Goal: Task Accomplishment & Management: Use online tool/utility

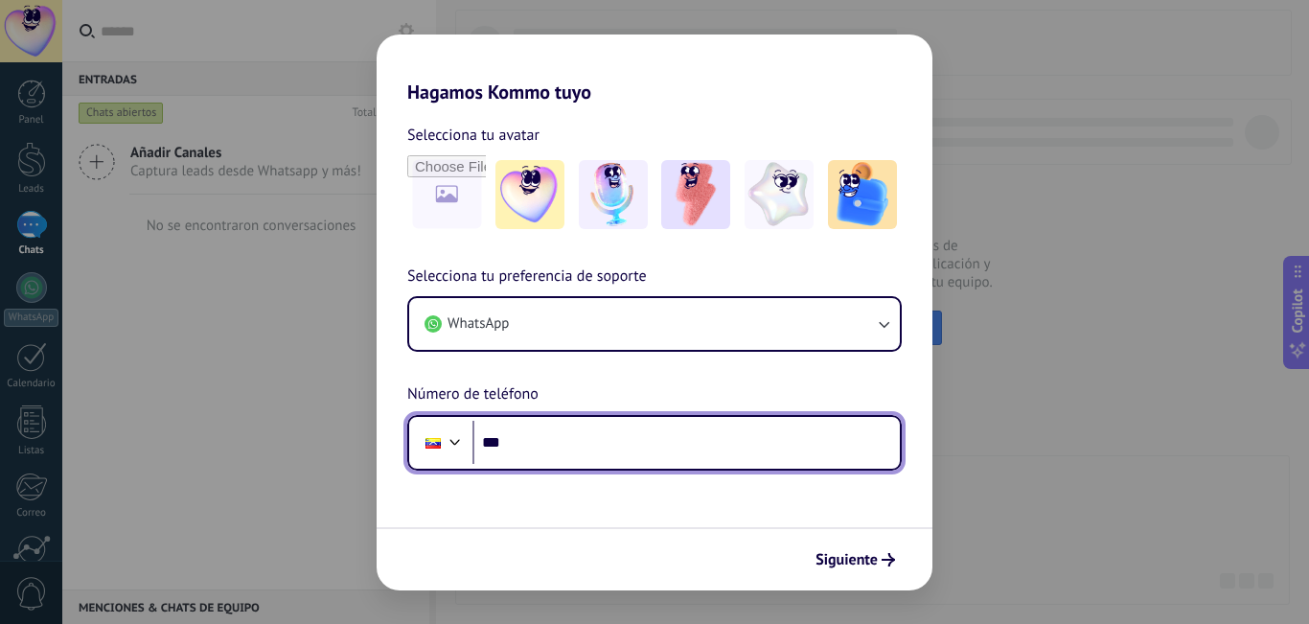
click at [538, 435] on input "***" at bounding box center [685, 443] width 427 height 44
type input "**********"
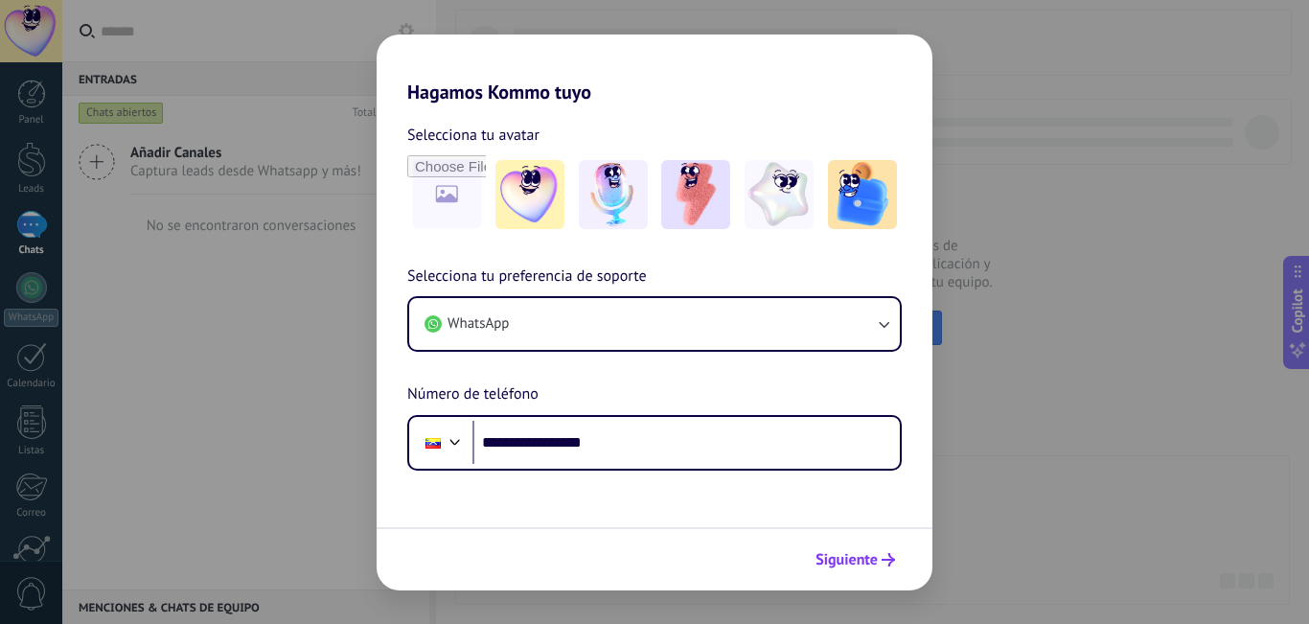
click at [862, 563] on span "Siguiente" at bounding box center [846, 559] width 62 height 13
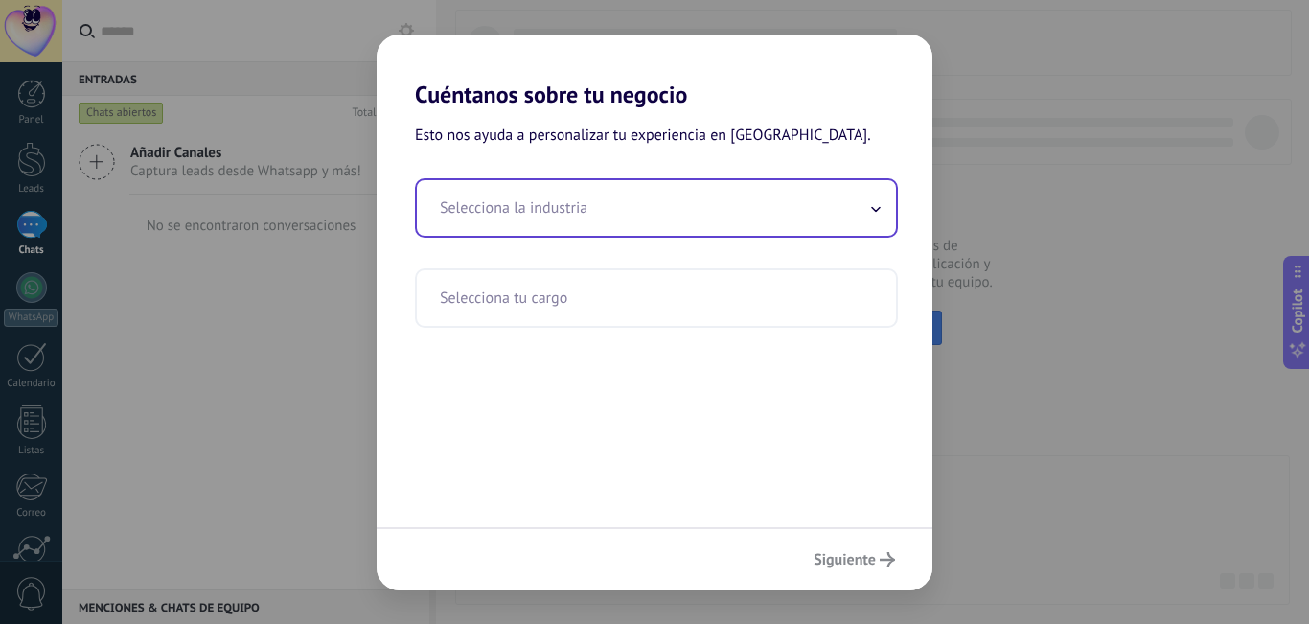
click at [875, 204] on span at bounding box center [876, 208] width 10 height 18
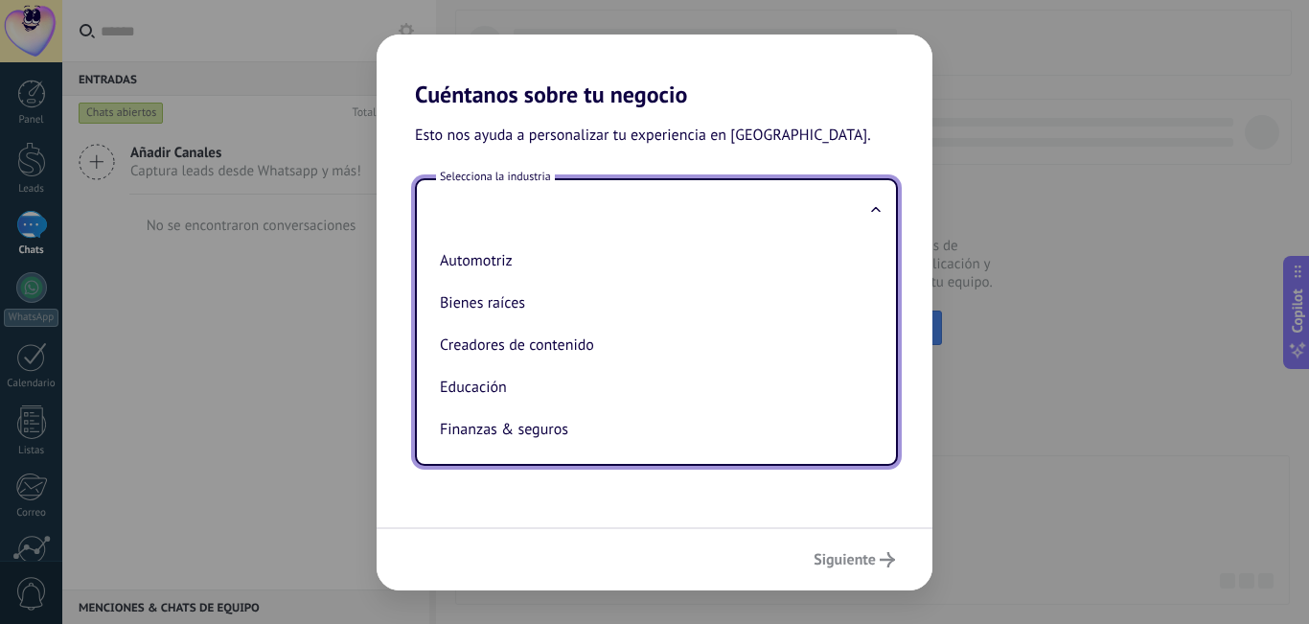
click at [478, 209] on input "text" at bounding box center [656, 208] width 479 height 56
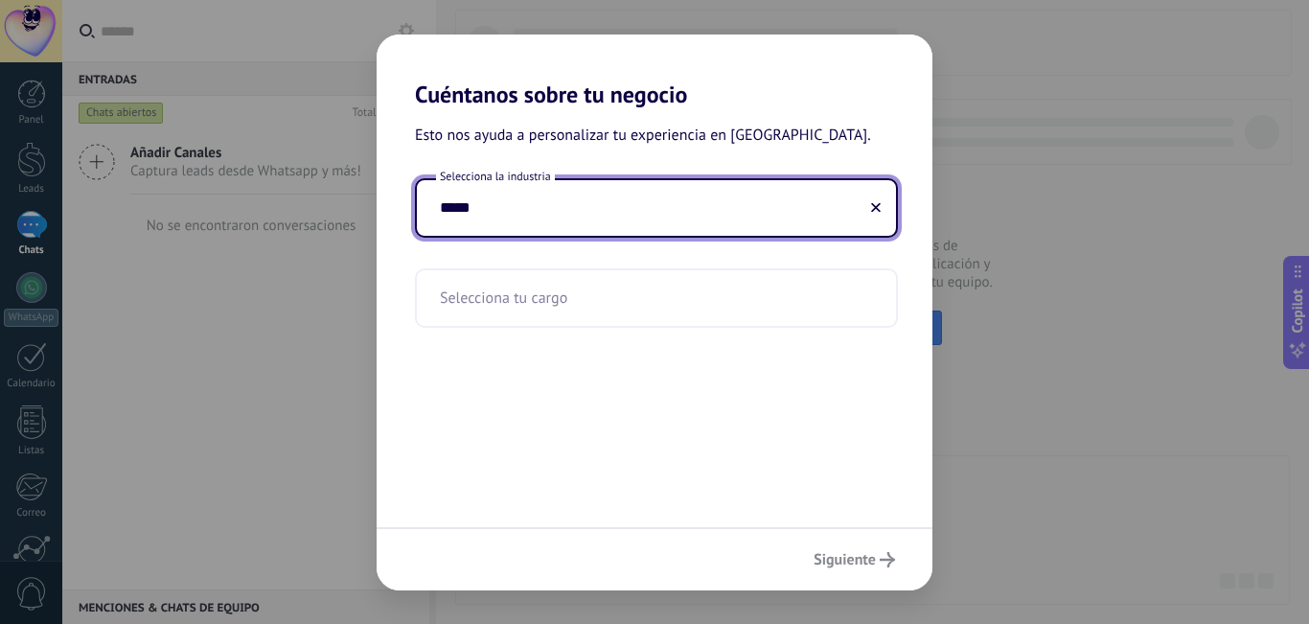
type input "*****"
click at [844, 560] on div "Siguiente" at bounding box center [655, 558] width 556 height 63
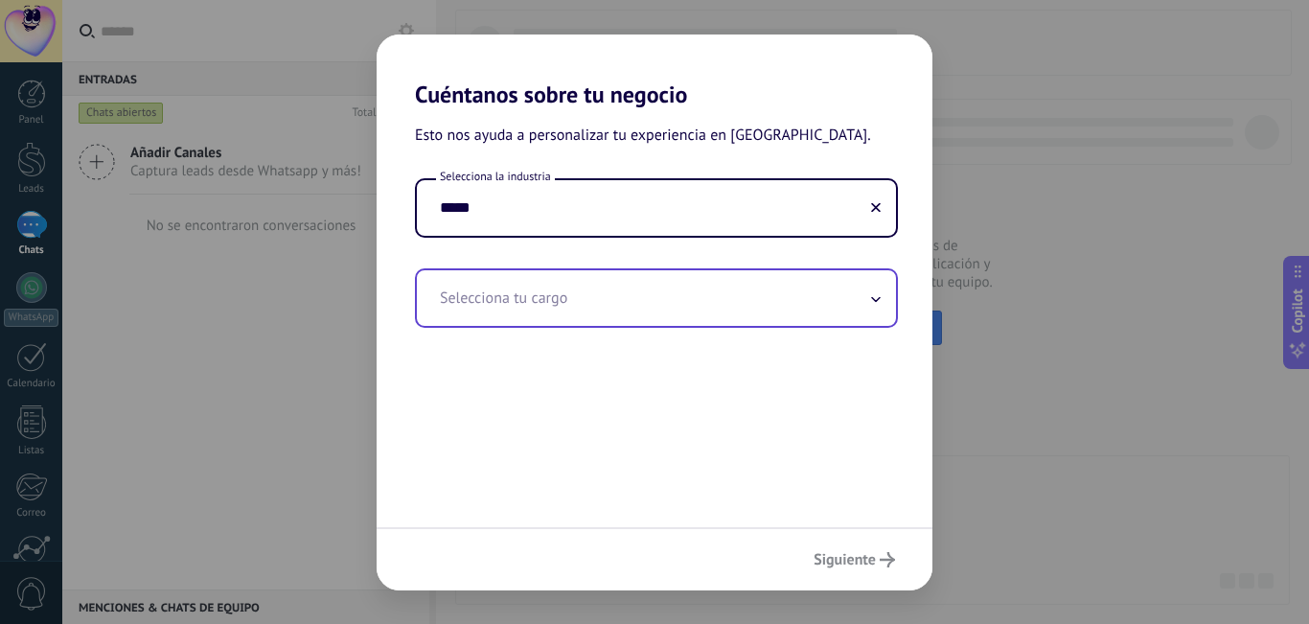
click at [849, 289] on input "text" at bounding box center [656, 298] width 479 height 56
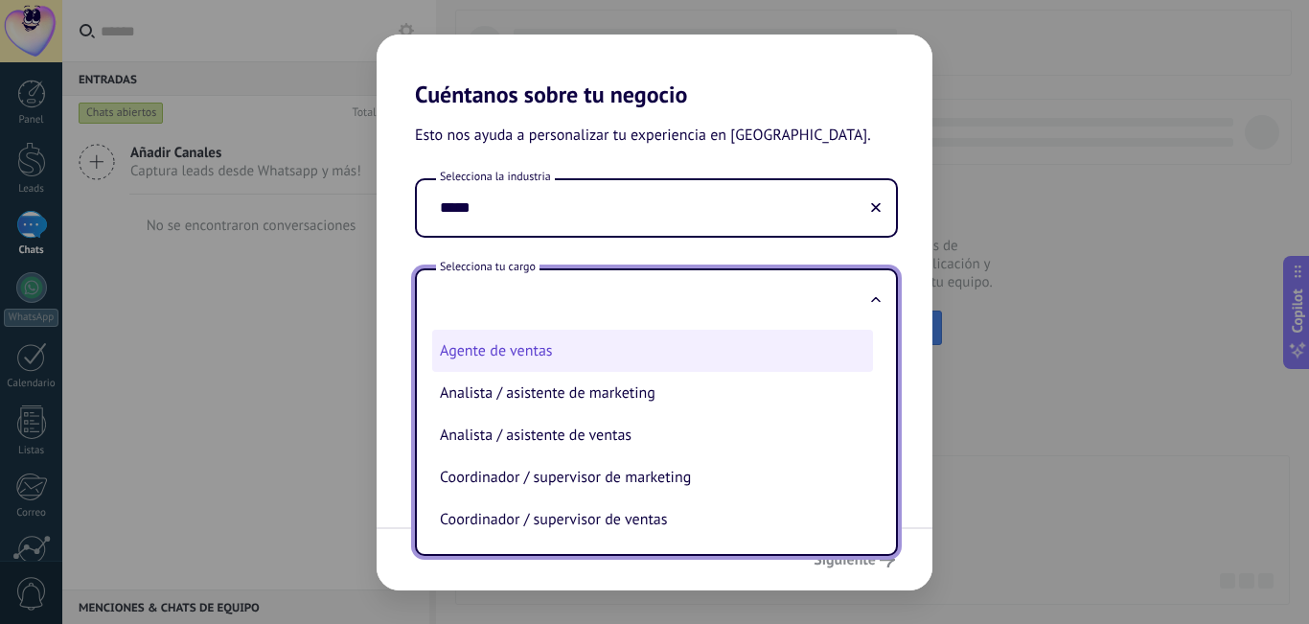
click at [561, 346] on li "Agente de ventas" at bounding box center [652, 351] width 441 height 42
type input "**********"
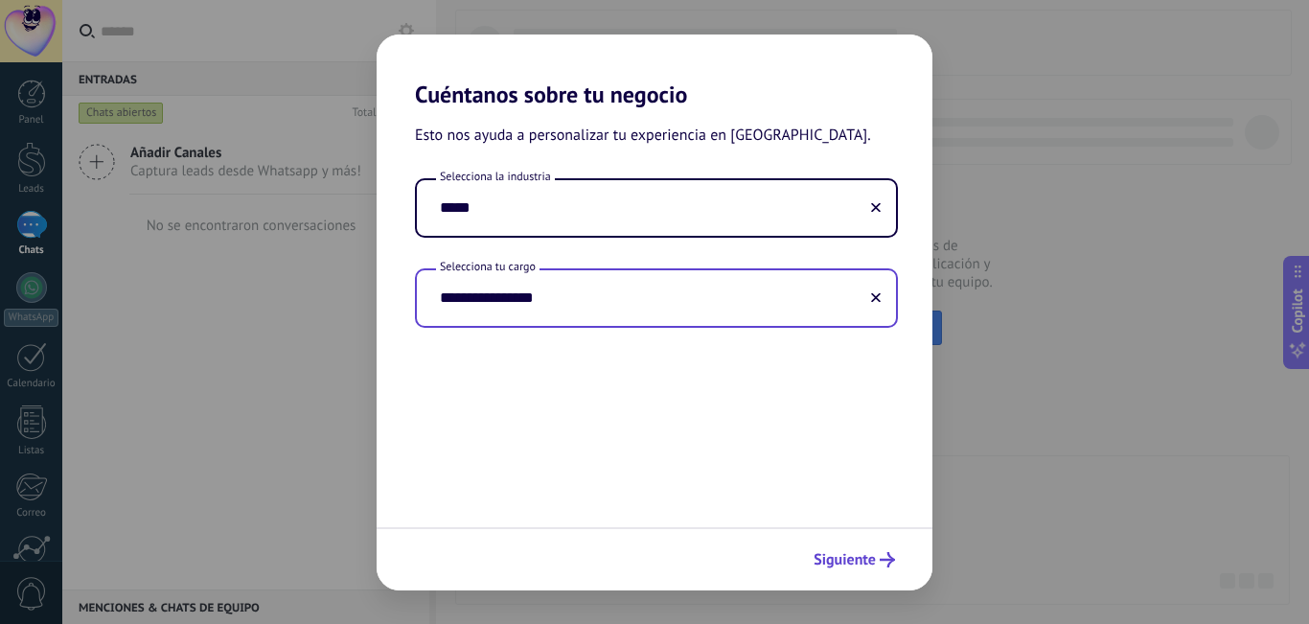
click at [887, 557] on icon "submit" at bounding box center [887, 559] width 15 height 15
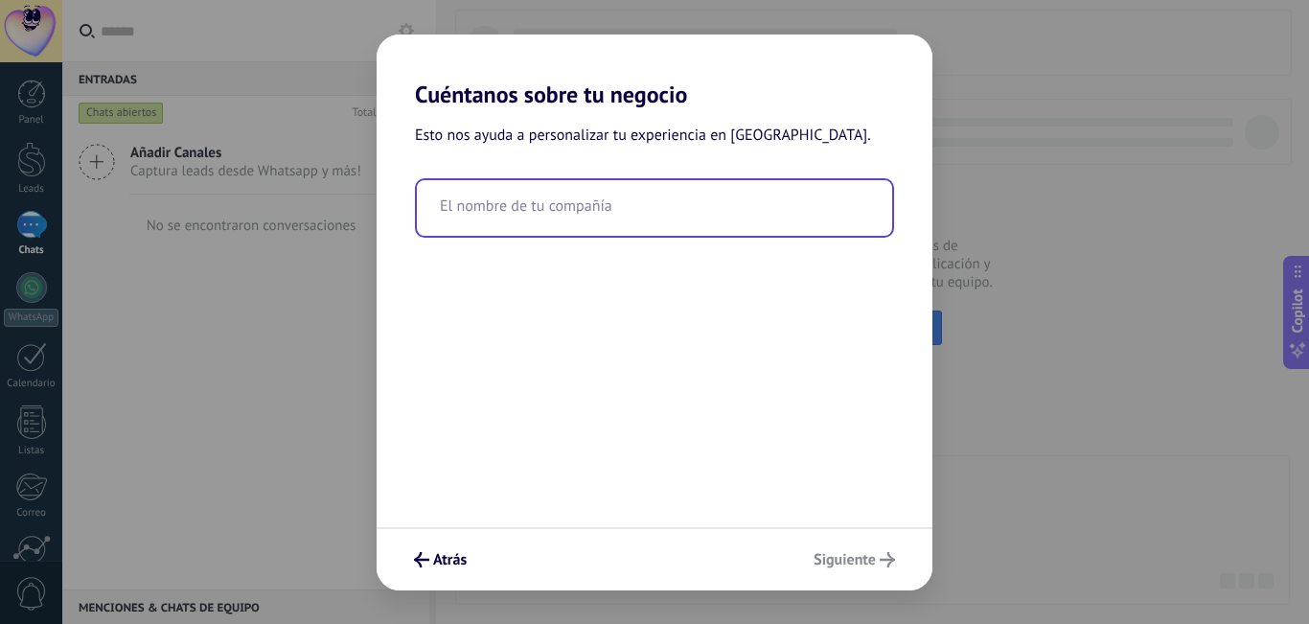
click at [550, 216] on input "text" at bounding box center [654, 208] width 475 height 56
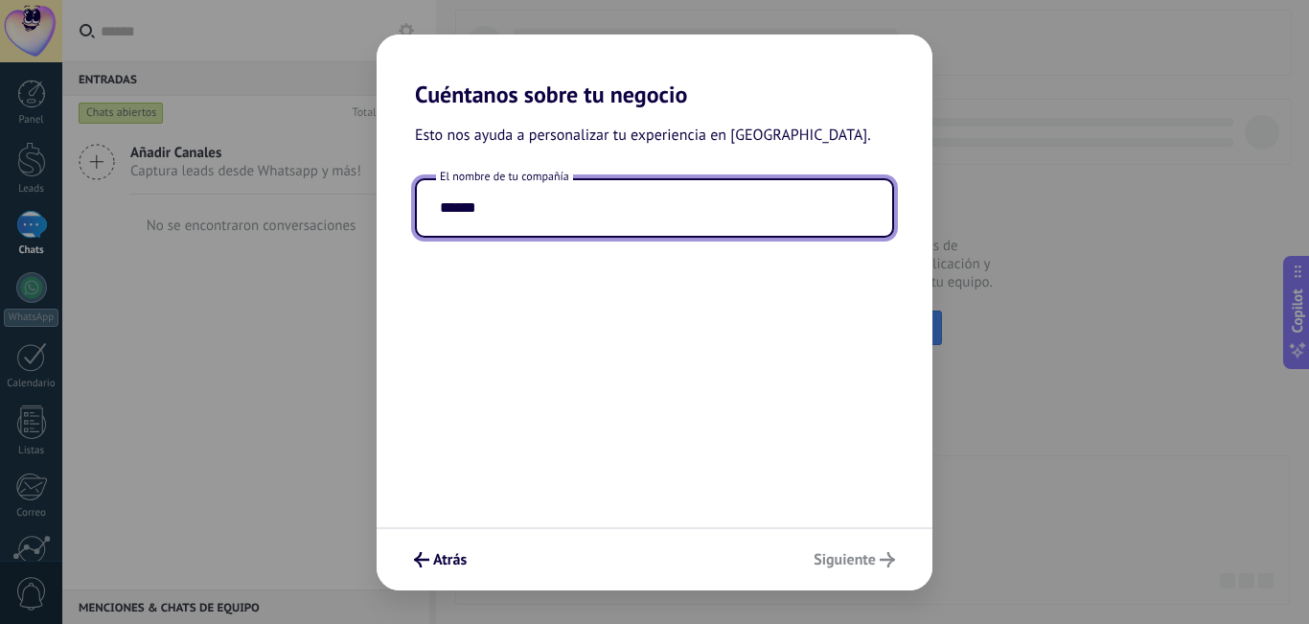
type input "******"
click at [899, 553] on div "Atrás Siguiente" at bounding box center [655, 558] width 556 height 63
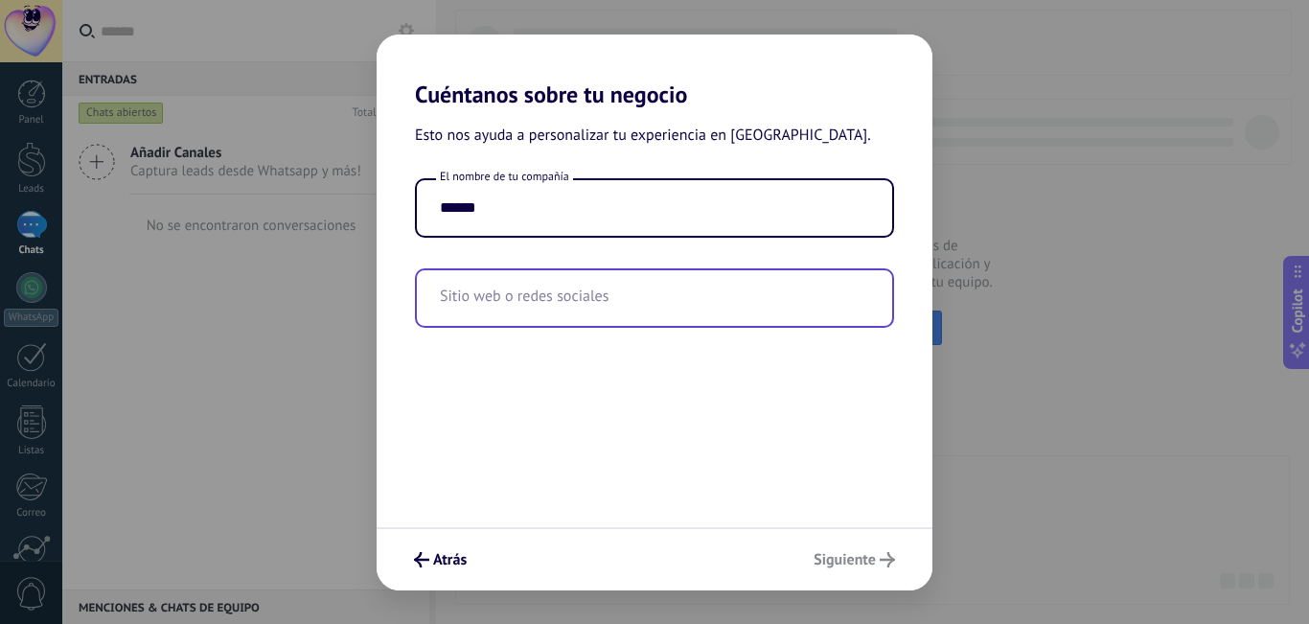
click at [470, 297] on input "text" at bounding box center [654, 298] width 475 height 56
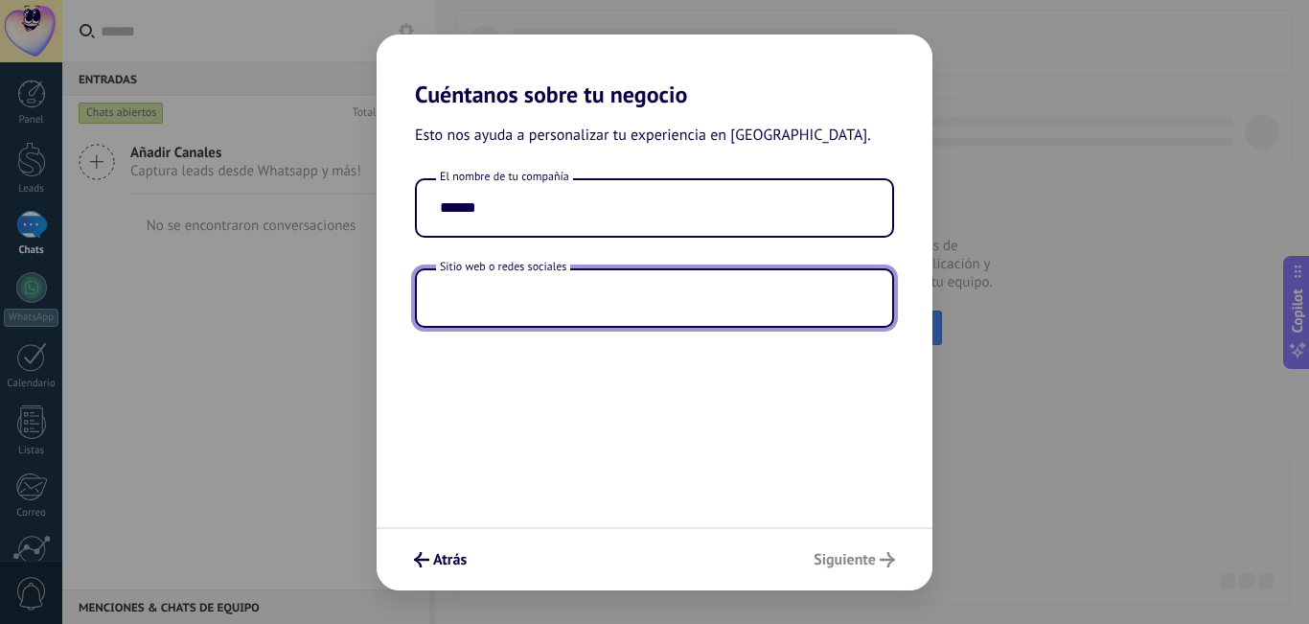
click at [1308, 252] on div "Cuéntanos sobre tu negocio Esto nos ayuda a personalizar tu experiencia en [GEO…" at bounding box center [654, 312] width 1309 height 624
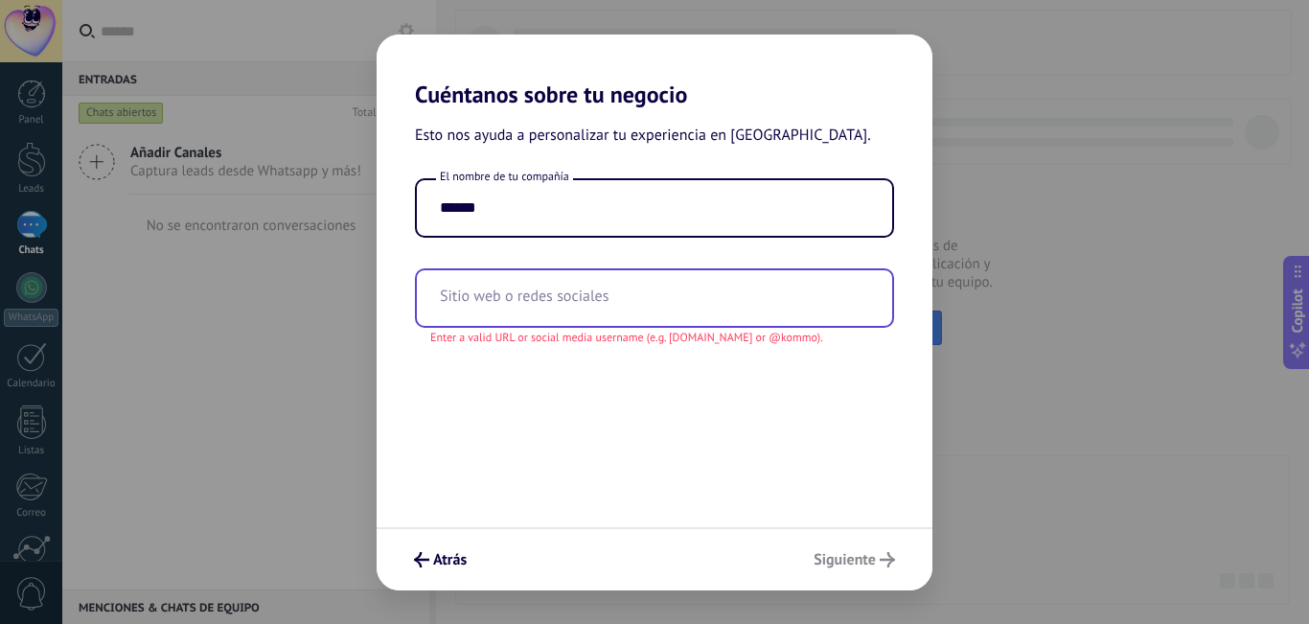
click at [473, 312] on input "text" at bounding box center [654, 298] width 475 height 56
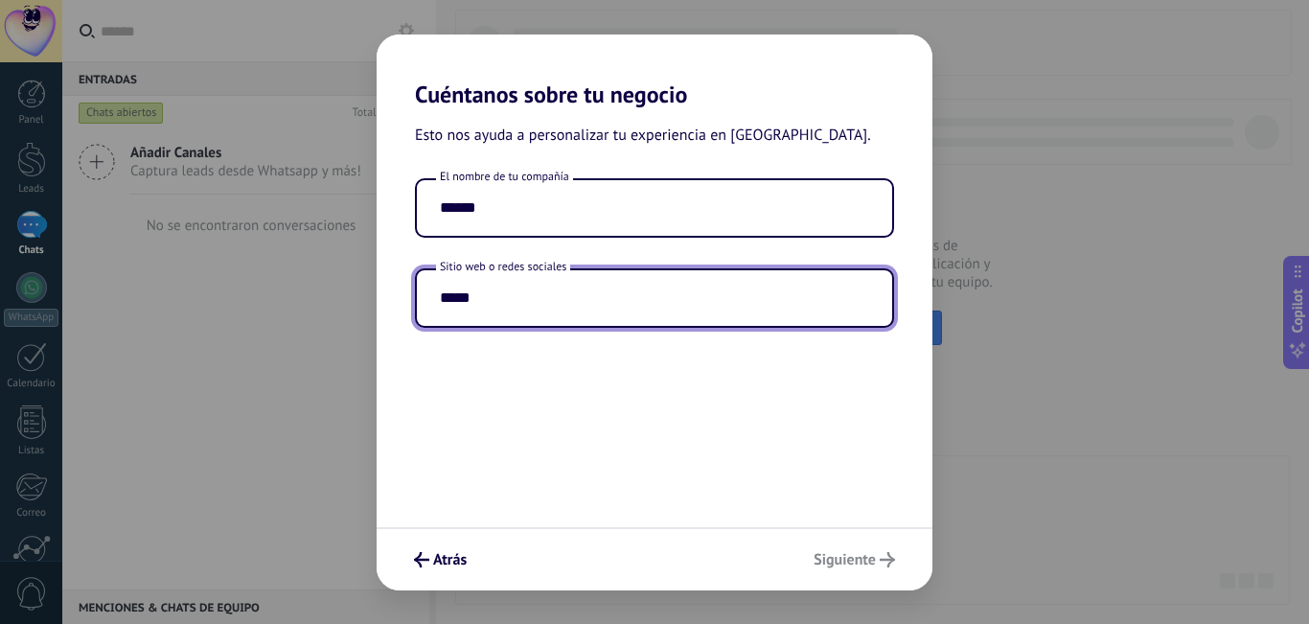
click at [844, 559] on div "Atrás Siguiente" at bounding box center [655, 558] width 556 height 63
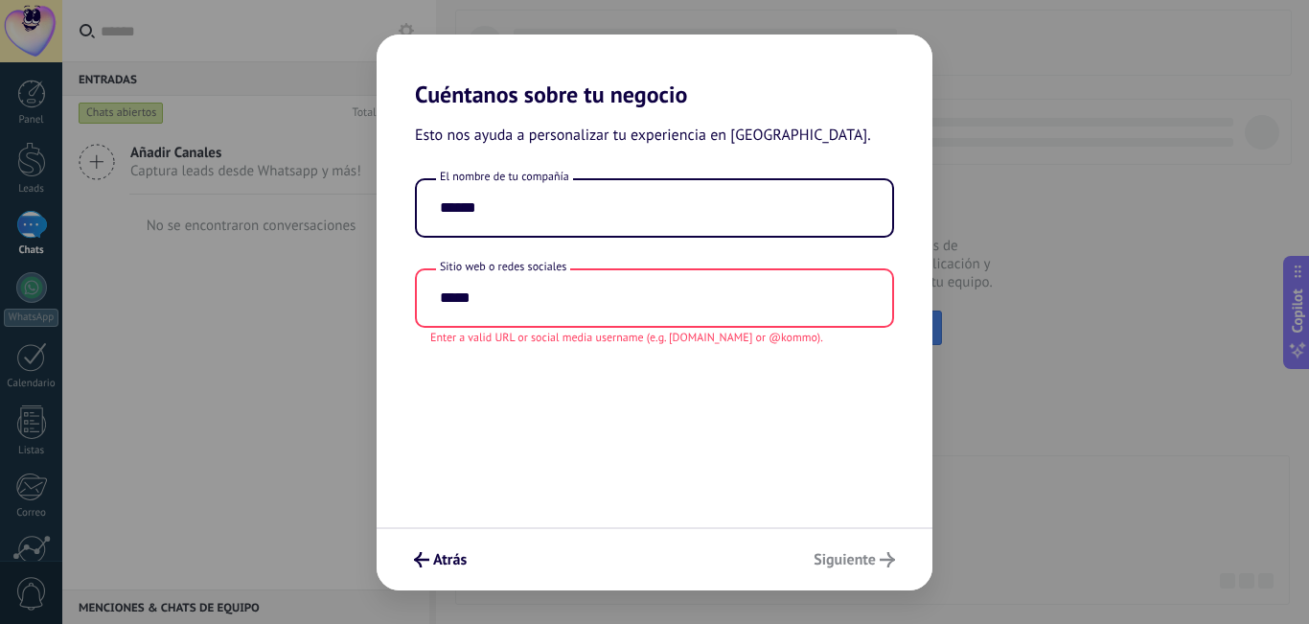
click at [844, 559] on div "Atrás Siguiente" at bounding box center [655, 558] width 556 height 63
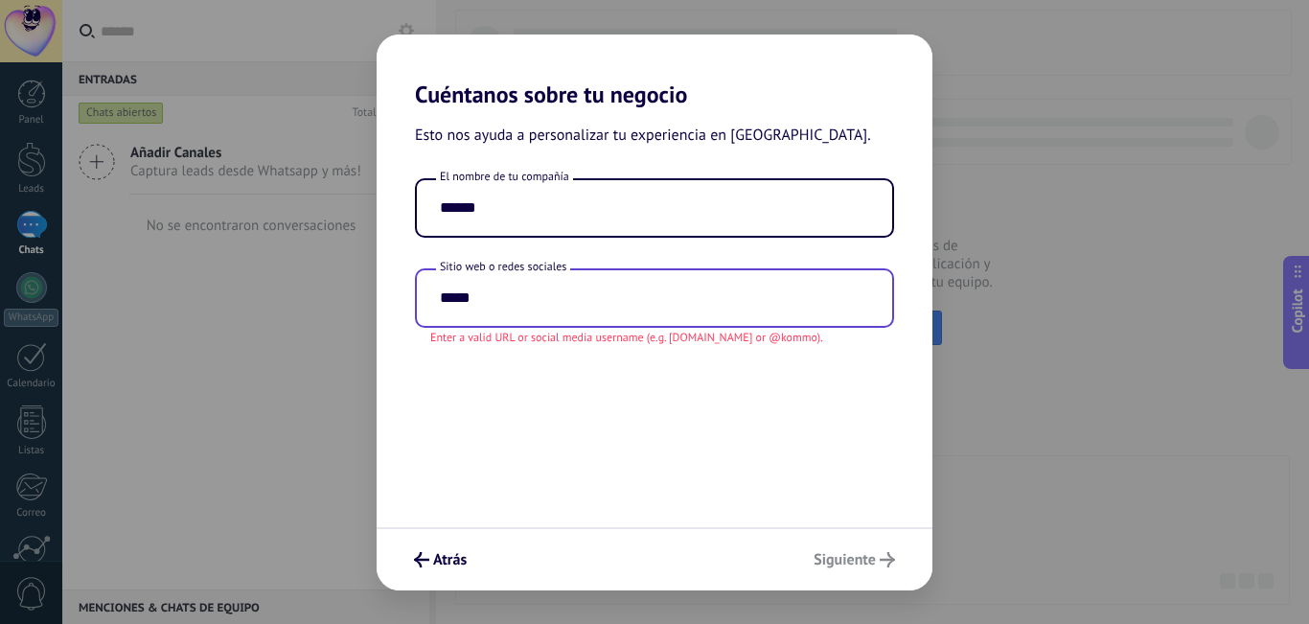
click at [650, 293] on input "*****" at bounding box center [654, 298] width 475 height 56
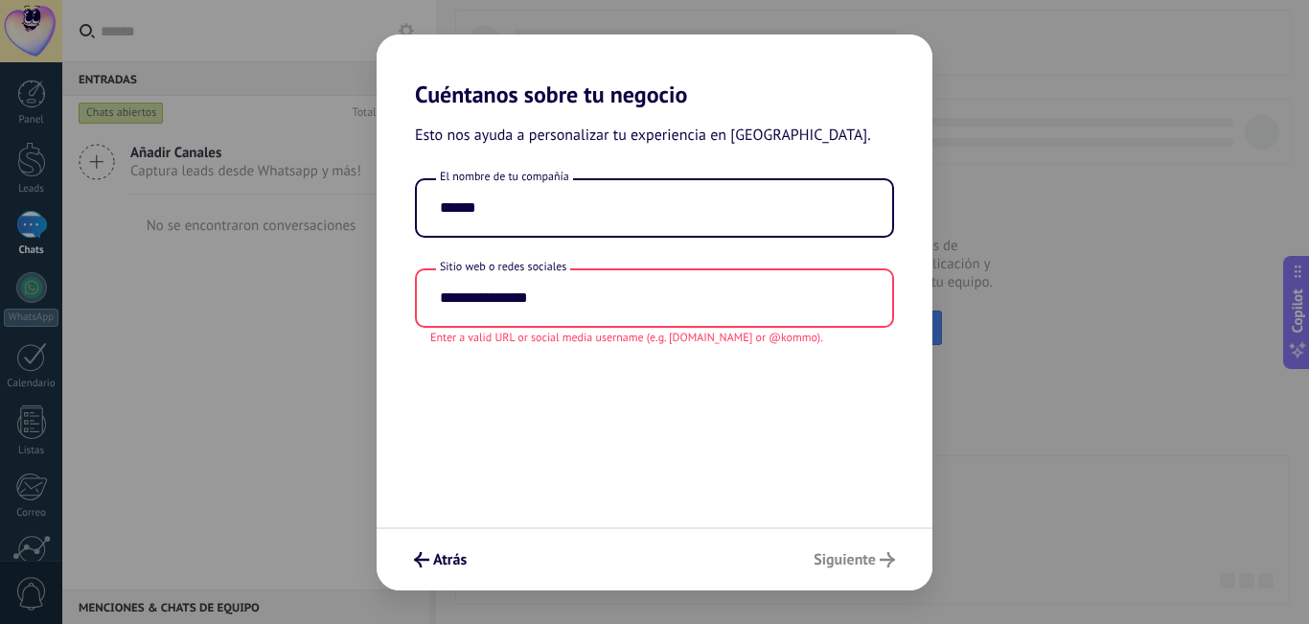
click at [837, 556] on div "Atrás Siguiente" at bounding box center [655, 558] width 556 height 63
click at [717, 494] on div "**********" at bounding box center [655, 317] width 556 height 419
drag, startPoint x: 602, startPoint y: 295, endPoint x: 409, endPoint y: 295, distance: 192.6
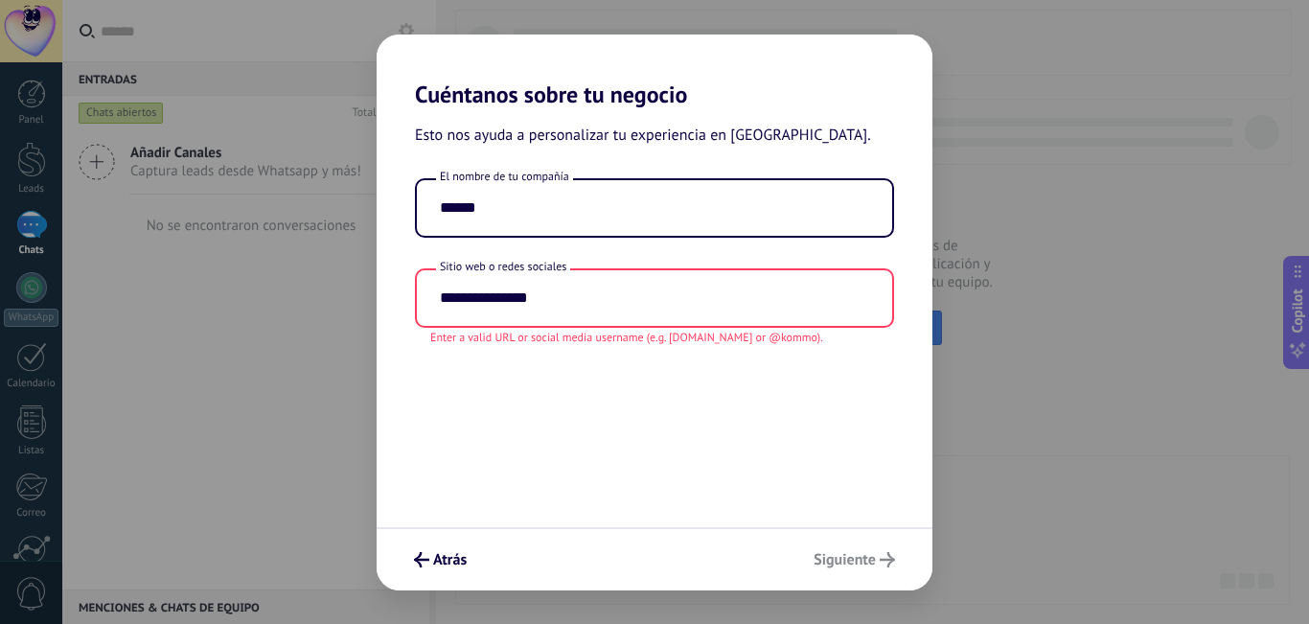
click at [409, 295] on div "**********" at bounding box center [655, 262] width 556 height 168
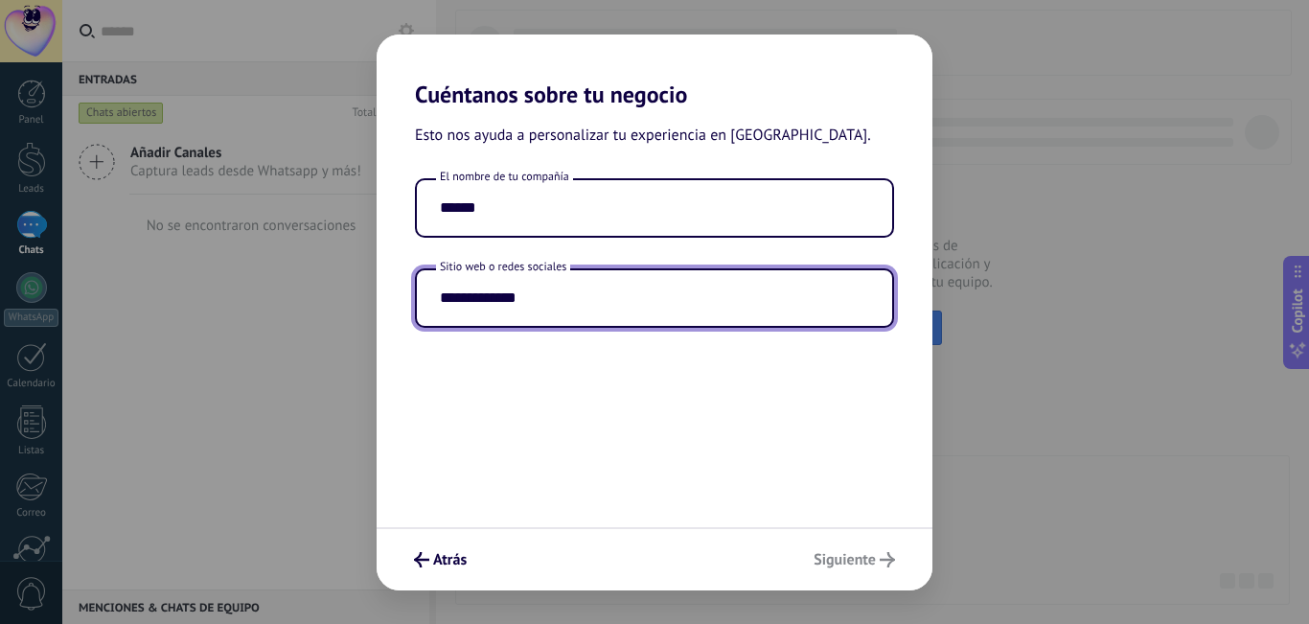
type input "**********"
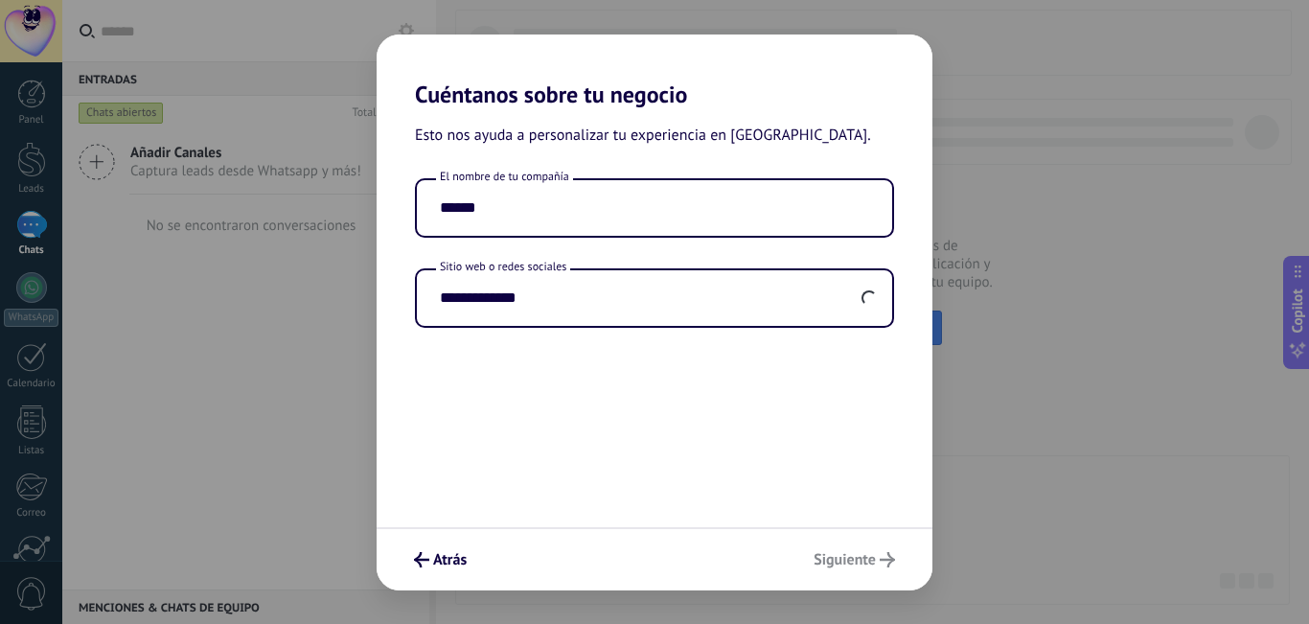
click at [855, 565] on div "Atrás Siguiente" at bounding box center [655, 558] width 556 height 63
click at [857, 555] on div "Atrás Siguiente" at bounding box center [655, 558] width 556 height 63
click at [897, 566] on button "Siguiente" at bounding box center [854, 559] width 99 height 33
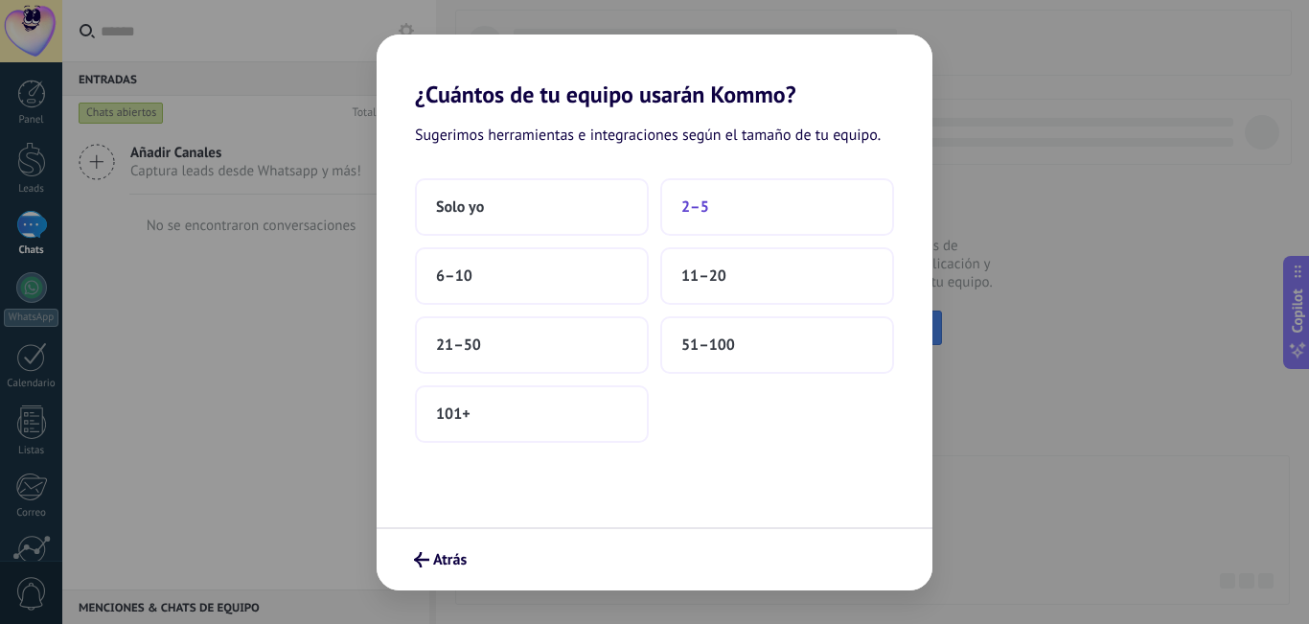
click at [784, 208] on button "2–5" at bounding box center [777, 206] width 234 height 57
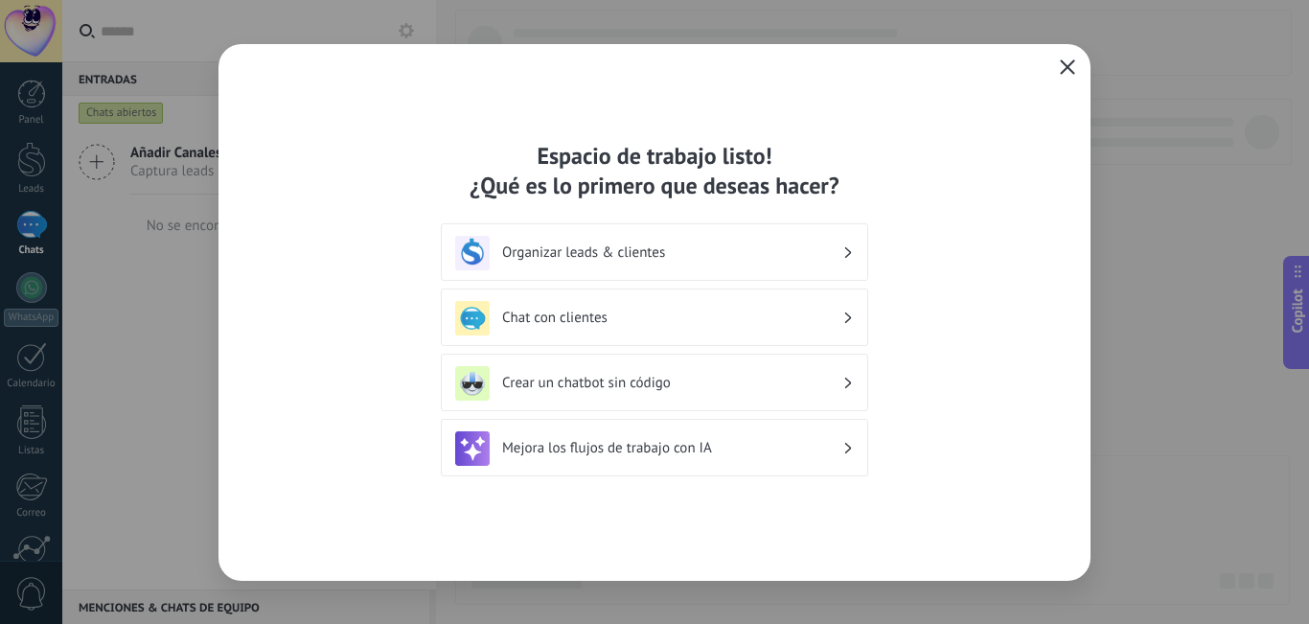
drag, startPoint x: 1049, startPoint y: 61, endPoint x: 1078, endPoint y: 61, distance: 28.7
click at [1052, 61] on div "Espacio de trabajo listo! ¿Qué es lo primero que deseas hacer? Organizar leads …" at bounding box center [654, 312] width 872 height 537
click at [1078, 61] on button "button" at bounding box center [1067, 68] width 25 height 27
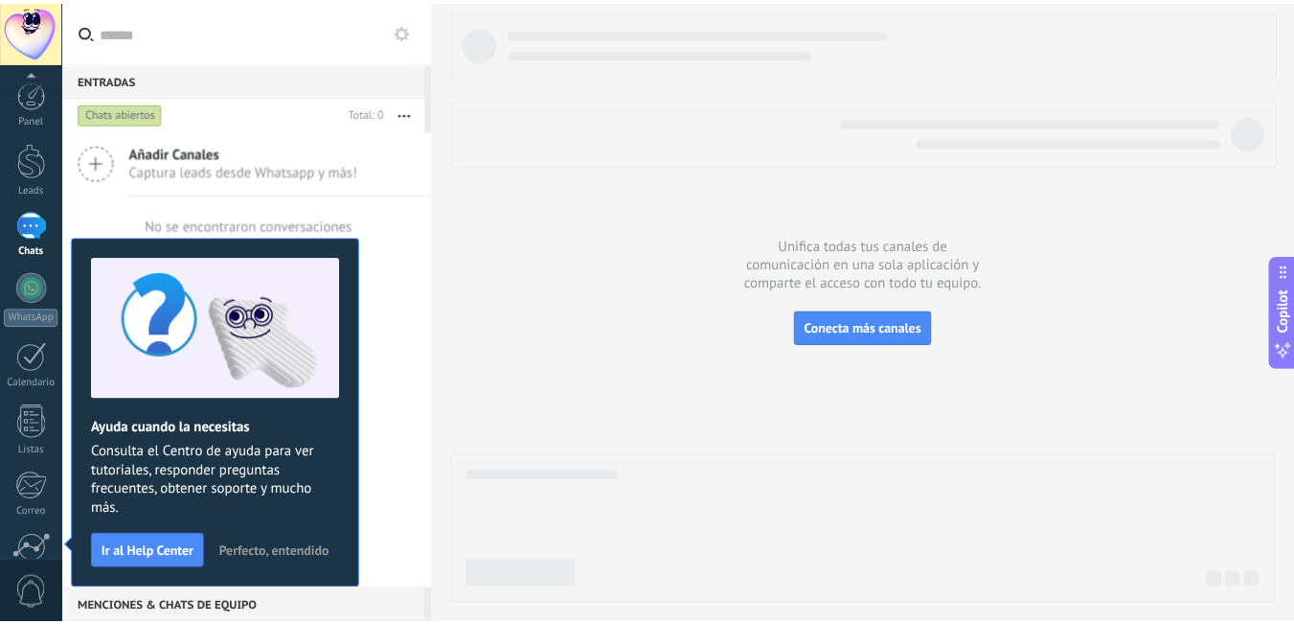
scroll to position [173, 0]
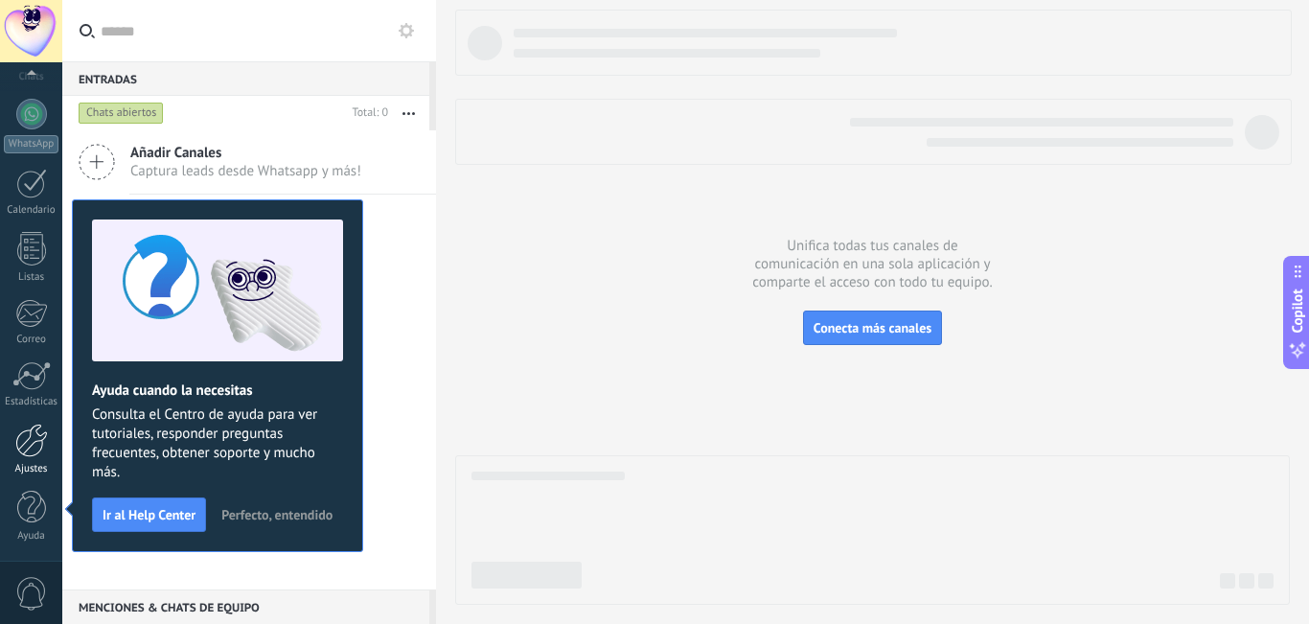
click at [28, 447] on div at bounding box center [31, 441] width 33 height 34
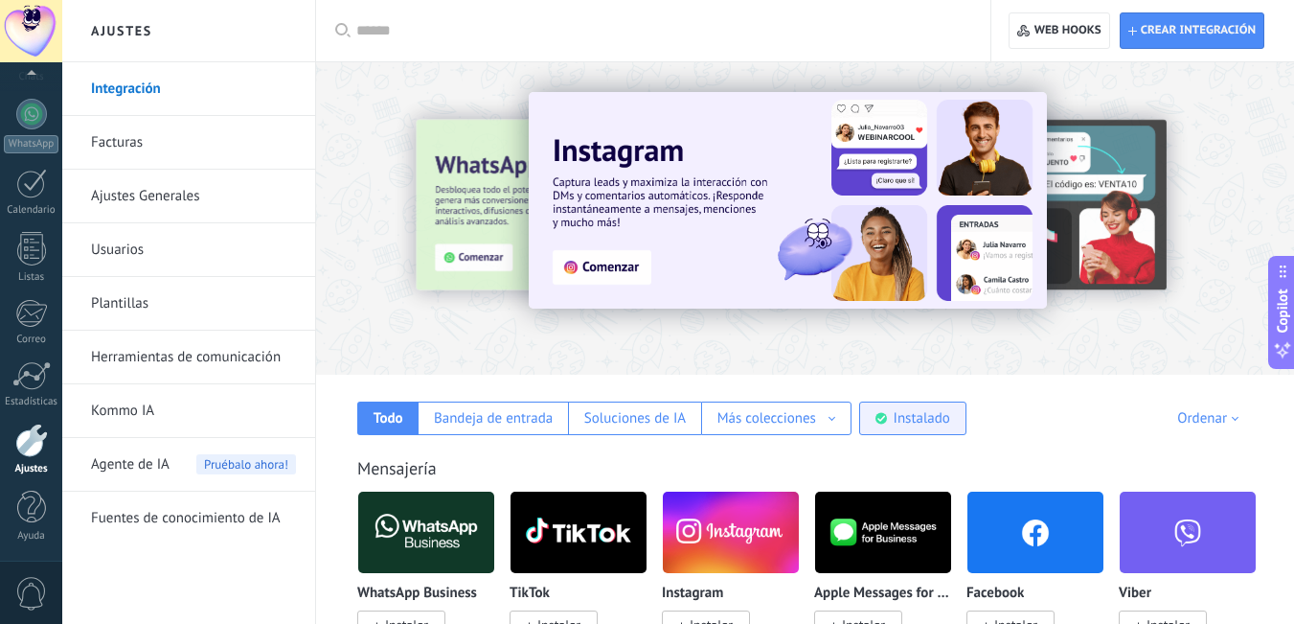
click at [930, 427] on div "Instalado" at bounding box center [912, 418] width 107 height 34
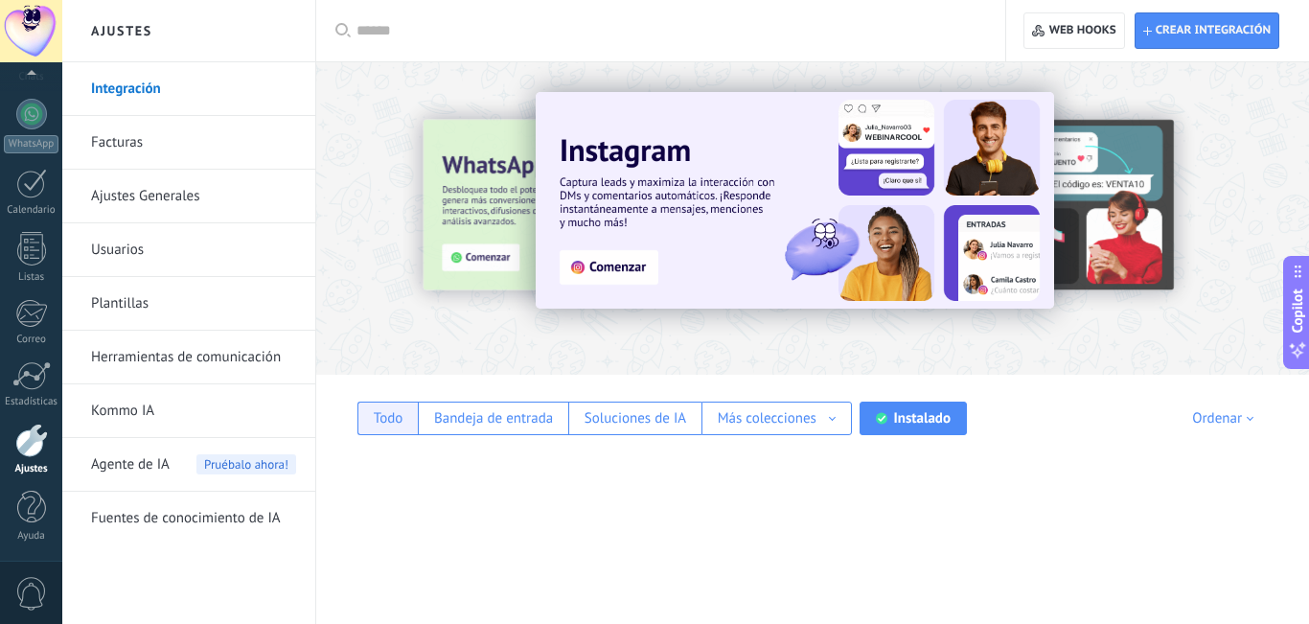
click at [382, 420] on div "Todo" at bounding box center [389, 418] width 30 height 18
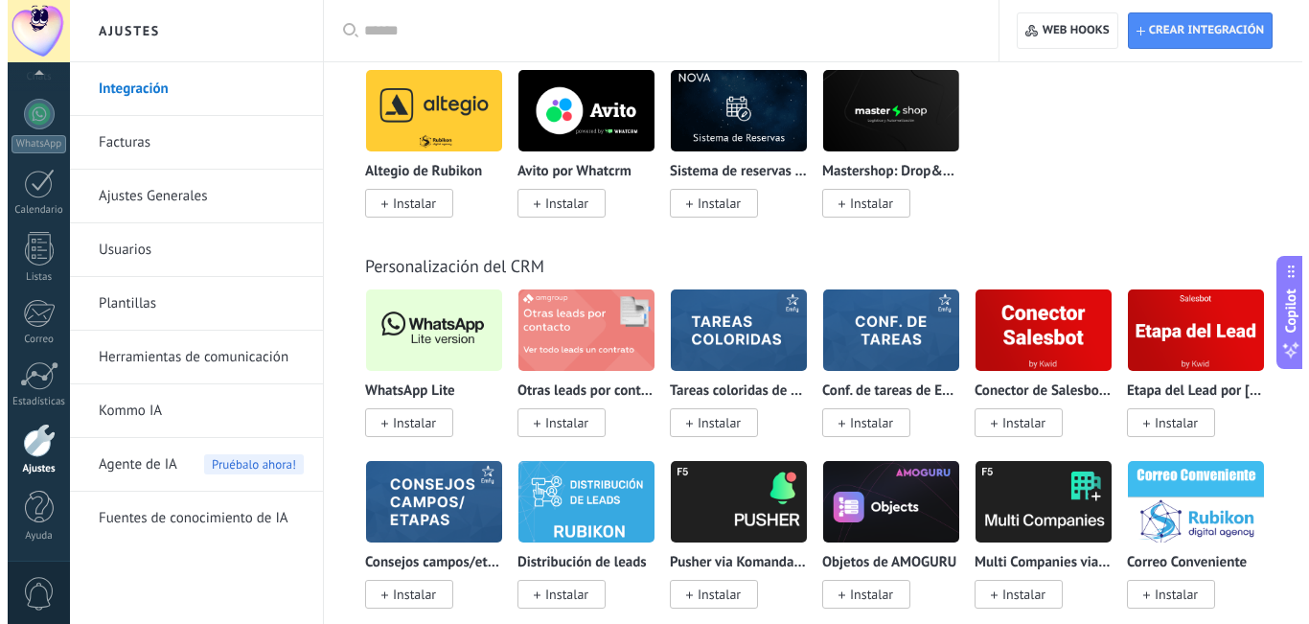
scroll to position [4503, 0]
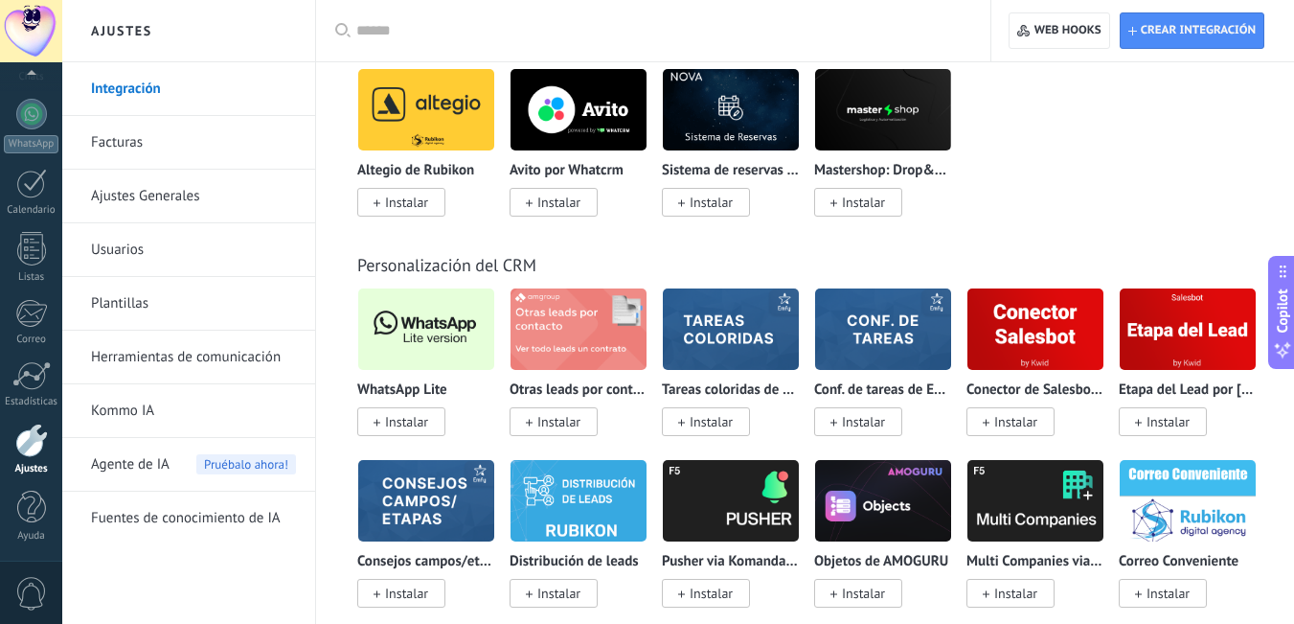
click at [377, 425] on rect at bounding box center [377, 423] width 1 height 7
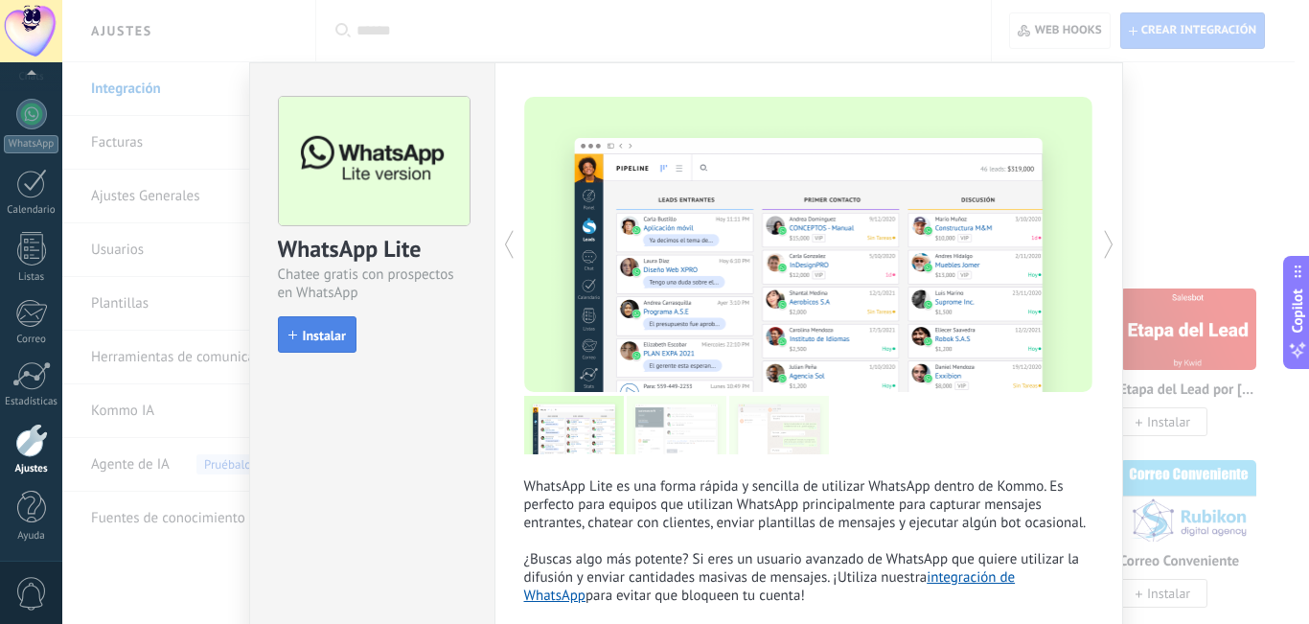
click at [318, 332] on span "Instalar" at bounding box center [324, 335] width 43 height 13
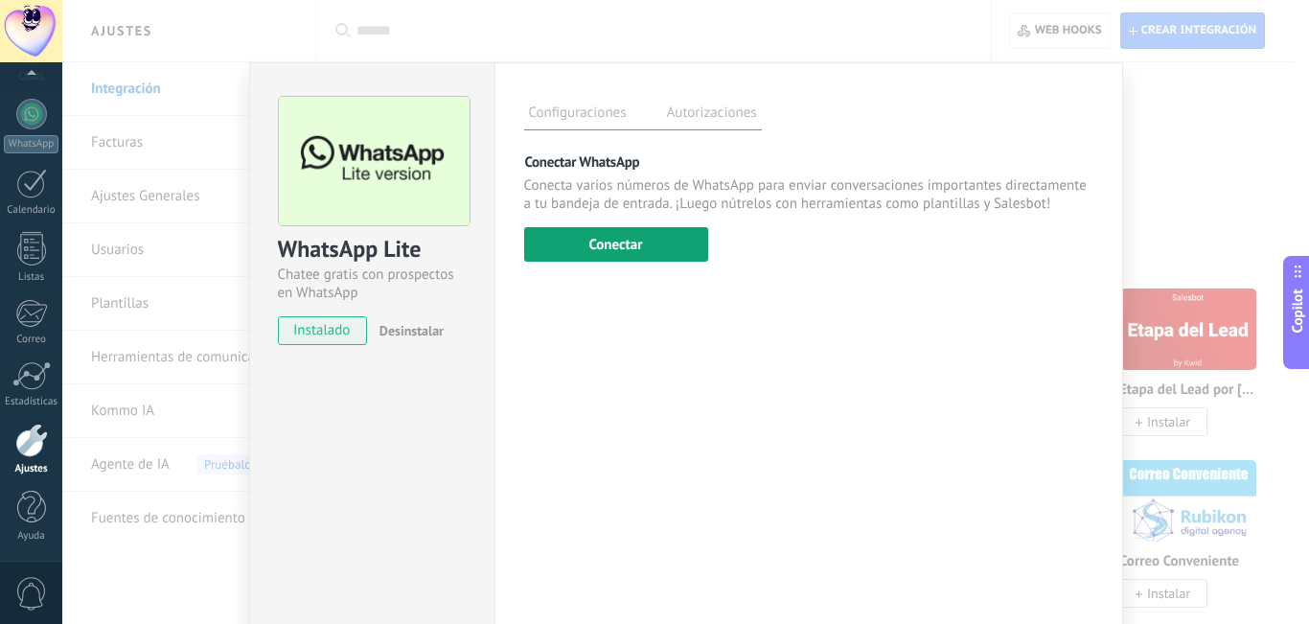
click at [617, 245] on button "Conectar" at bounding box center [616, 244] width 184 height 34
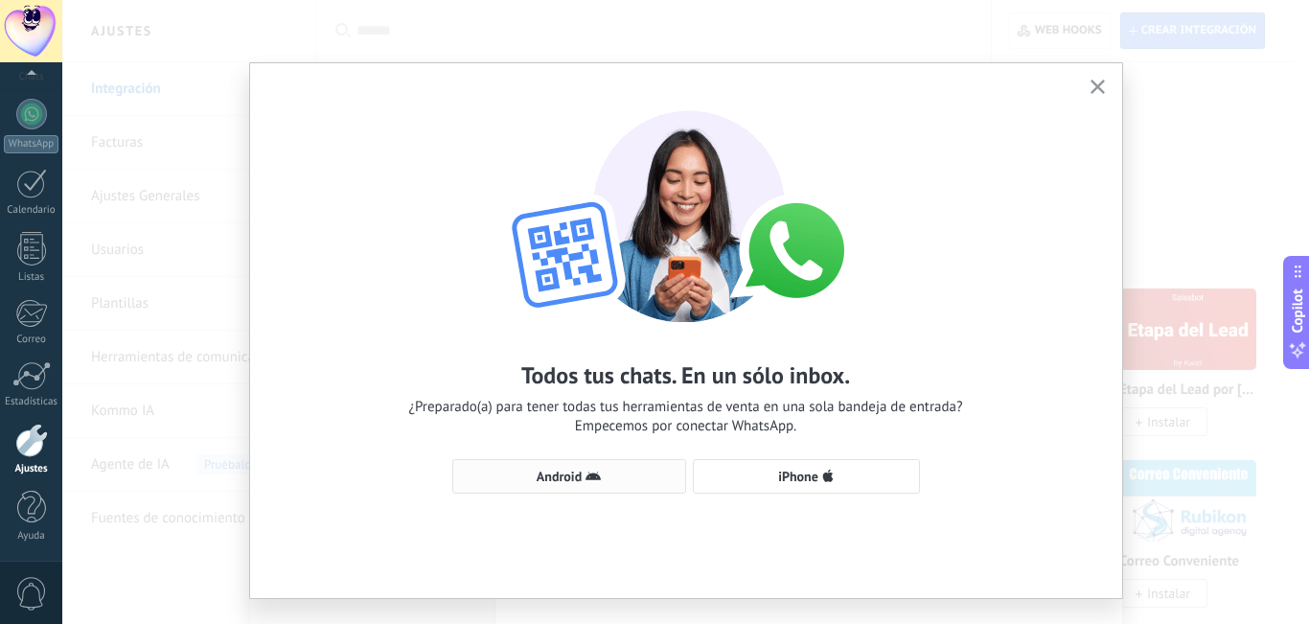
click at [560, 477] on span "Android" at bounding box center [559, 475] width 45 height 13
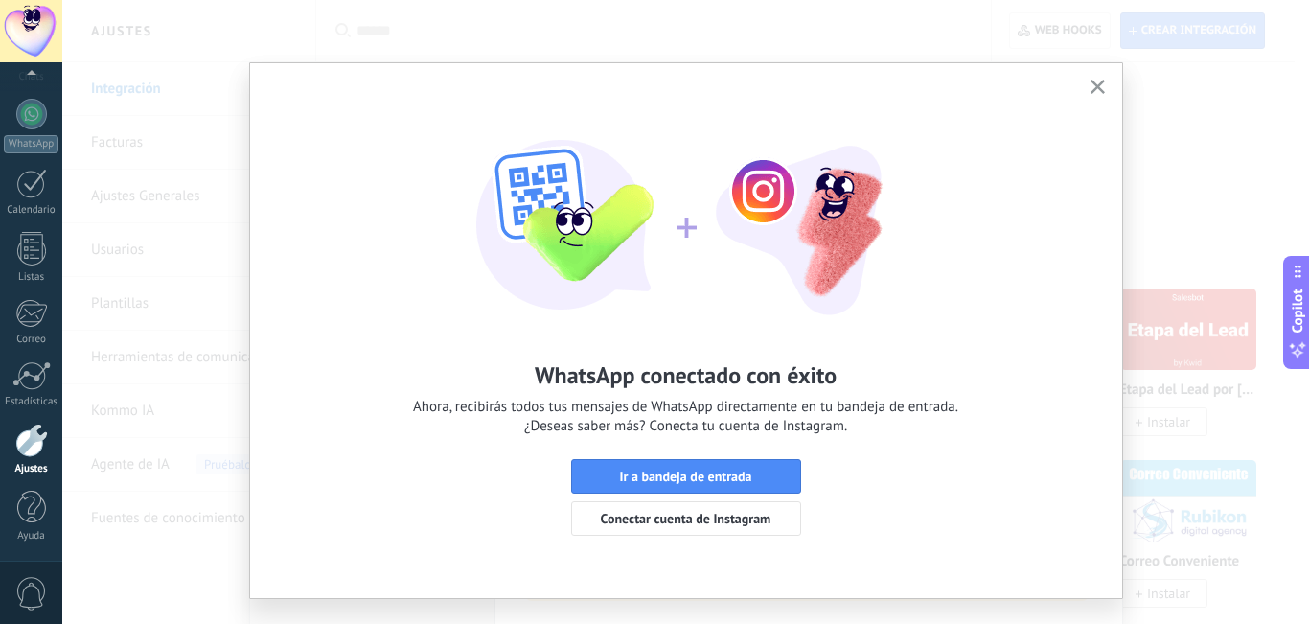
click at [1094, 86] on use "button" at bounding box center [1097, 87] width 14 height 14
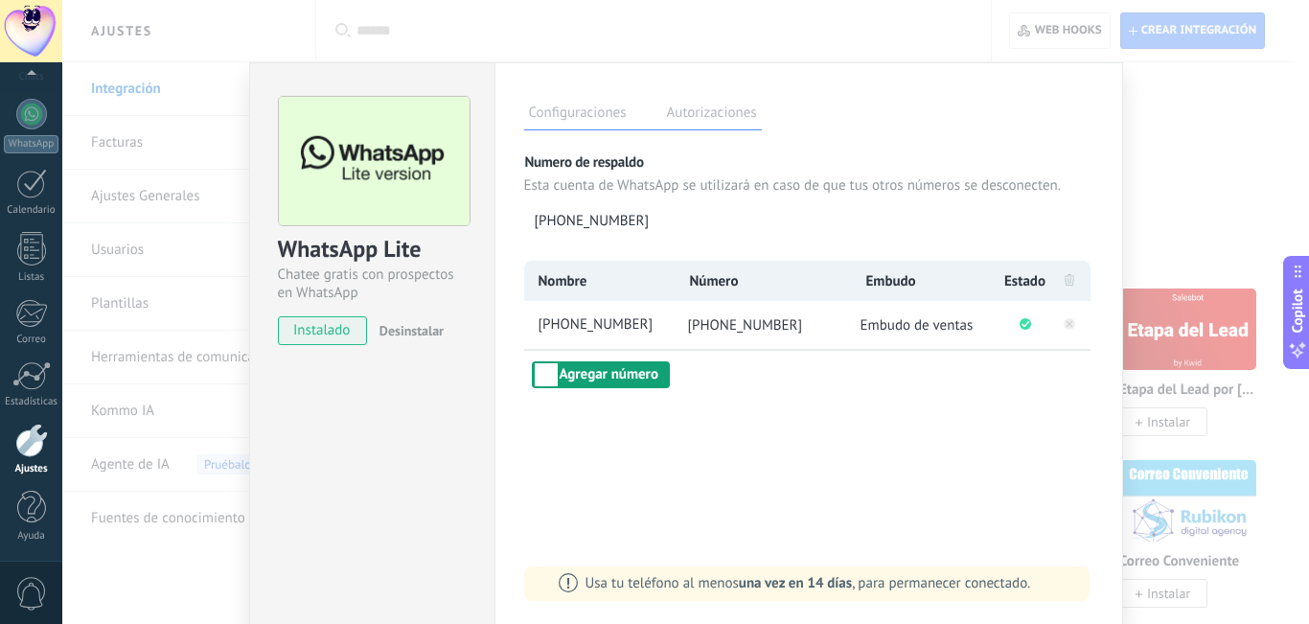
click at [548, 377] on button "Agregar número" at bounding box center [601, 374] width 138 height 27
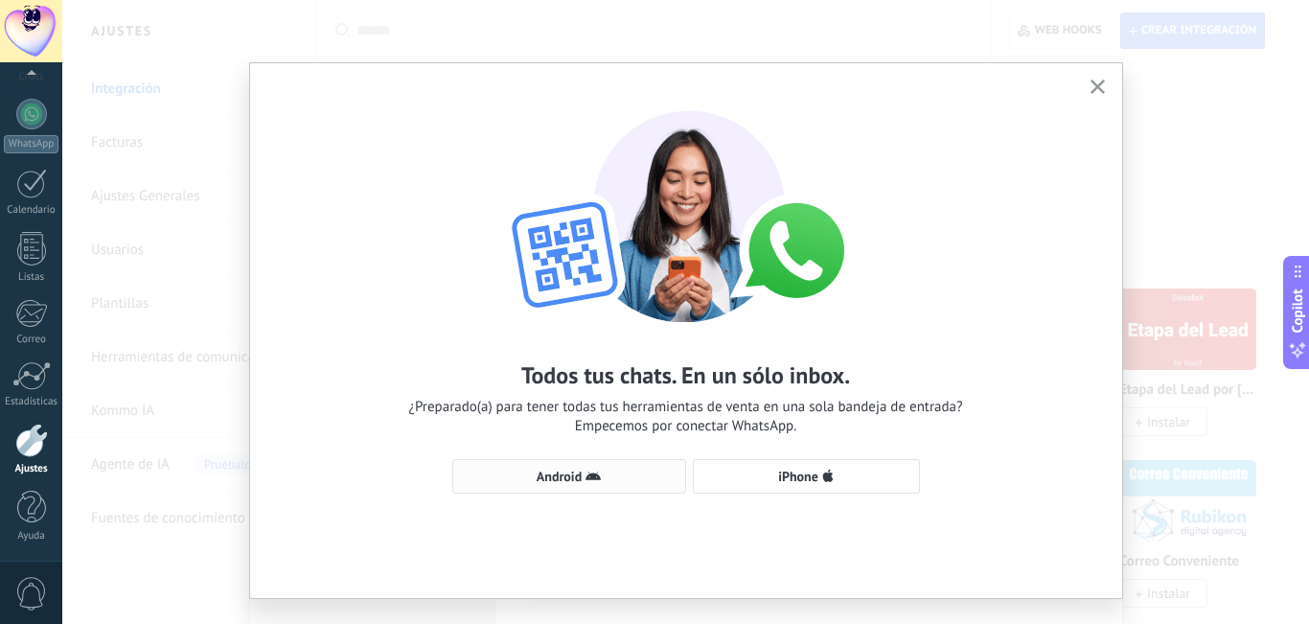
click at [575, 462] on button "Android" at bounding box center [569, 476] width 234 height 34
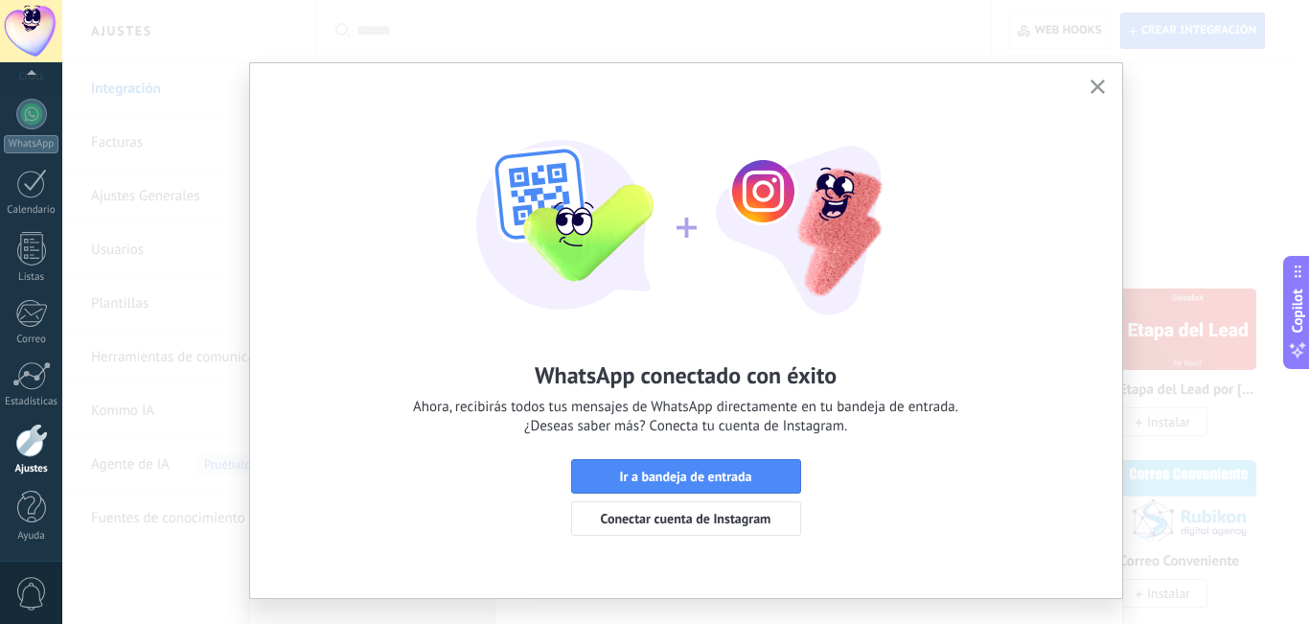
click at [1094, 89] on icon "button" at bounding box center [1097, 87] width 14 height 14
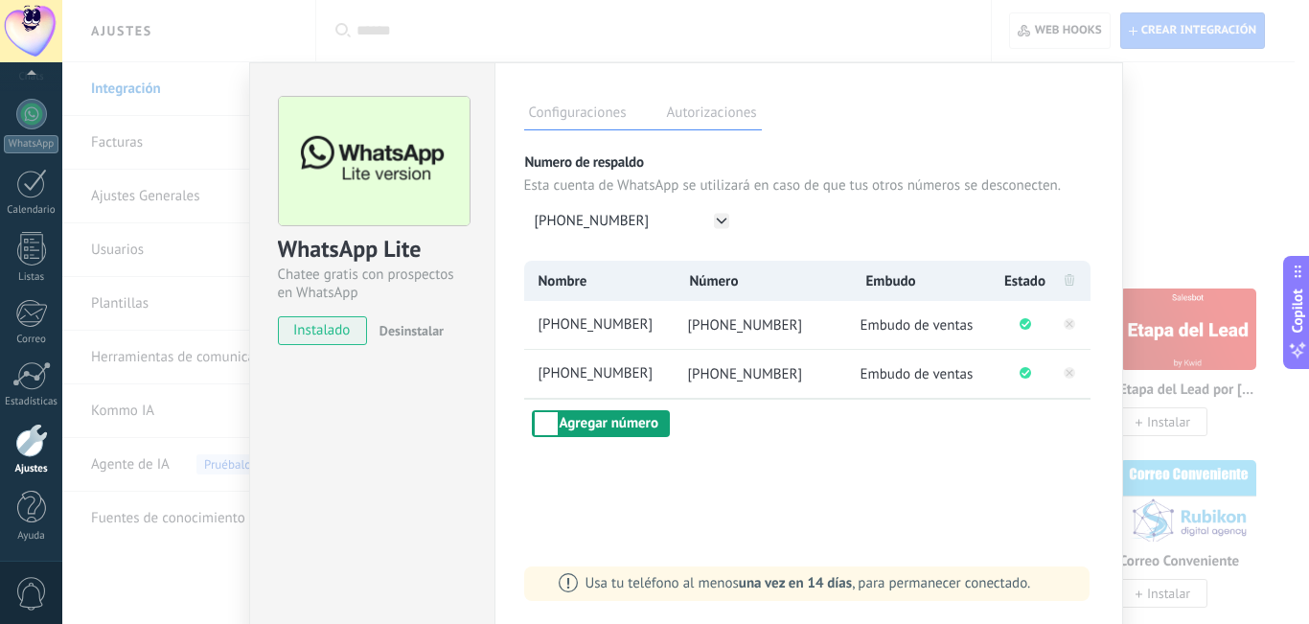
click at [613, 429] on button "Agregar número" at bounding box center [601, 423] width 138 height 27
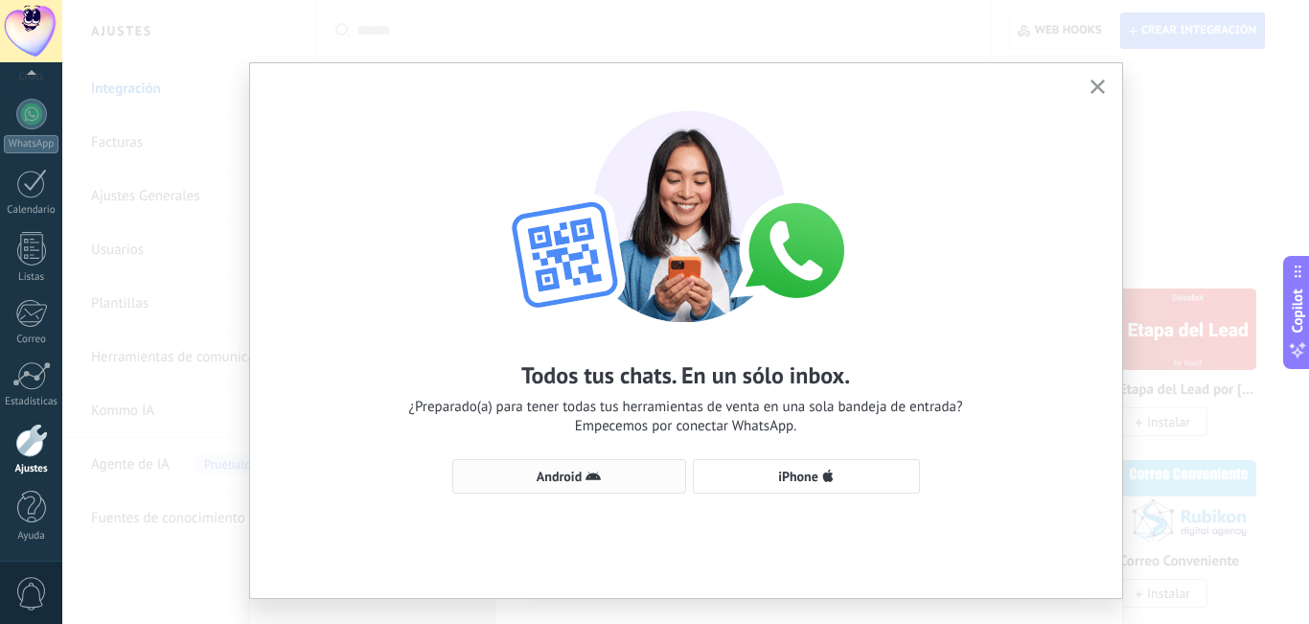
click at [579, 478] on span "Android" at bounding box center [569, 476] width 213 height 15
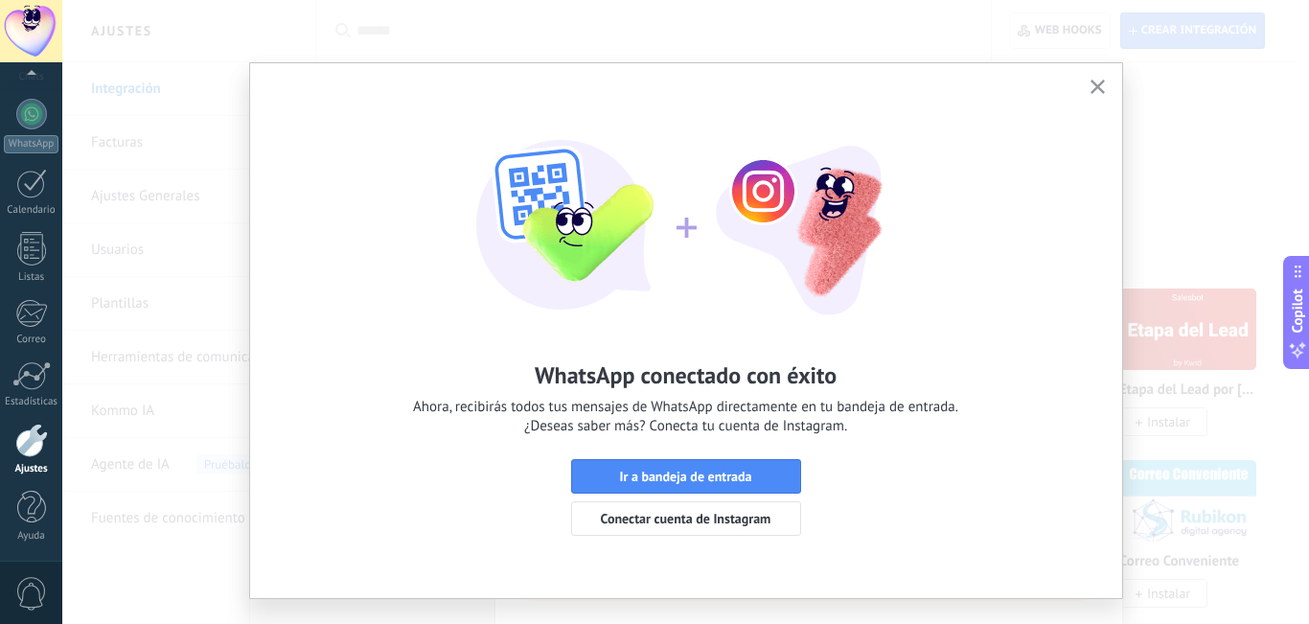
click at [1103, 90] on button "button" at bounding box center [1098, 88] width 24 height 26
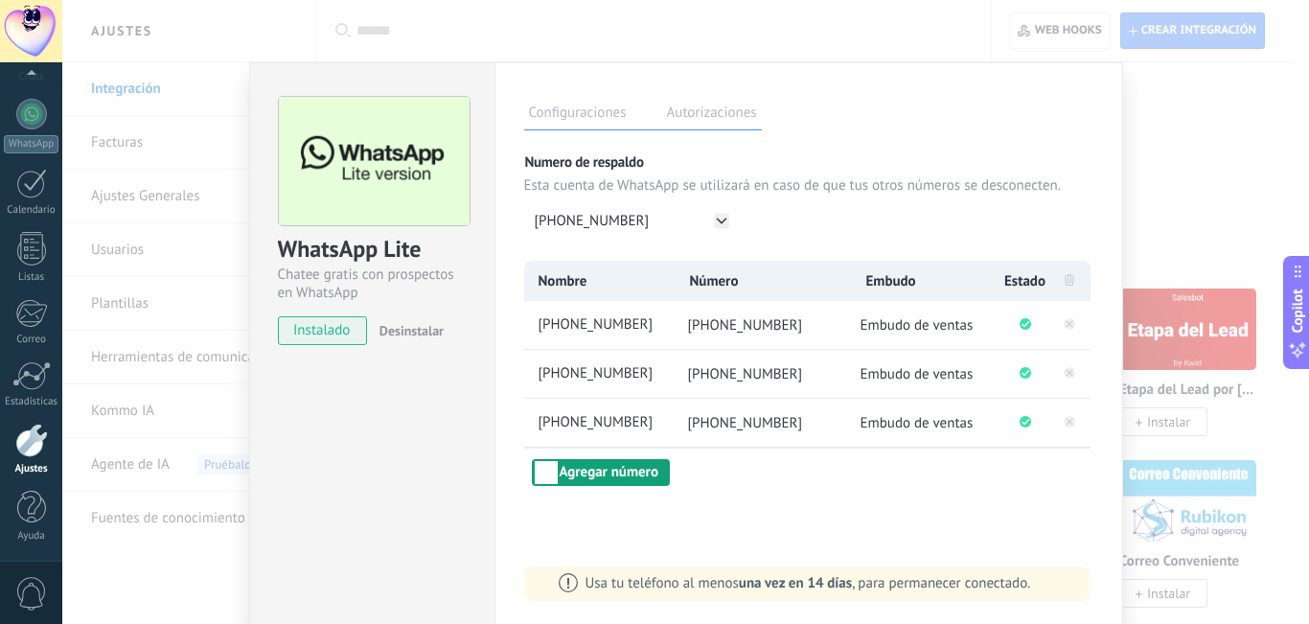
click at [623, 471] on button "Agregar número" at bounding box center [601, 472] width 138 height 27
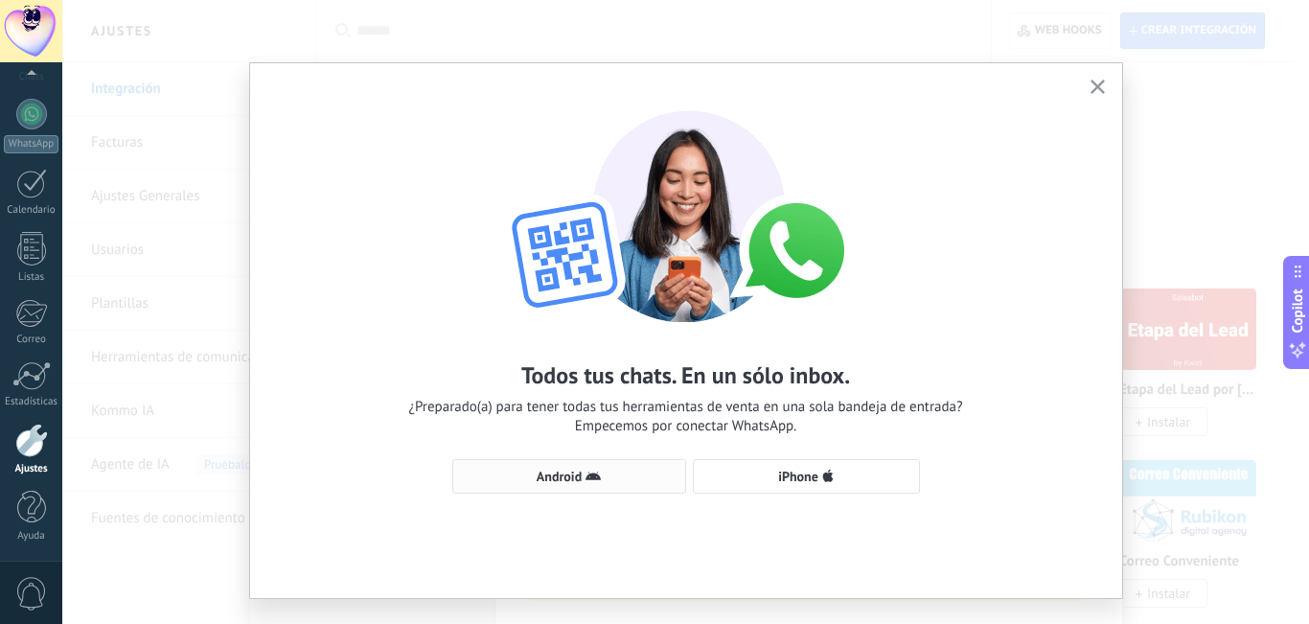
click at [613, 476] on span "Android" at bounding box center [569, 476] width 213 height 15
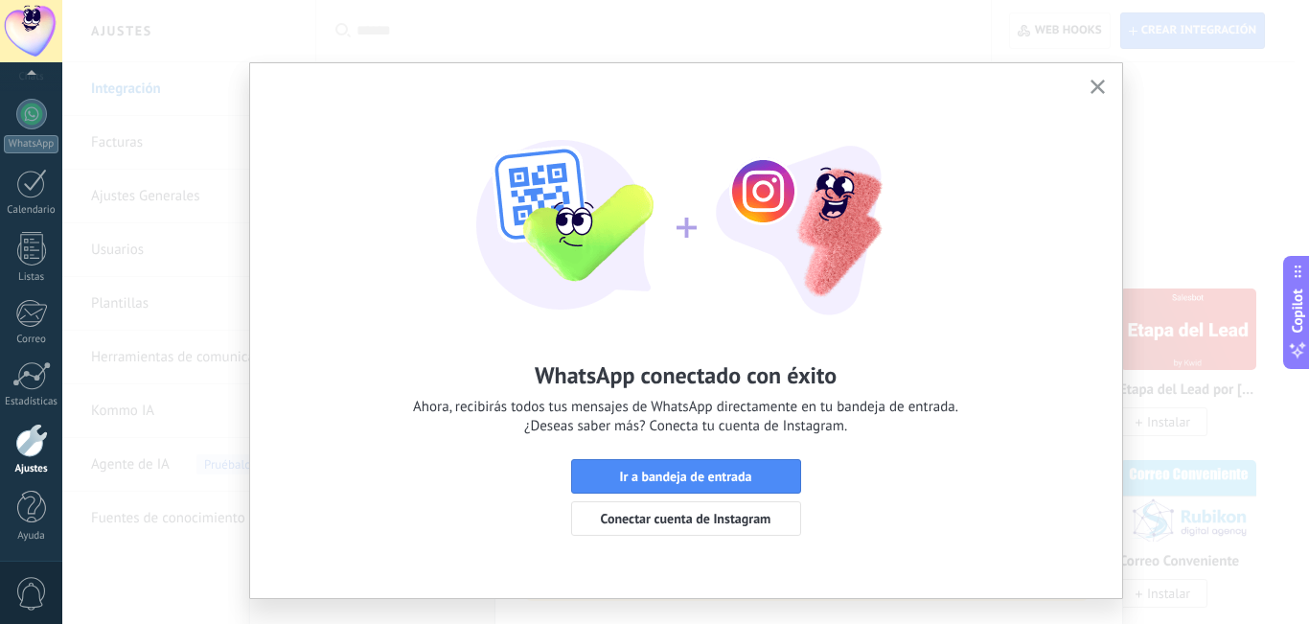
click at [1090, 88] on icon "button" at bounding box center [1097, 87] width 14 height 14
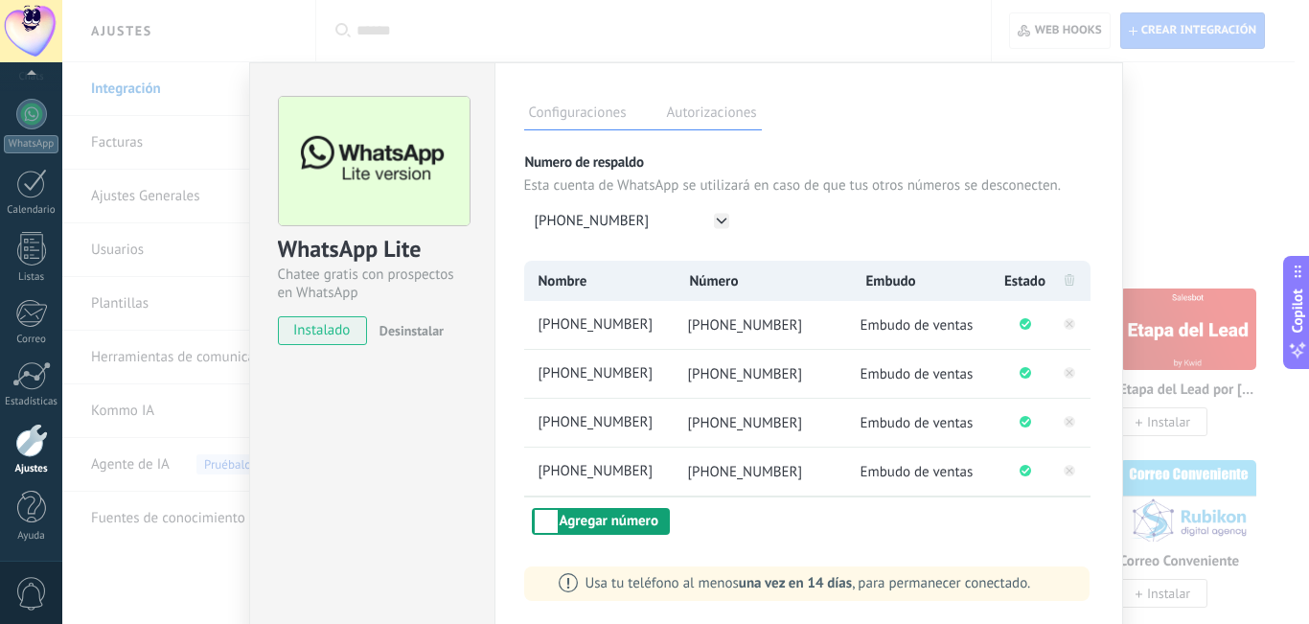
click at [618, 525] on button "Agregar número" at bounding box center [601, 521] width 138 height 27
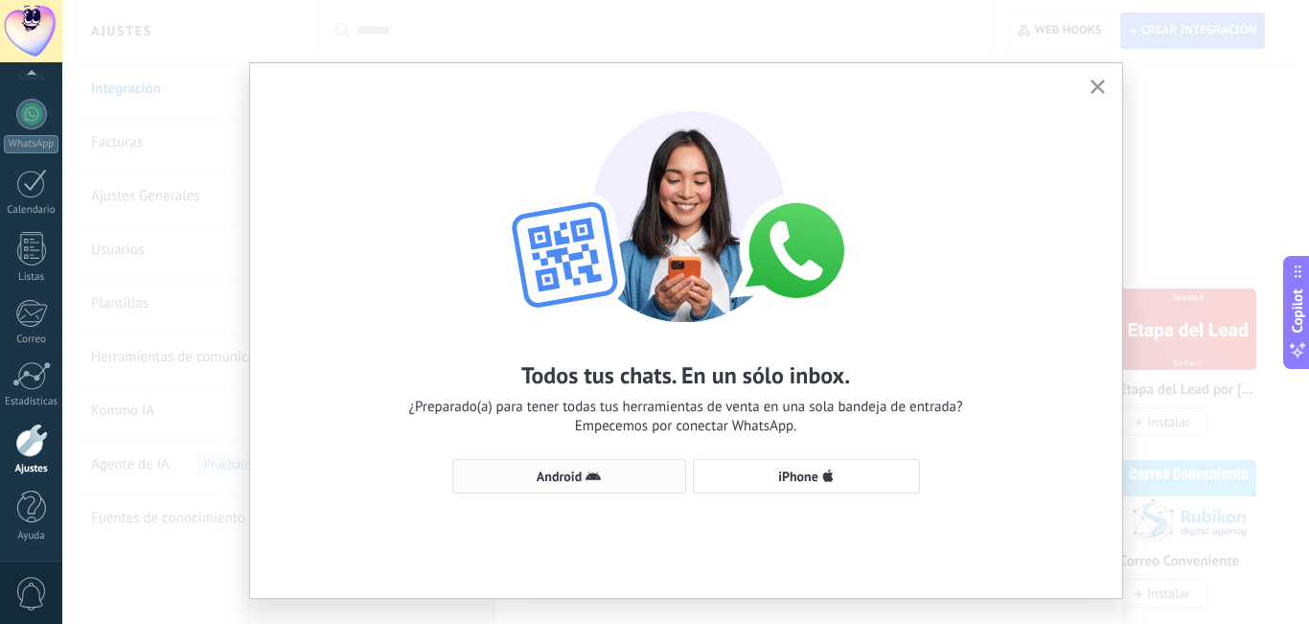
click at [591, 478] on use "button" at bounding box center [592, 475] width 15 height 9
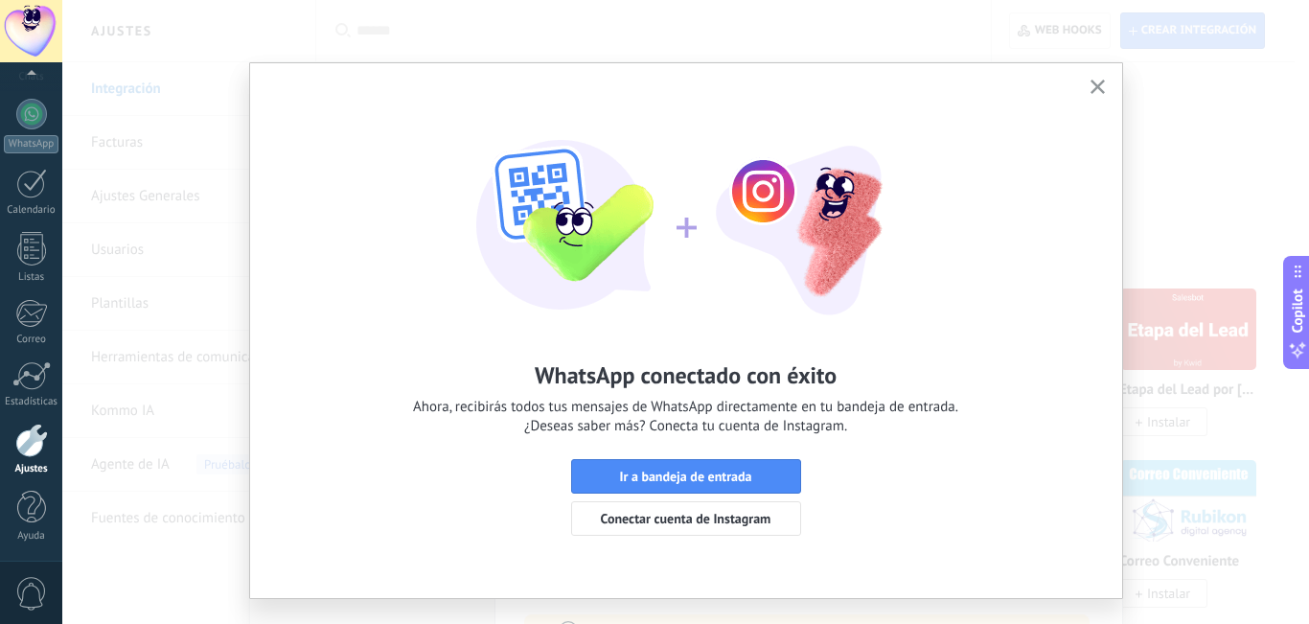
click at [1090, 83] on use "button" at bounding box center [1097, 87] width 14 height 14
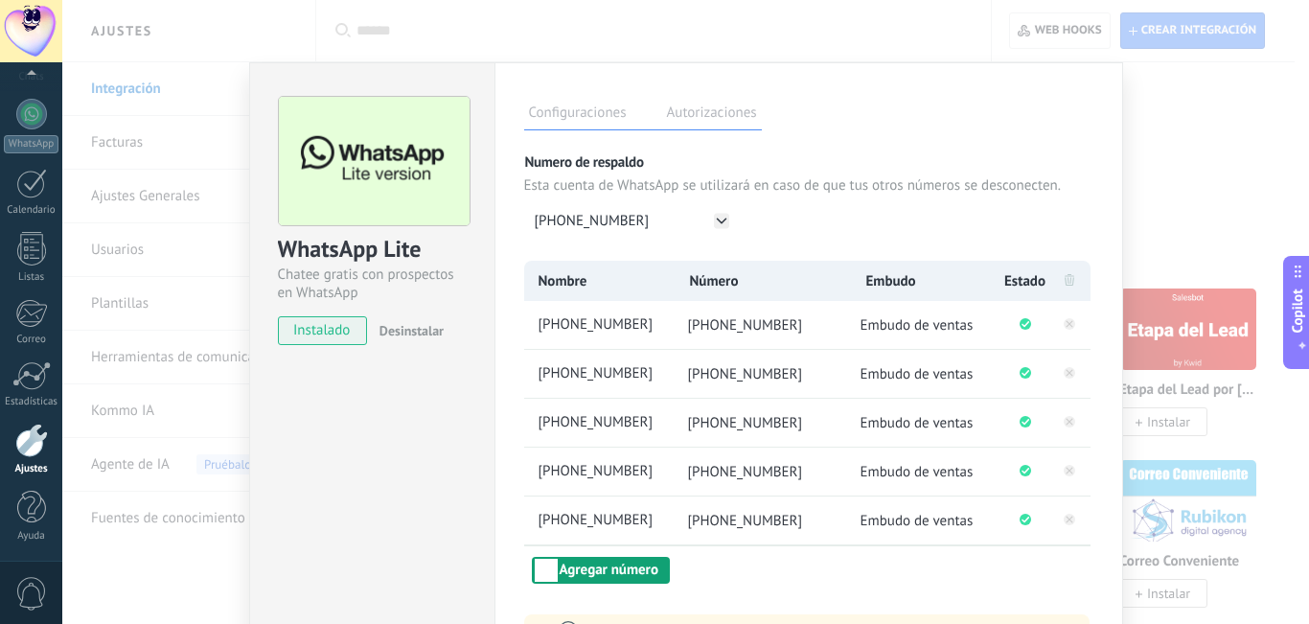
click at [633, 561] on button "Agregar número" at bounding box center [601, 570] width 138 height 27
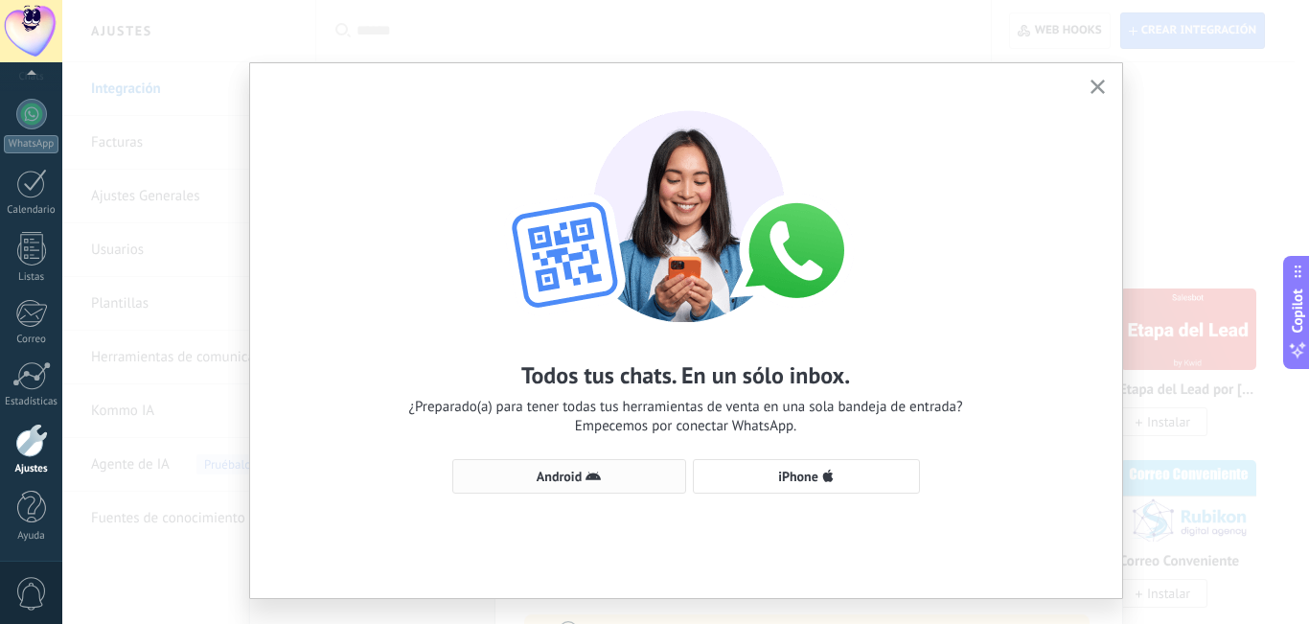
click at [630, 489] on button "Android" at bounding box center [569, 476] width 234 height 34
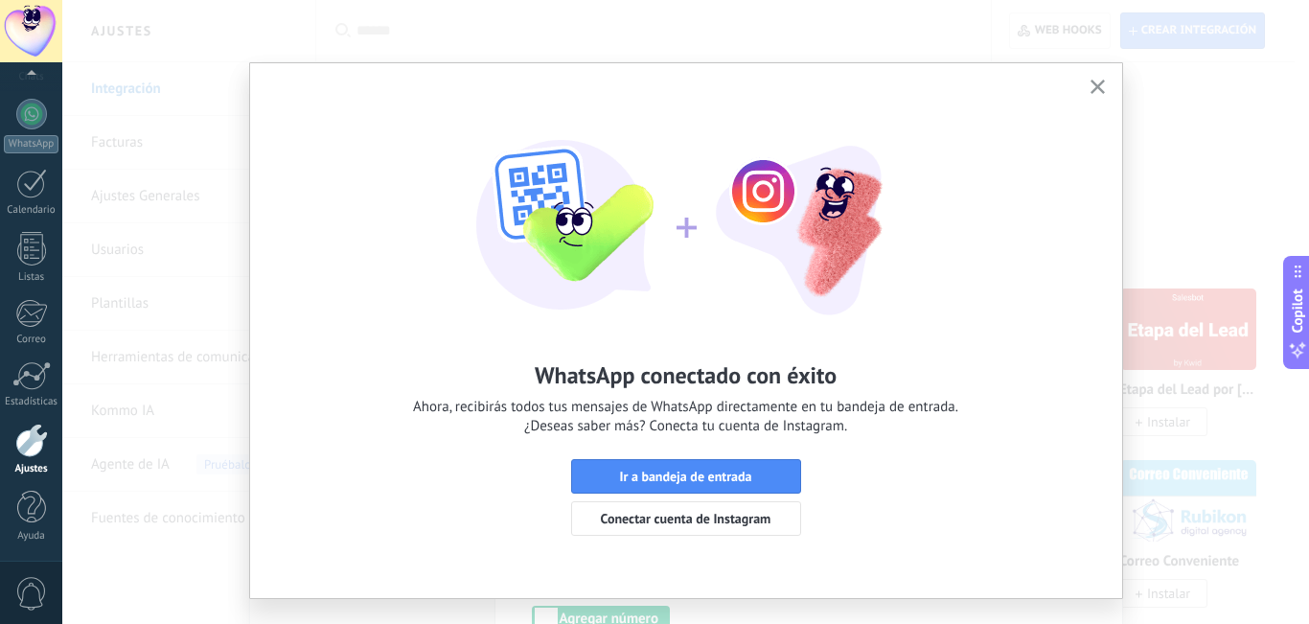
click at [1096, 84] on use "button" at bounding box center [1097, 87] width 14 height 14
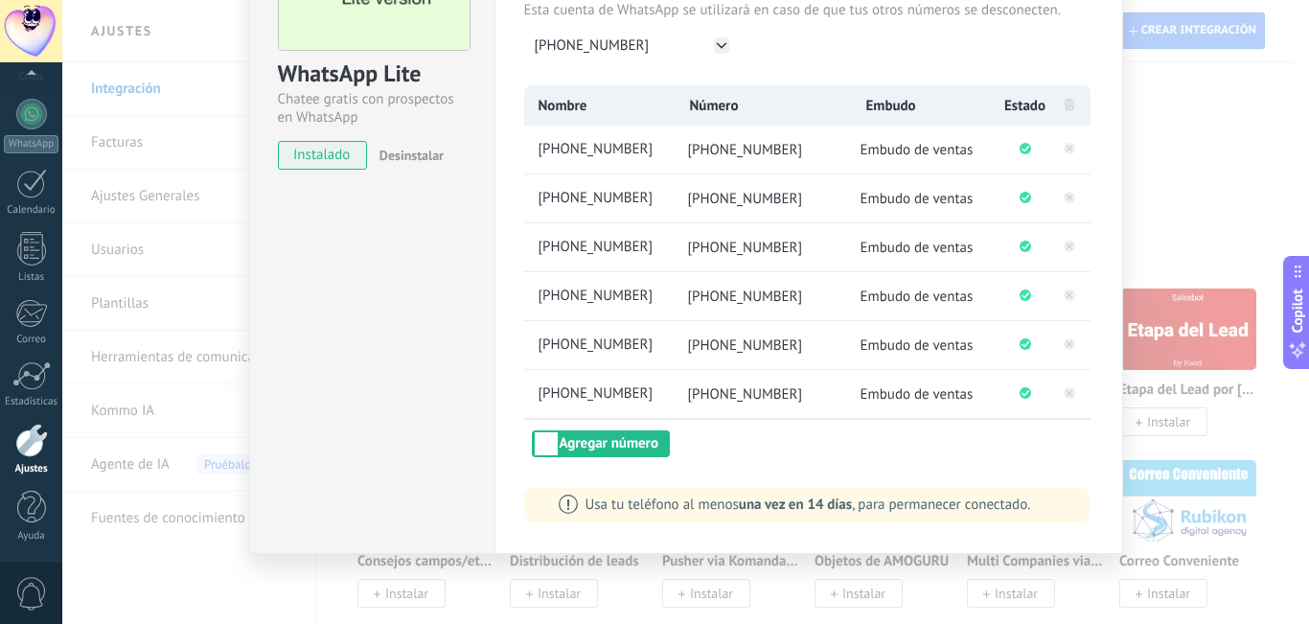
scroll to position [177, 0]
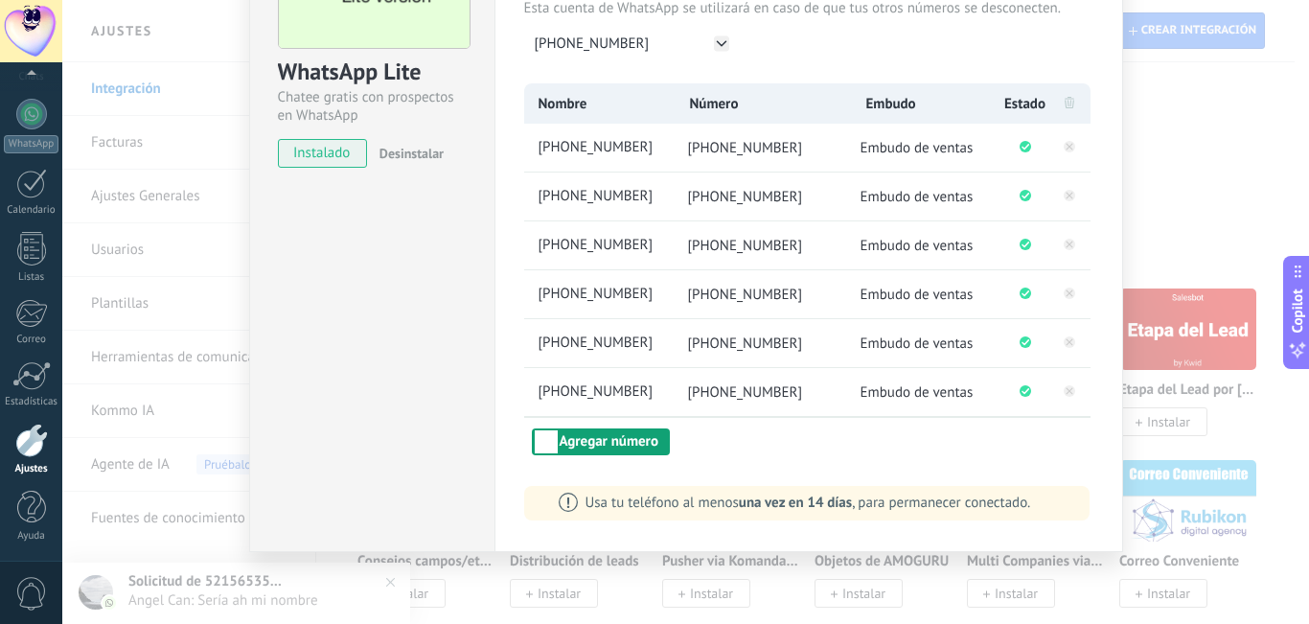
click at [615, 449] on button "Agregar número" at bounding box center [601, 441] width 138 height 27
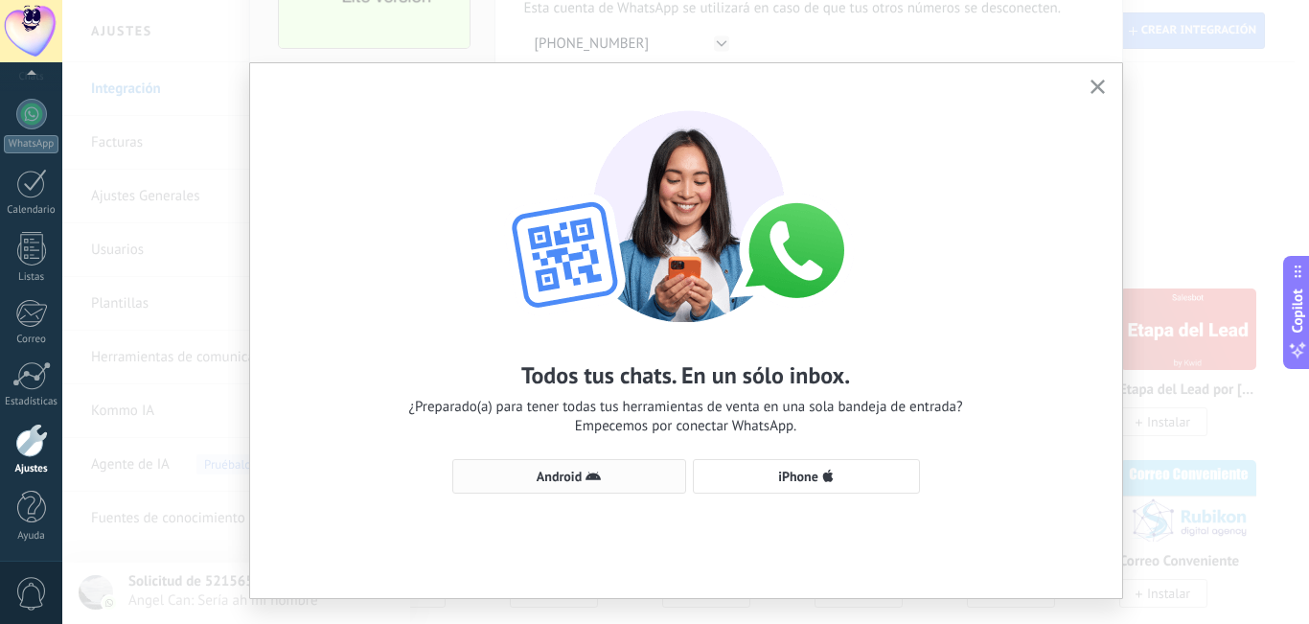
click at [600, 470] on span "Android" at bounding box center [569, 476] width 213 height 15
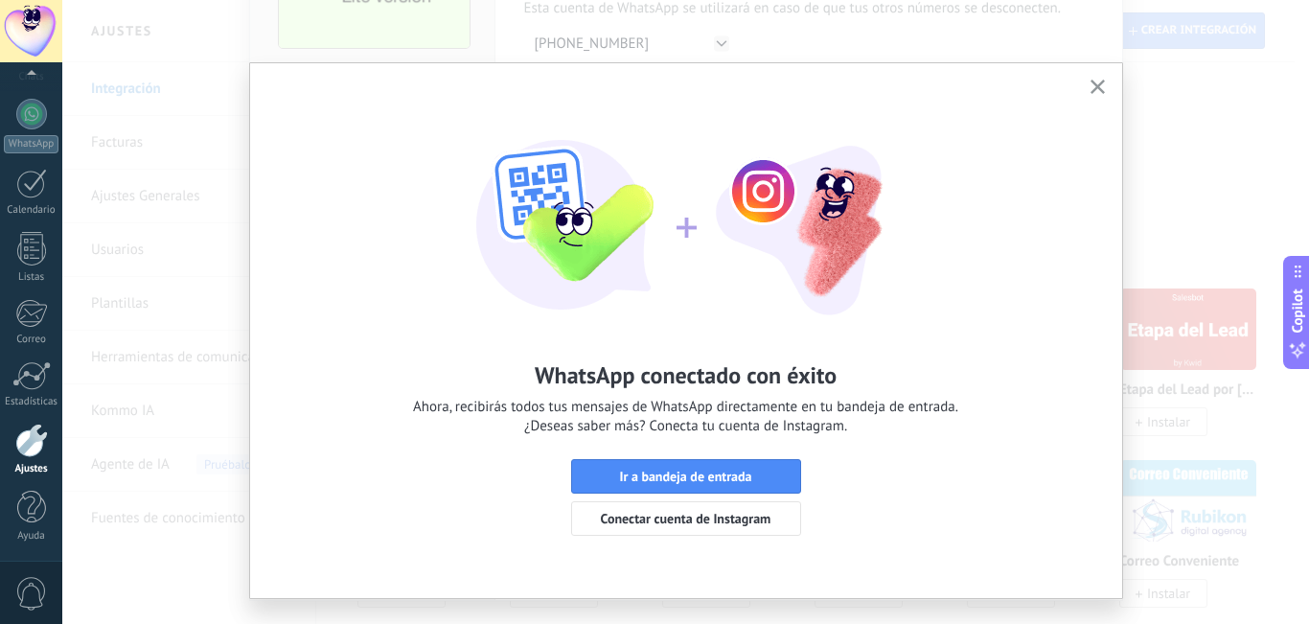
click at [1093, 87] on use "button" at bounding box center [1097, 87] width 14 height 14
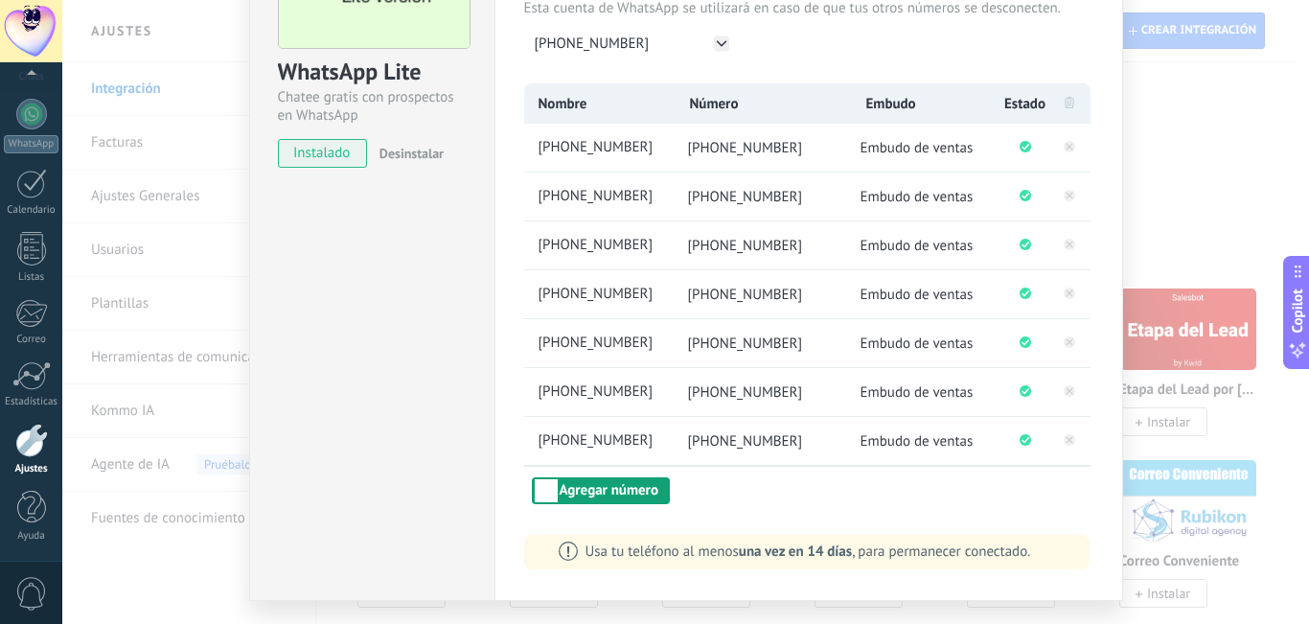
click at [637, 491] on button "Agregar número" at bounding box center [601, 490] width 138 height 27
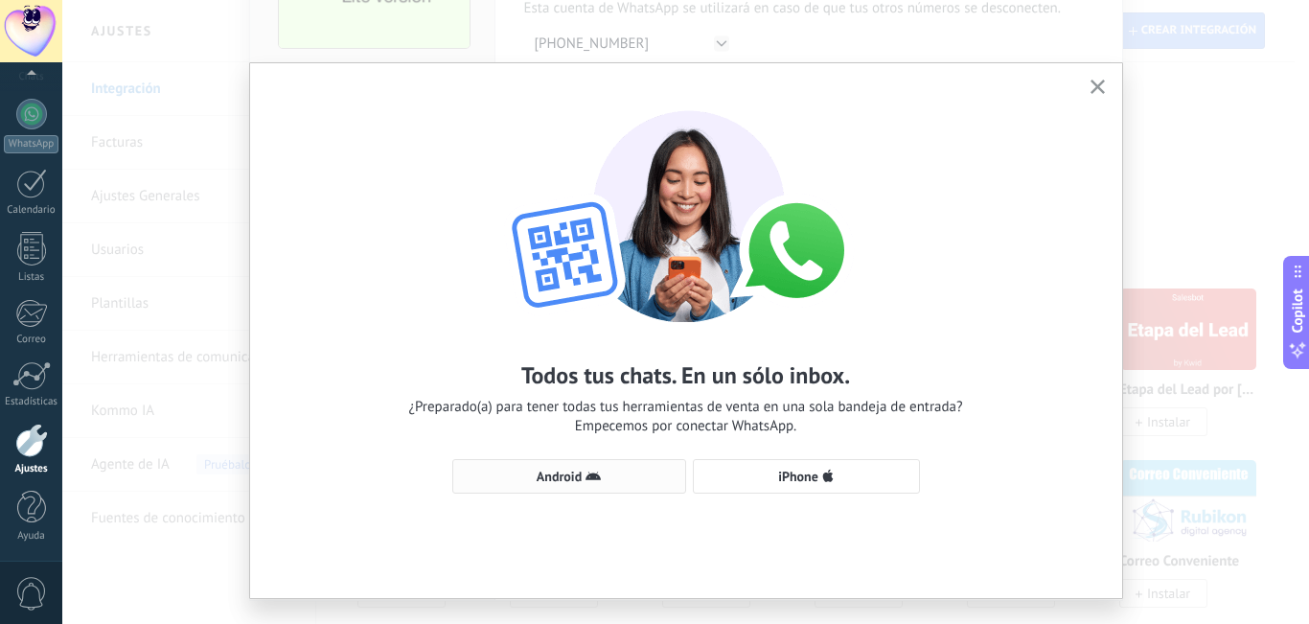
click at [596, 479] on use "button" at bounding box center [592, 475] width 15 height 9
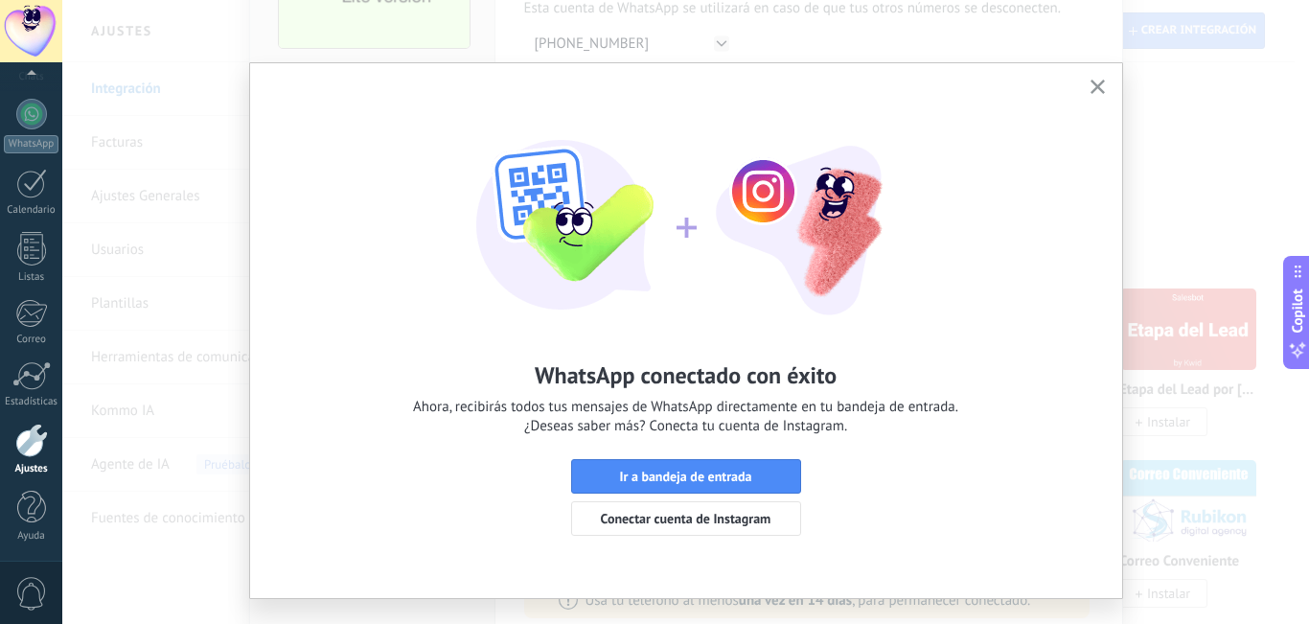
click at [1099, 83] on icon "button" at bounding box center [1097, 87] width 14 height 14
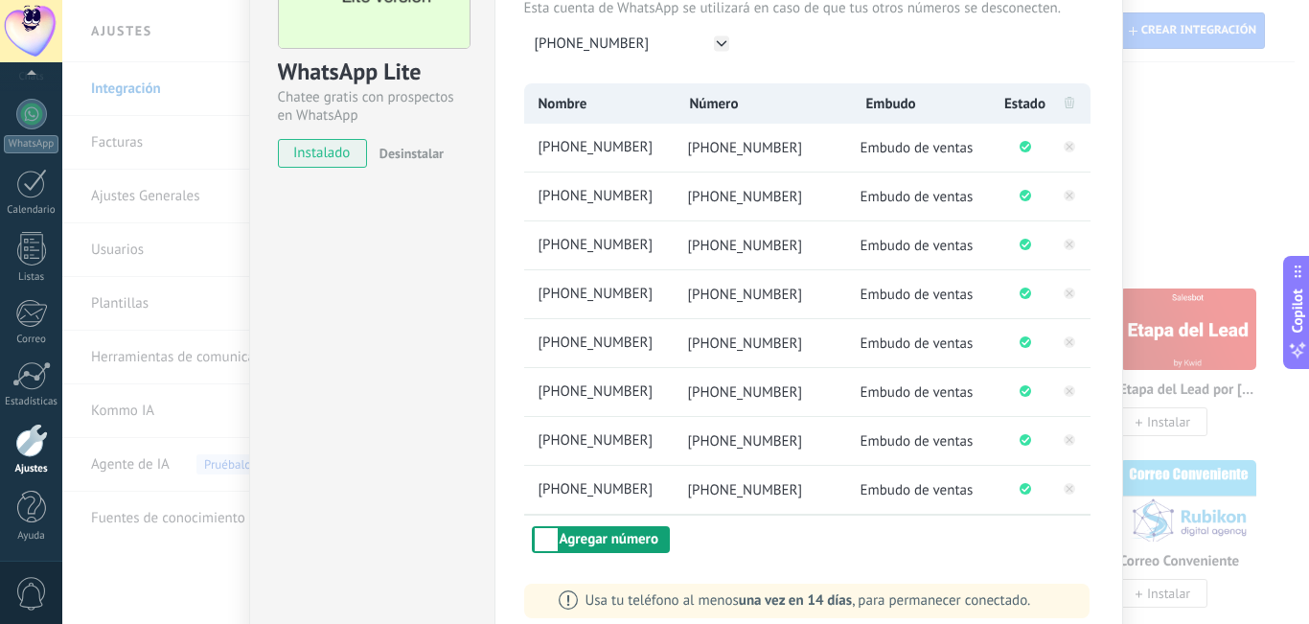
click at [605, 537] on button "Agregar número" at bounding box center [601, 539] width 138 height 27
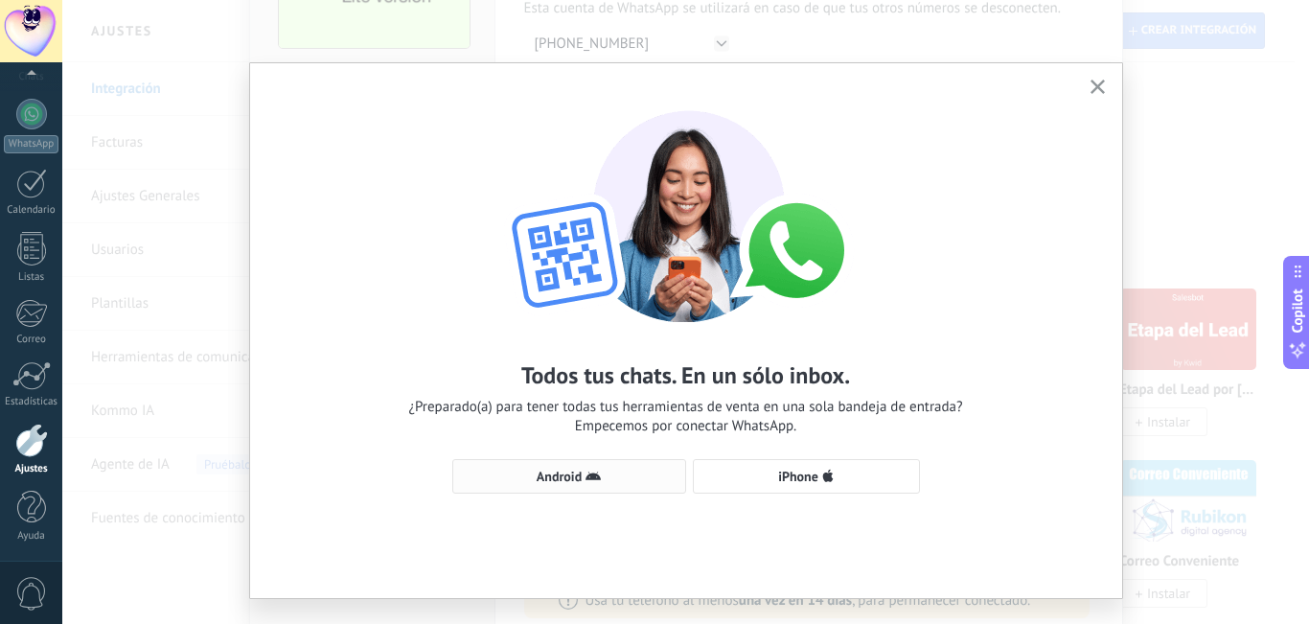
click at [494, 463] on button "Android" at bounding box center [569, 476] width 234 height 34
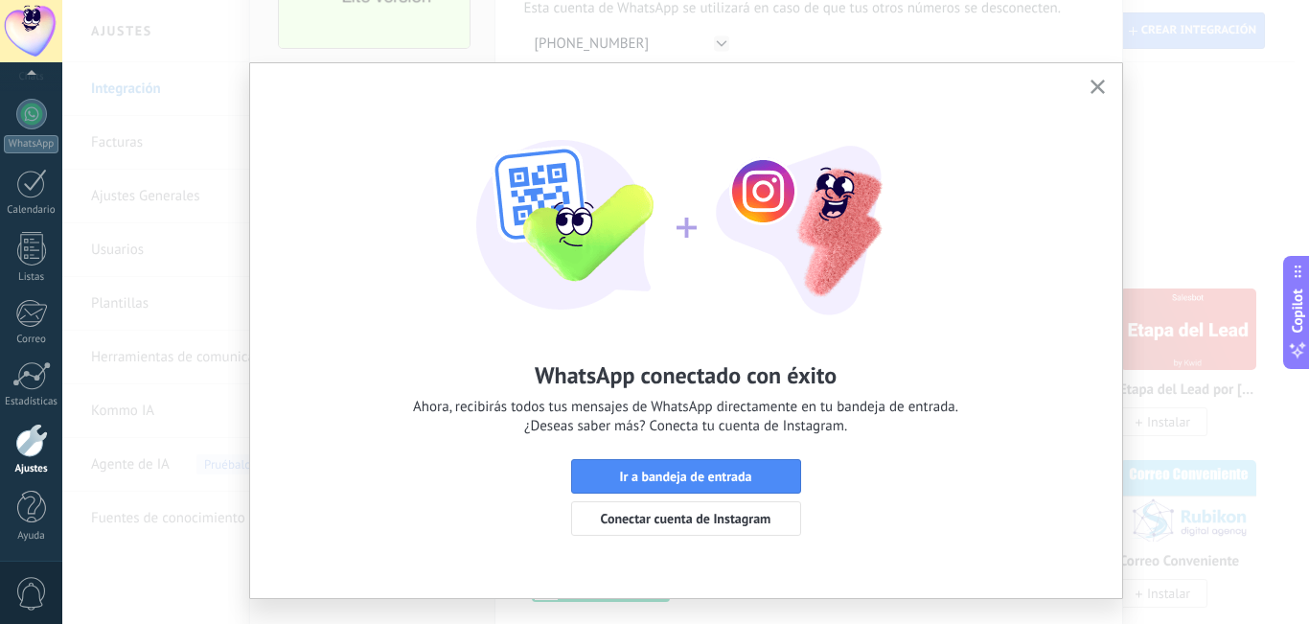
click at [1099, 88] on icon "button" at bounding box center [1097, 87] width 14 height 14
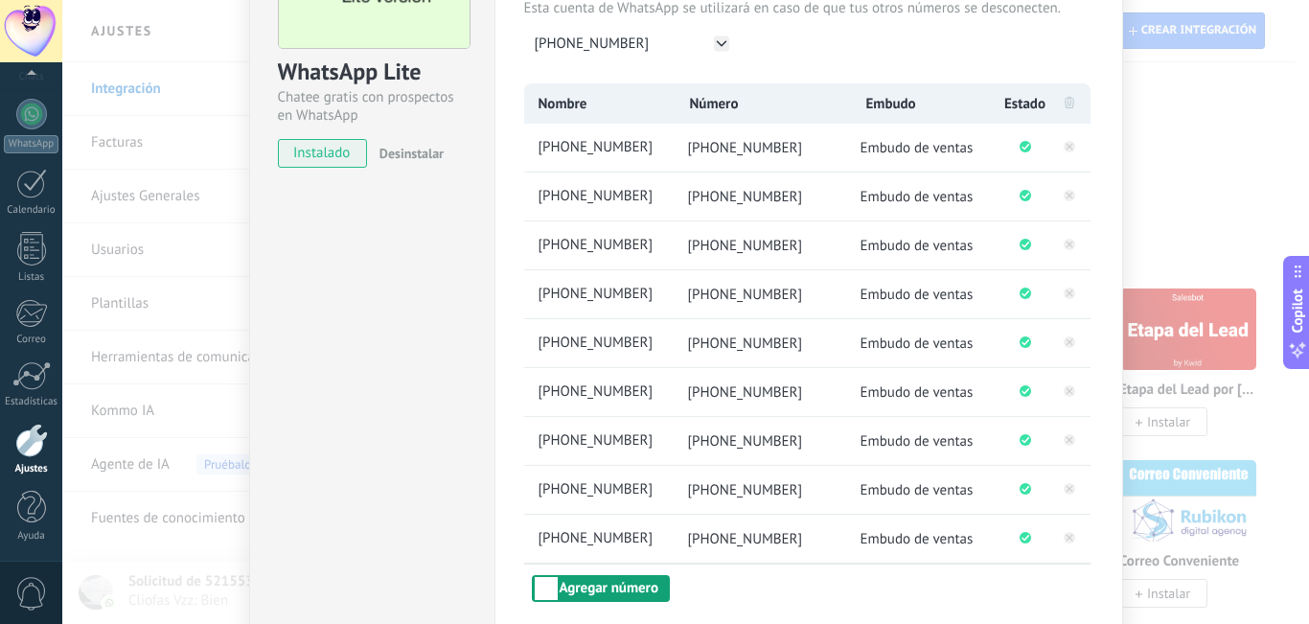
click at [630, 577] on button "Agregar número" at bounding box center [601, 588] width 138 height 27
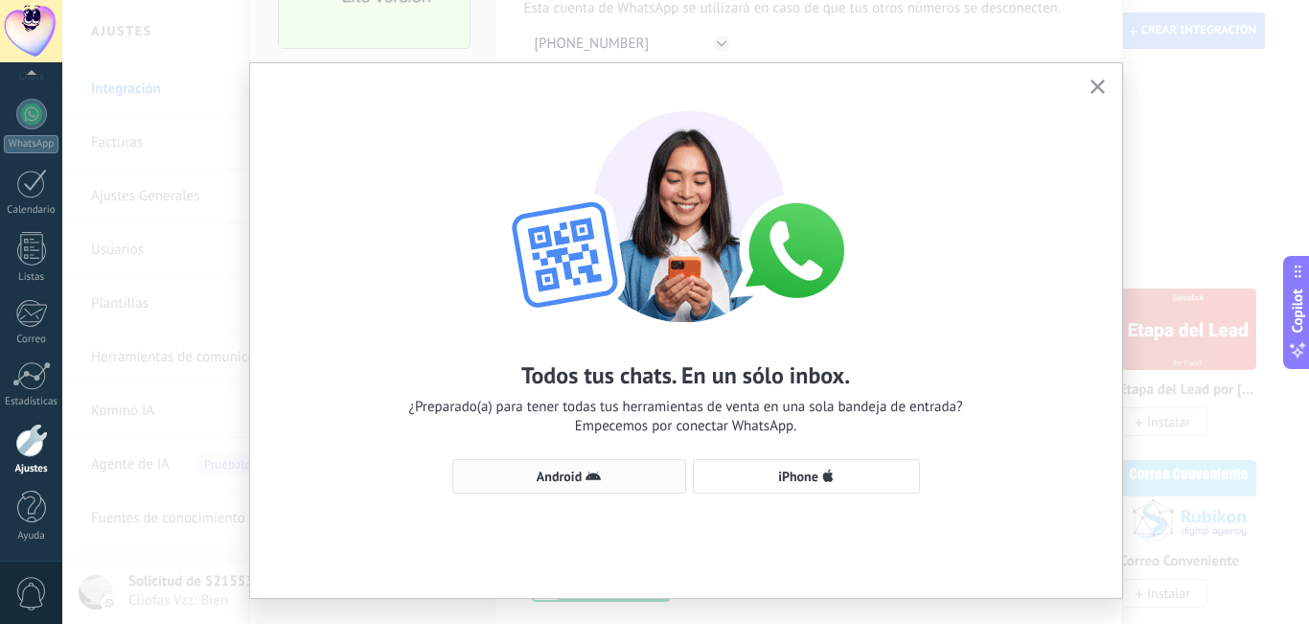
click at [564, 478] on span "Android" at bounding box center [559, 475] width 45 height 13
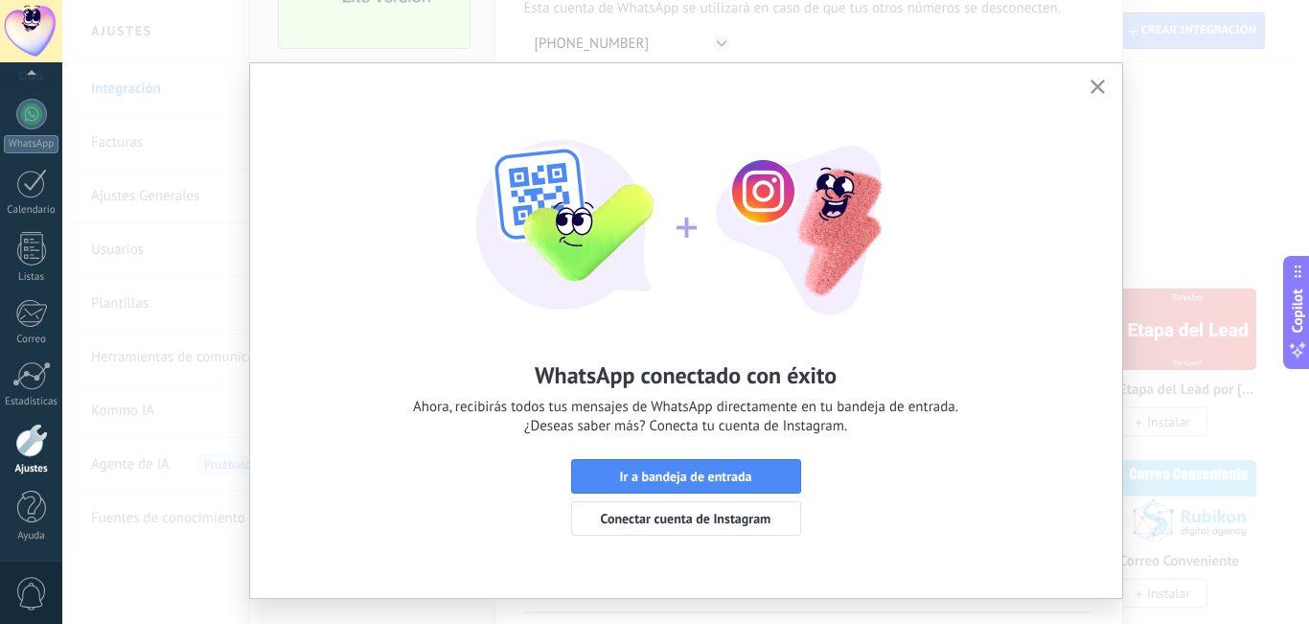
click at [1090, 82] on icon "button" at bounding box center [1097, 87] width 14 height 14
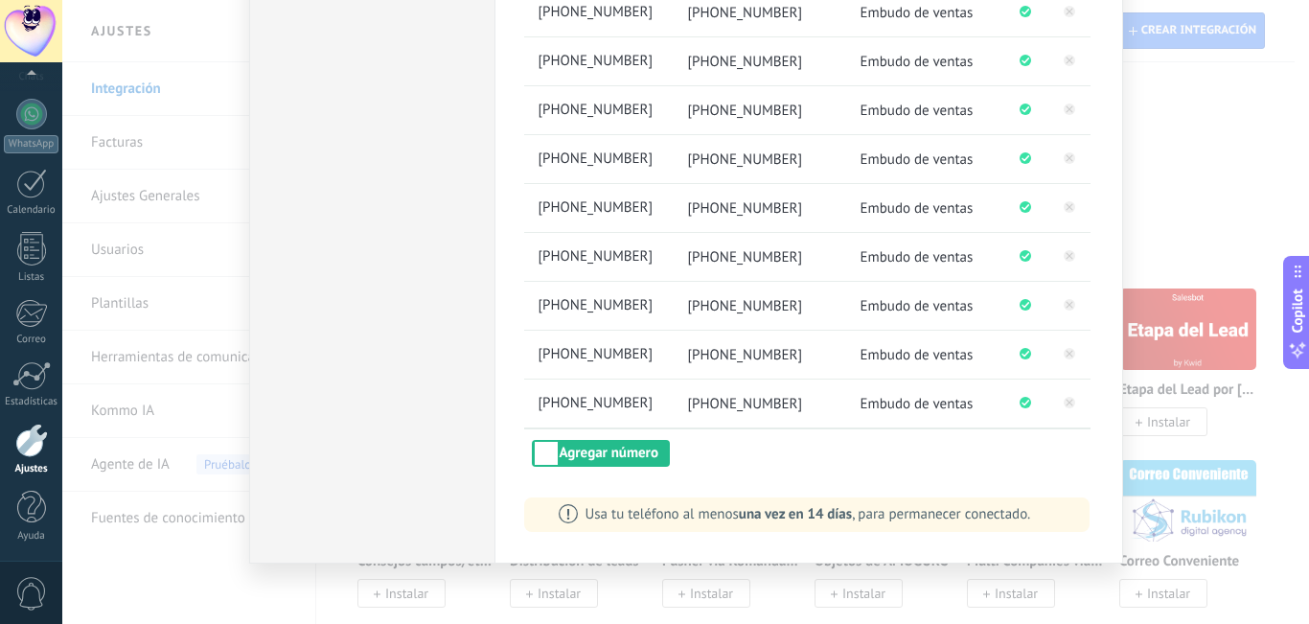
scroll to position [369, 0]
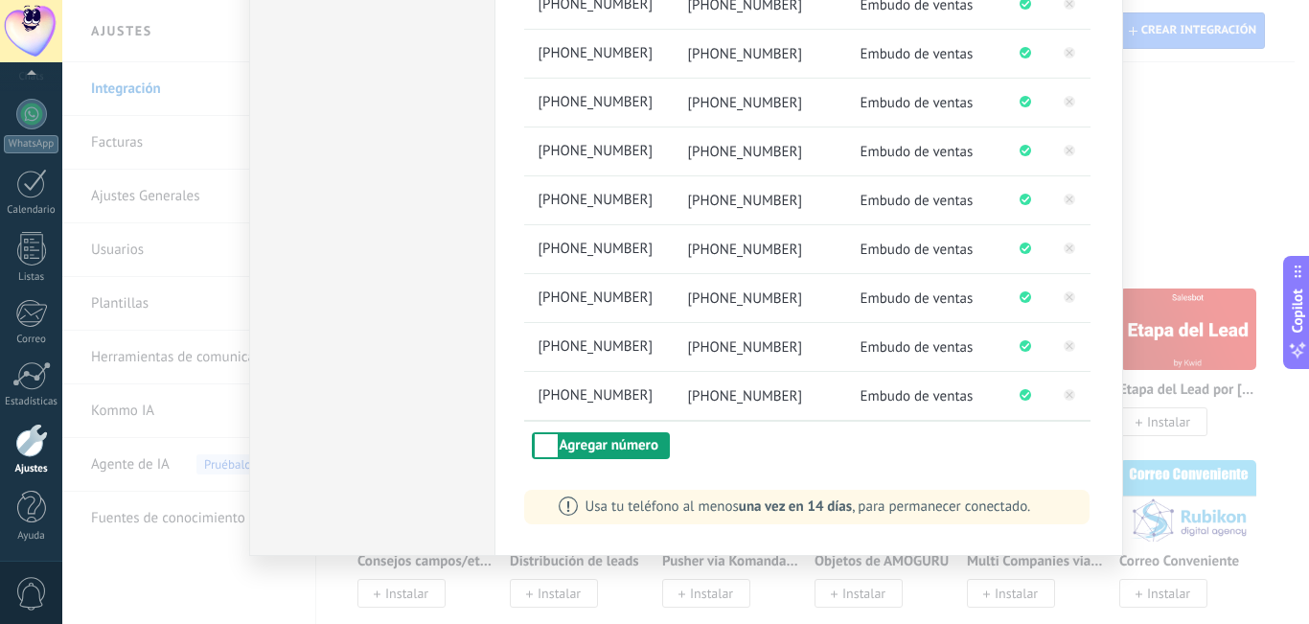
click at [607, 448] on button "Agregar número" at bounding box center [601, 445] width 138 height 27
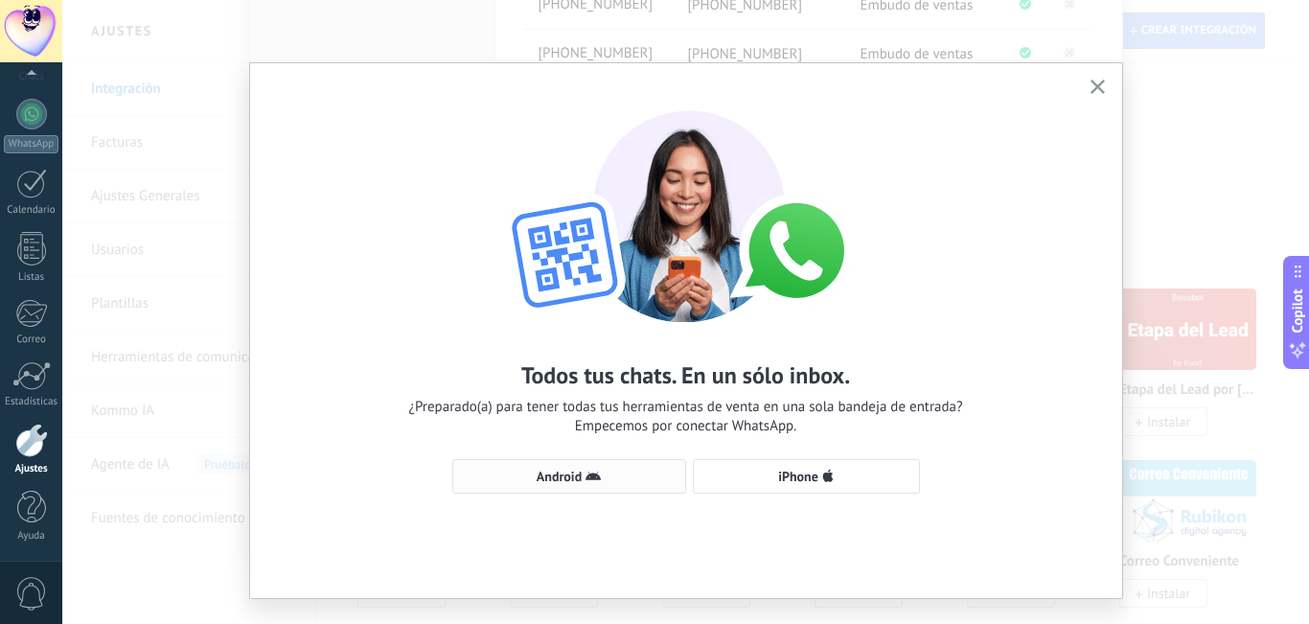
click at [596, 477] on use "button" at bounding box center [592, 475] width 15 height 9
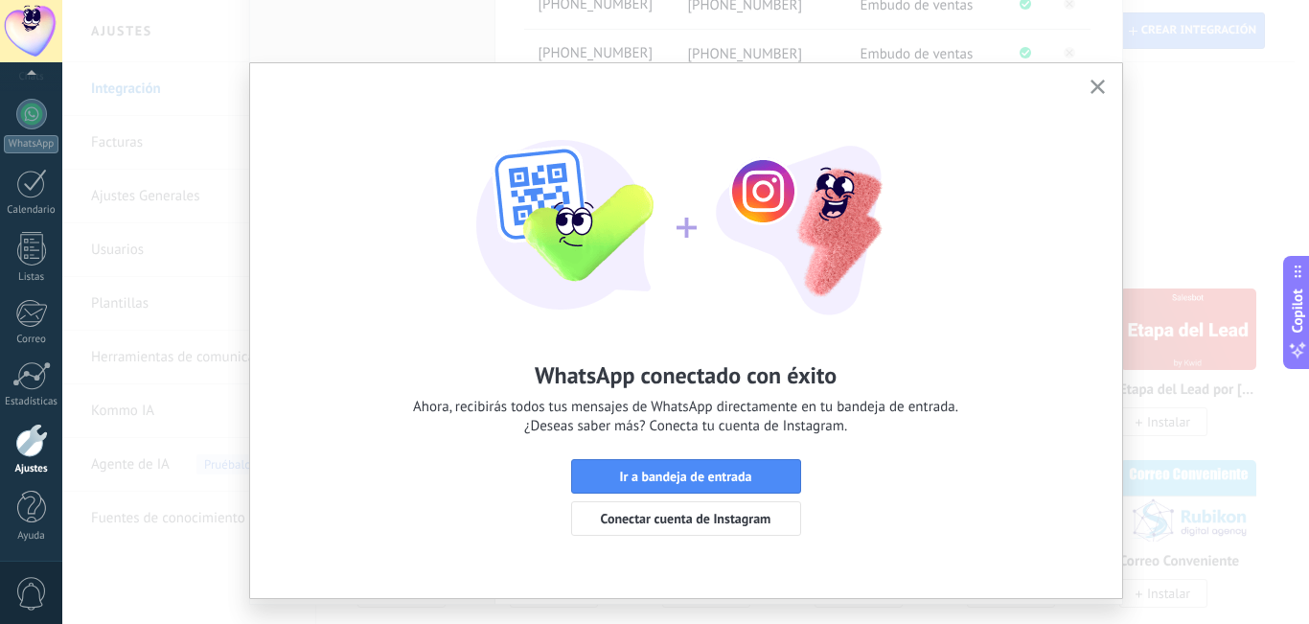
click at [1098, 94] on span "button" at bounding box center [1097, 88] width 14 height 16
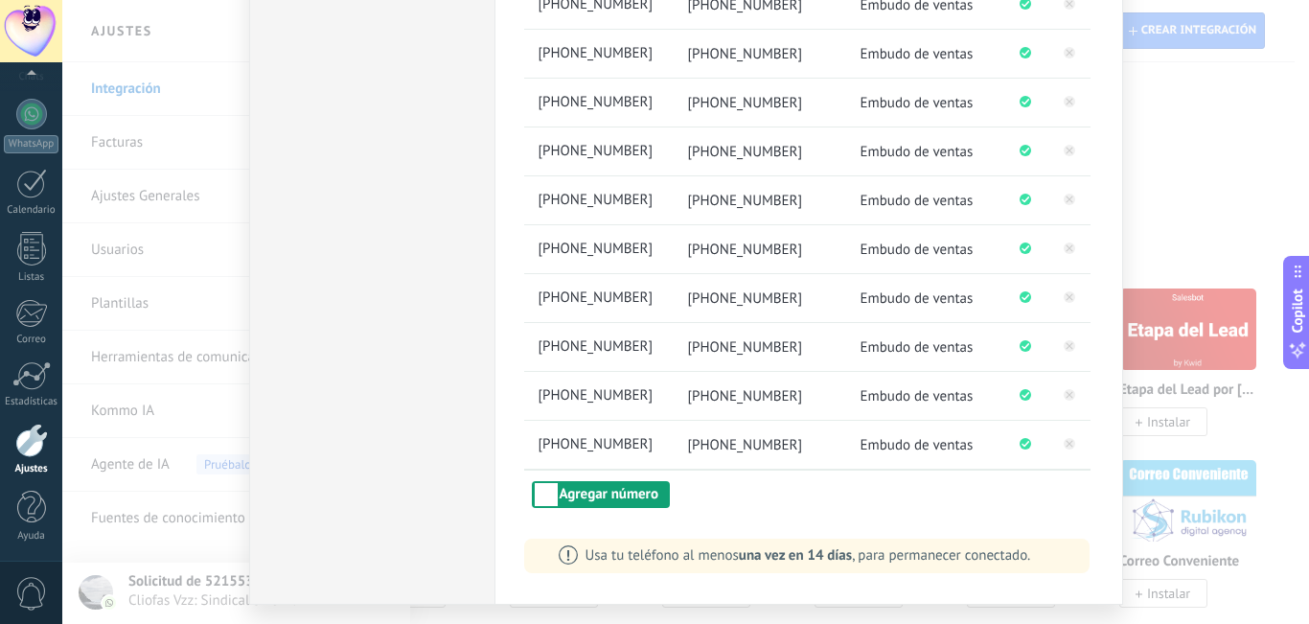
click at [562, 500] on button "Agregar número" at bounding box center [601, 494] width 138 height 27
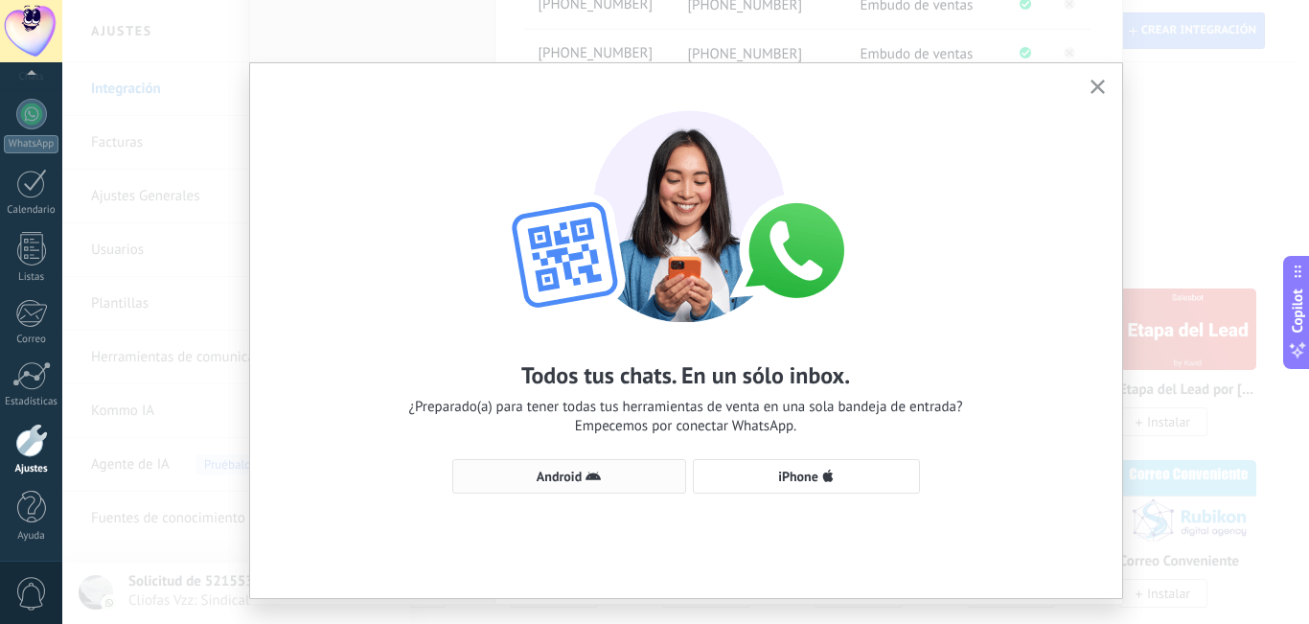
click at [639, 478] on span "Android" at bounding box center [569, 476] width 213 height 15
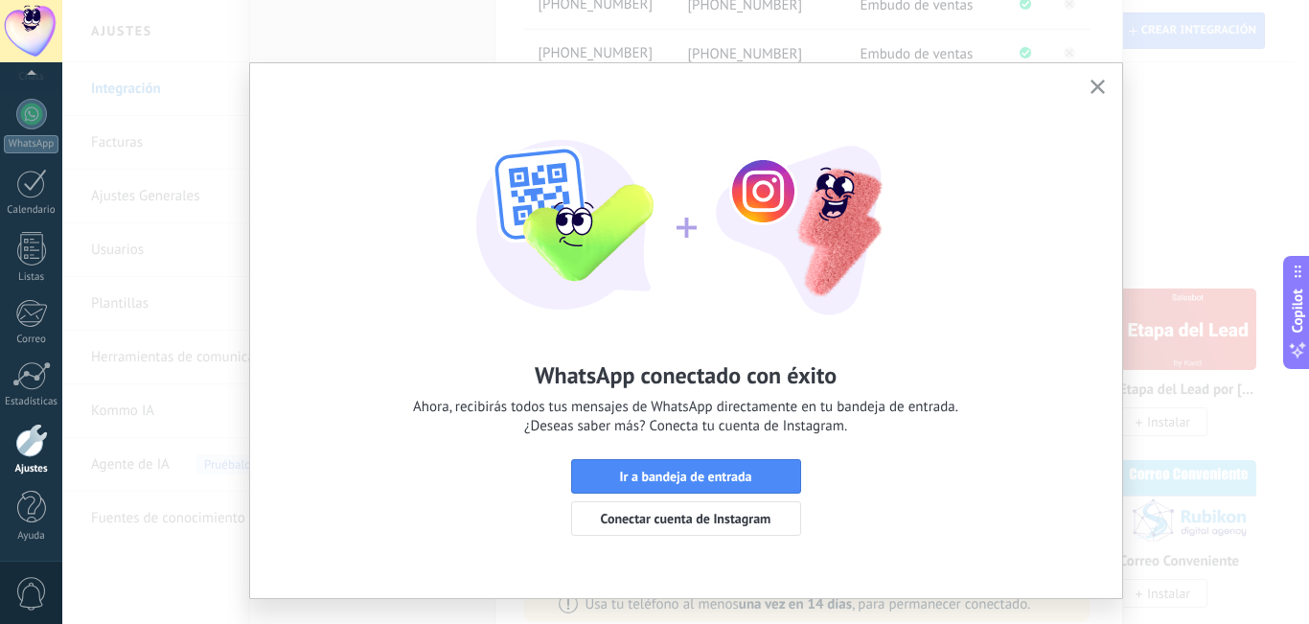
click at [1092, 91] on icon "button" at bounding box center [1097, 87] width 14 height 14
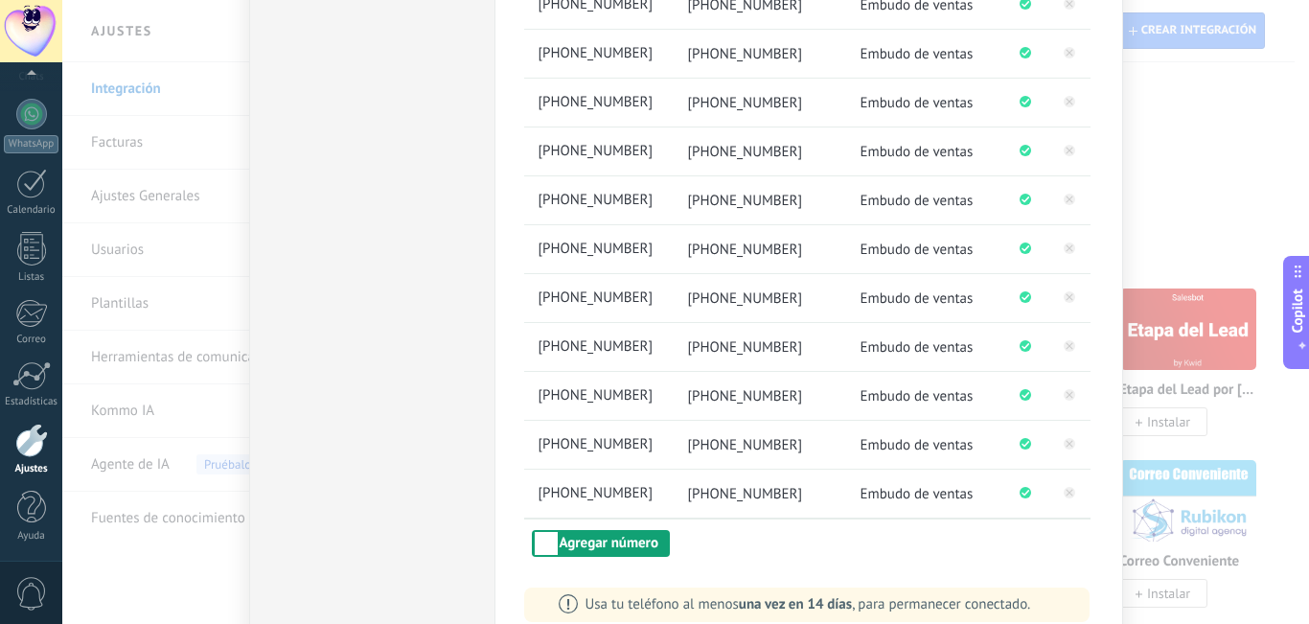
click at [562, 540] on button "Agregar número" at bounding box center [601, 543] width 138 height 27
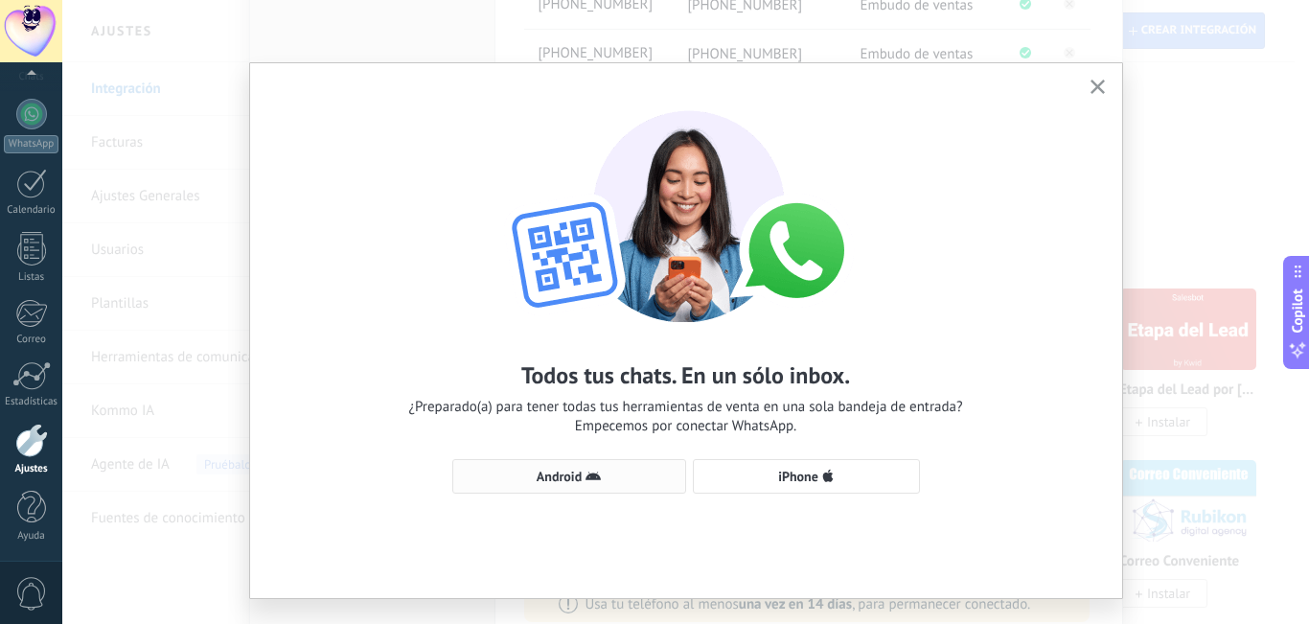
click at [607, 491] on button "Android" at bounding box center [569, 476] width 234 height 34
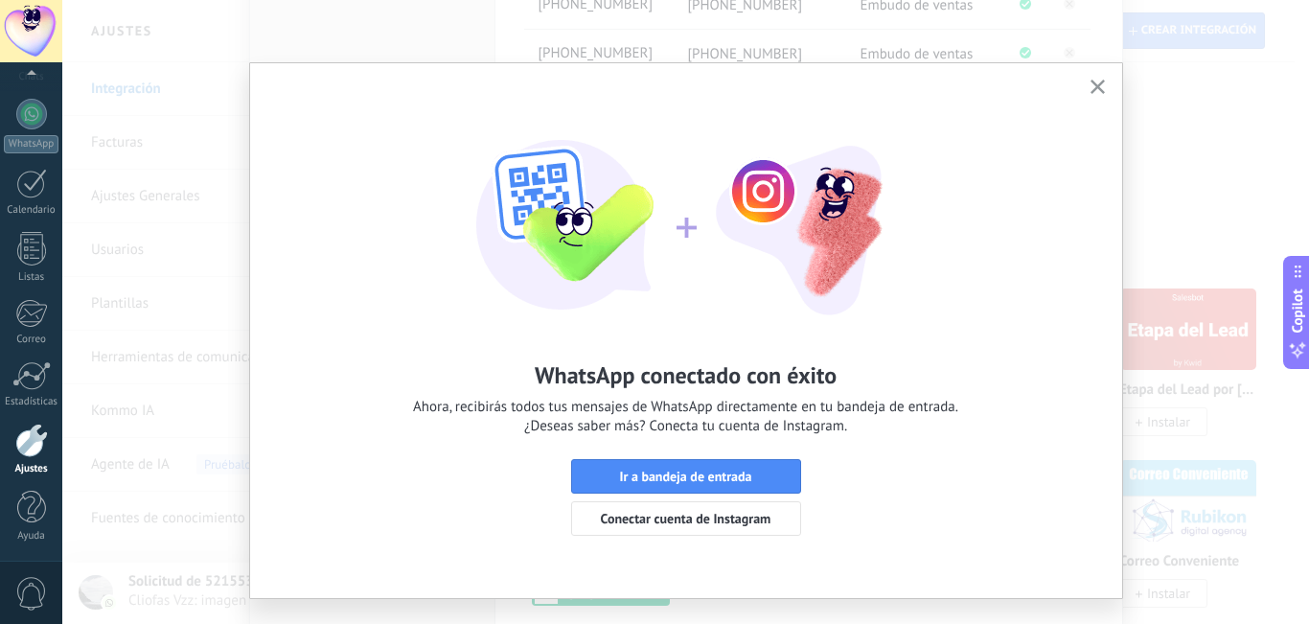
click at [1101, 90] on button "button" at bounding box center [1098, 88] width 24 height 26
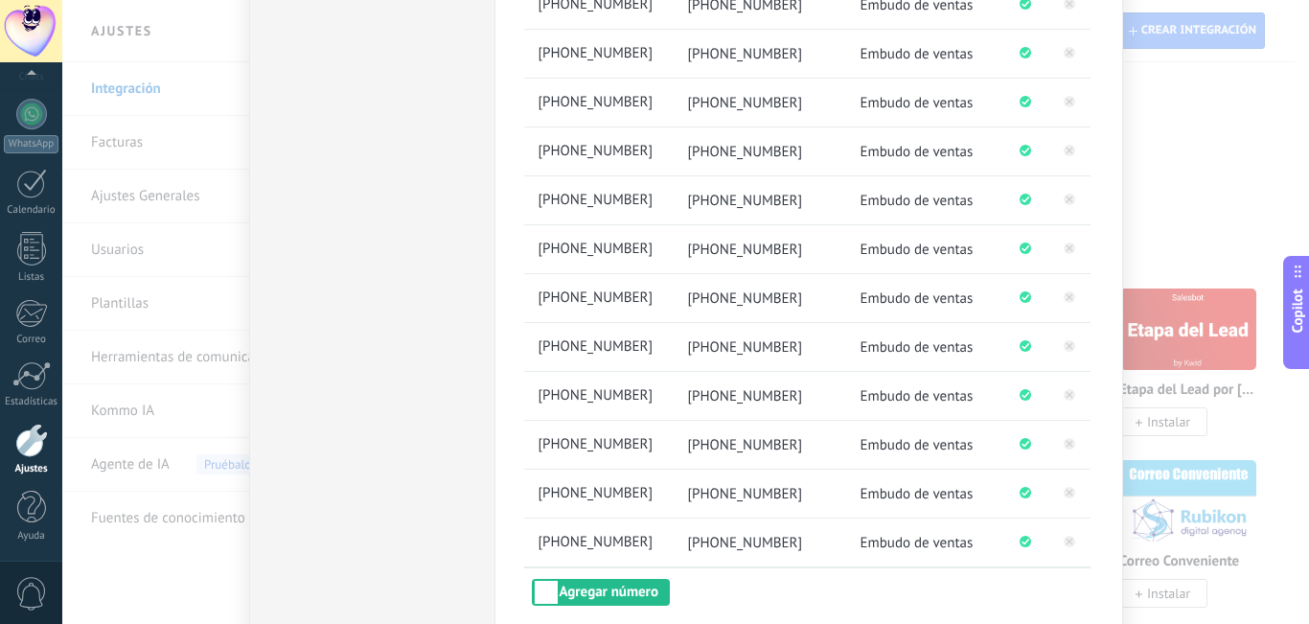
click at [12, 597] on div "0" at bounding box center [31, 592] width 62 height 63
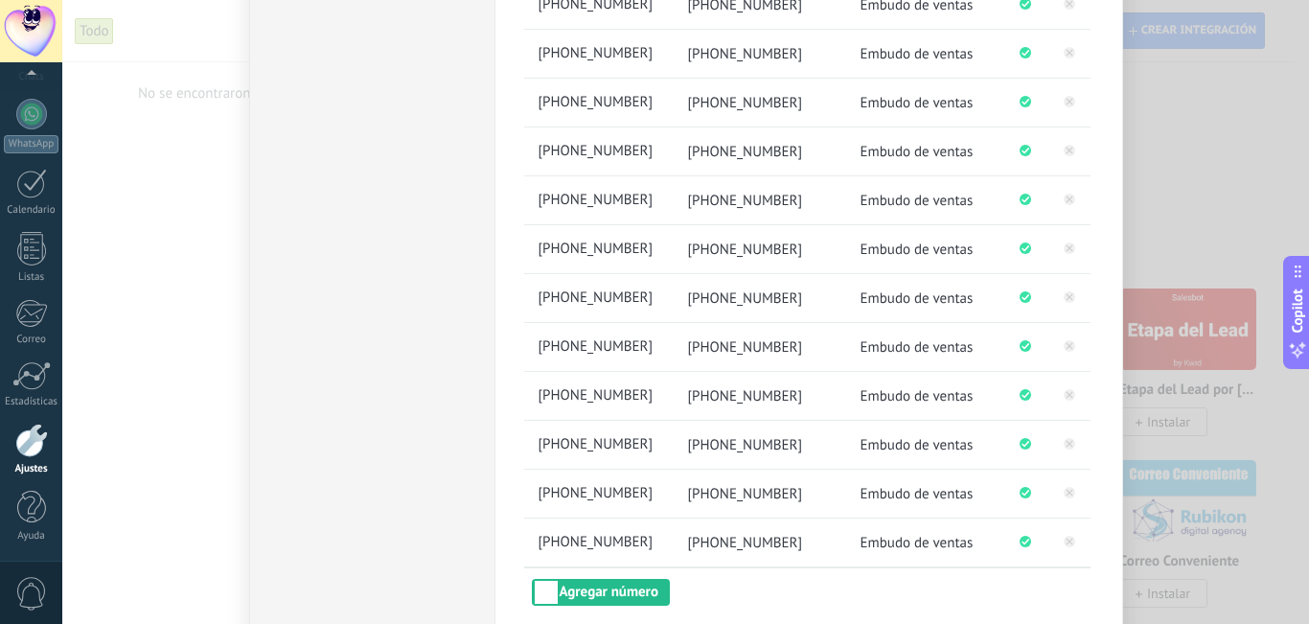
click at [44, 593] on span "0" at bounding box center [31, 594] width 33 height 34
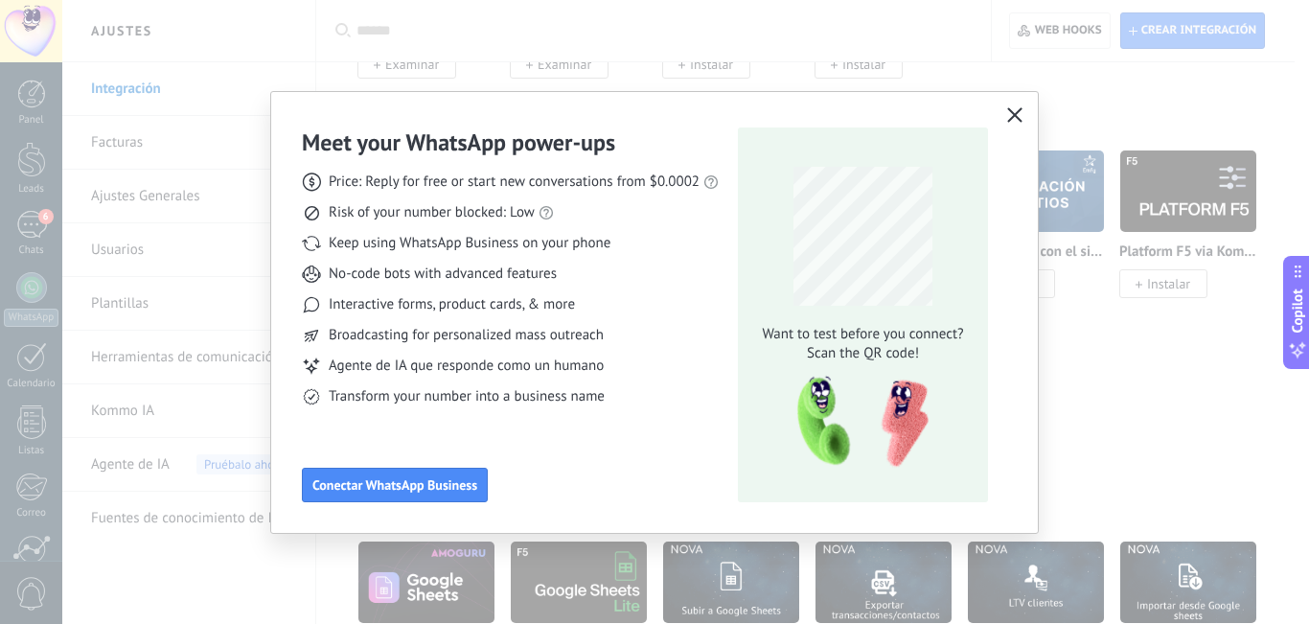
click at [1006, 116] on button "button" at bounding box center [1014, 116] width 25 height 27
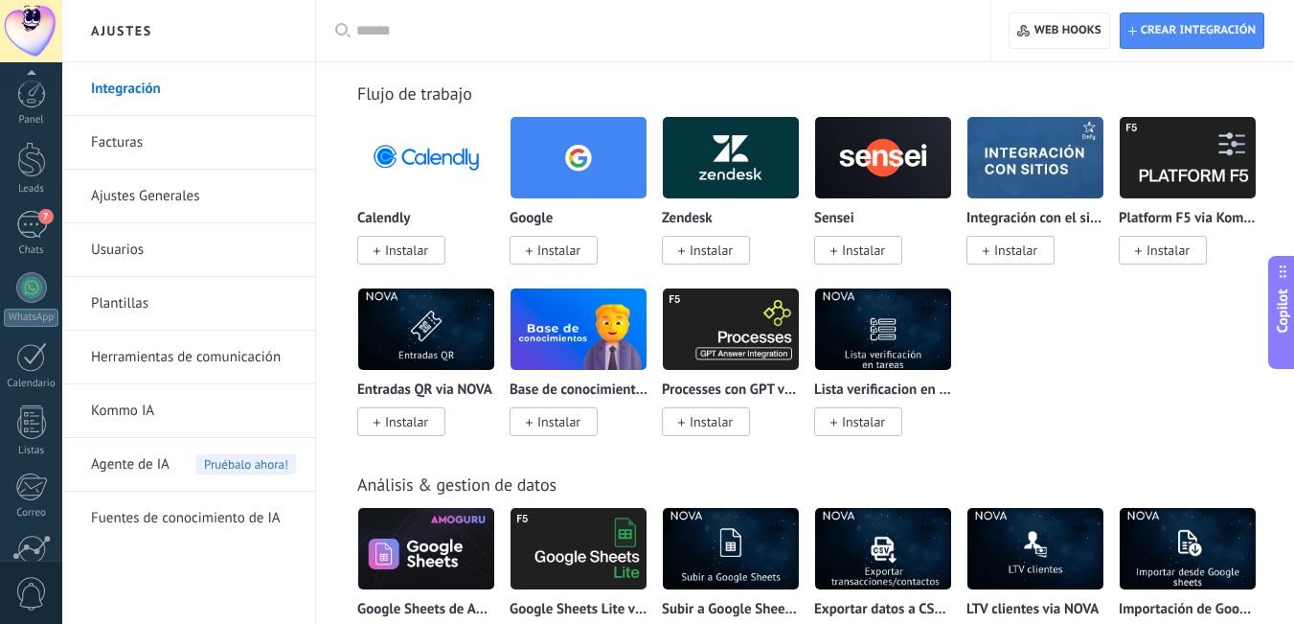
click at [37, 584] on span "0" at bounding box center [31, 594] width 33 height 34
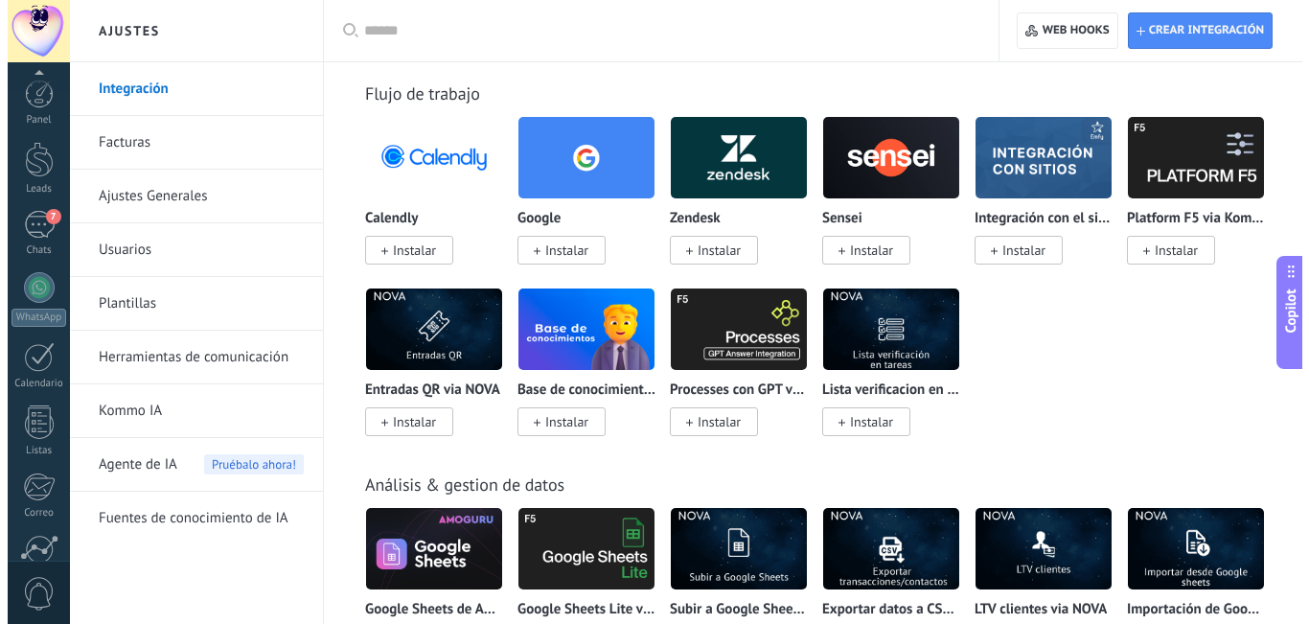
scroll to position [173, 0]
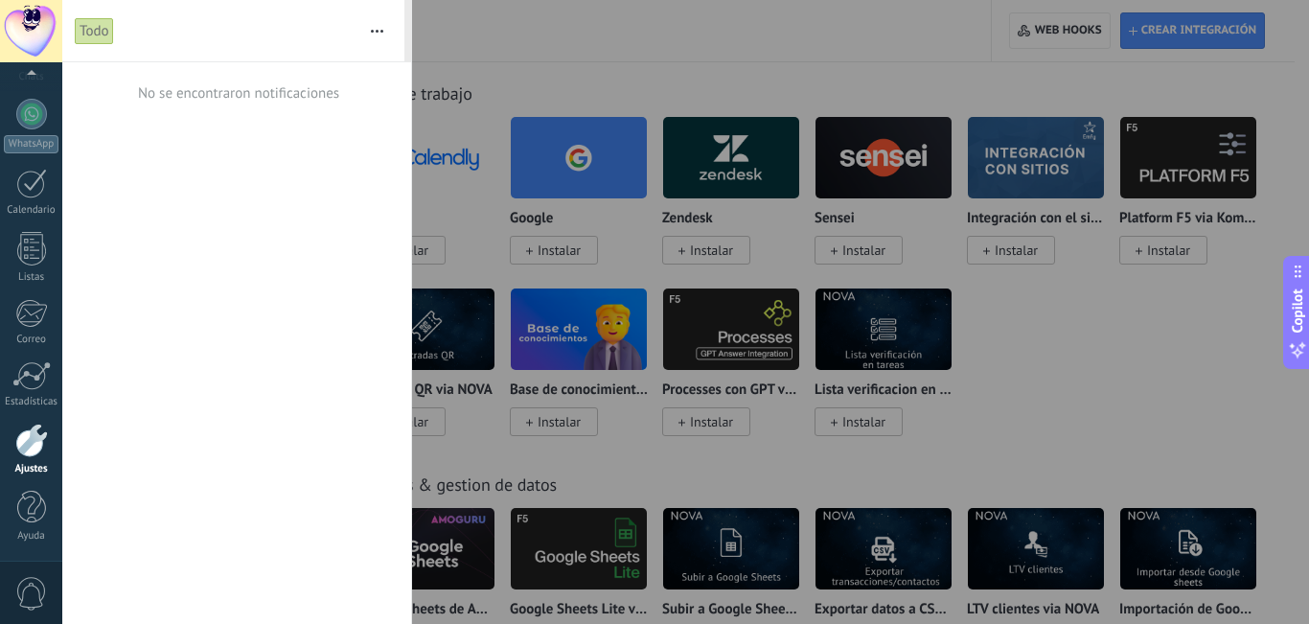
click at [373, 36] on button "button" at bounding box center [376, 30] width 41 height 61
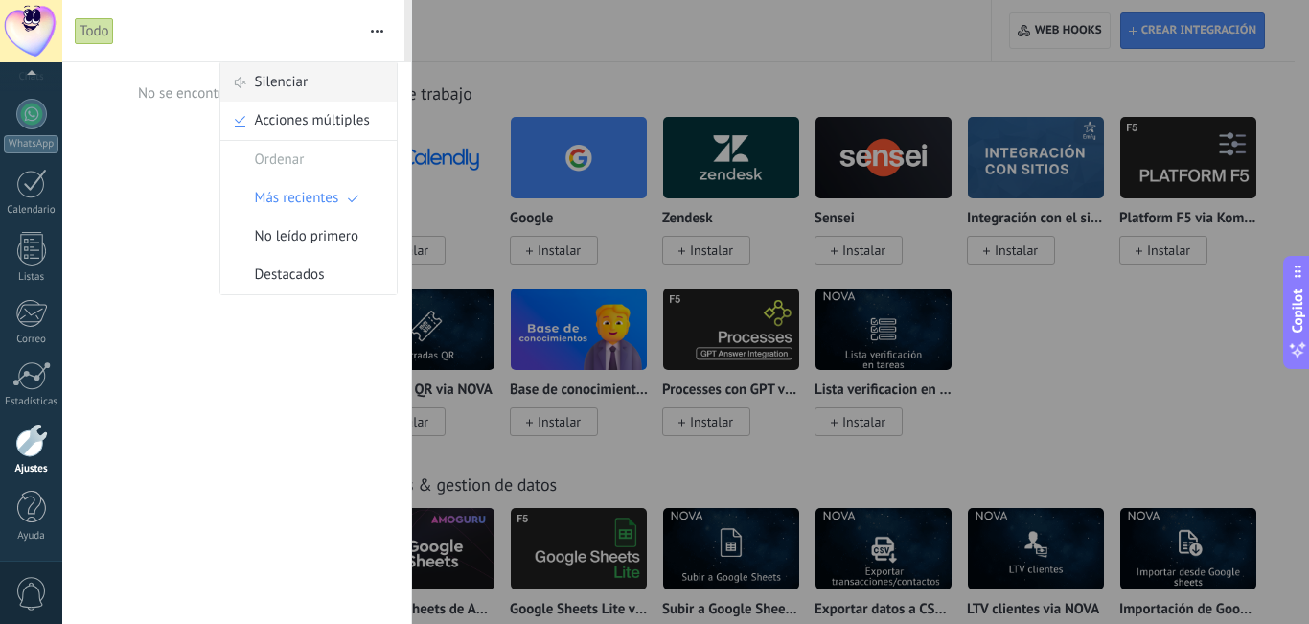
click at [308, 90] on span "Silenciar" at bounding box center [282, 82] width 54 height 38
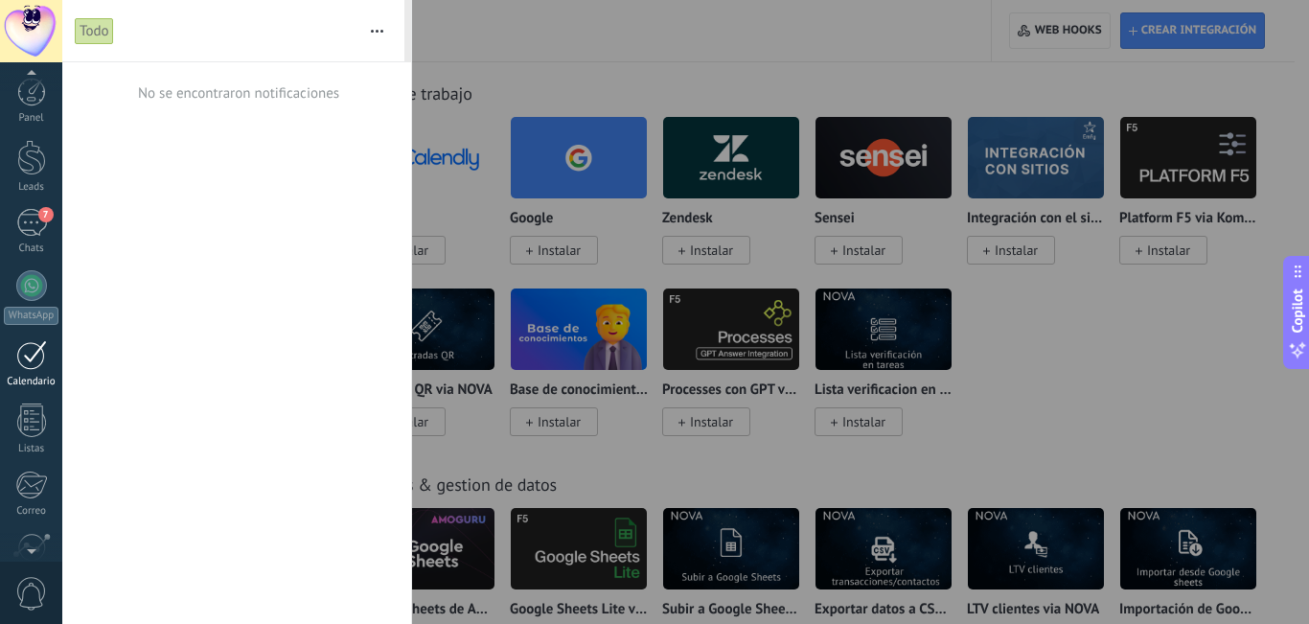
scroll to position [0, 0]
click at [19, 171] on div at bounding box center [31, 159] width 29 height 35
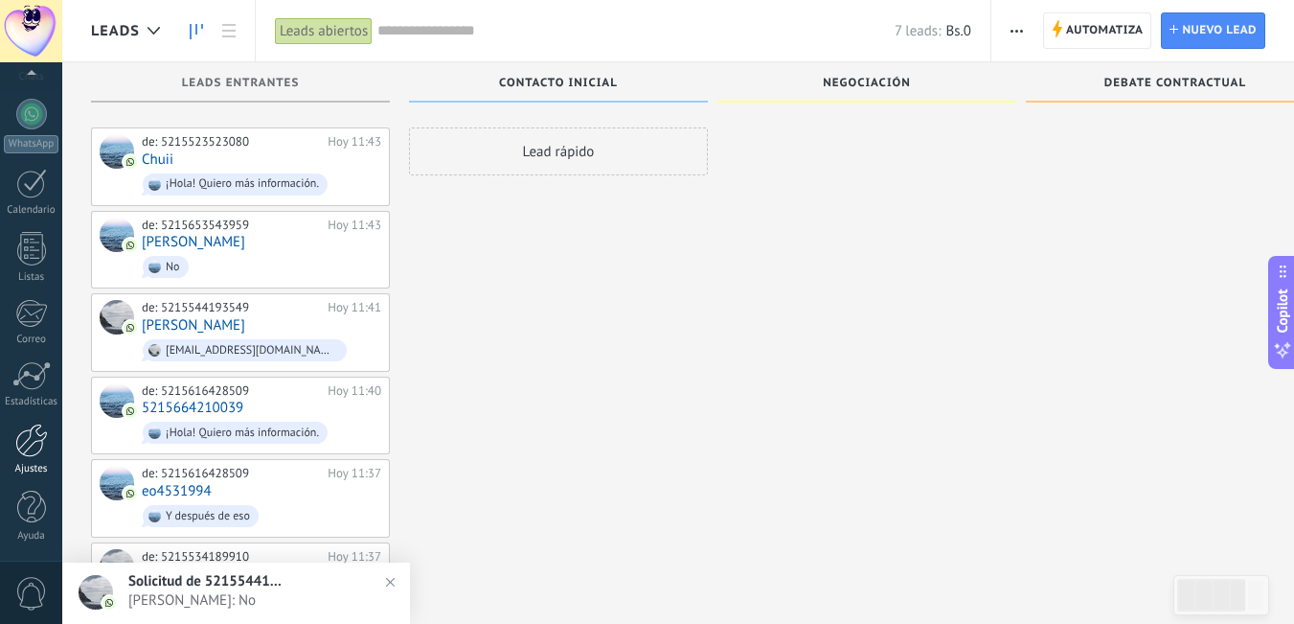
scroll to position [96, 0]
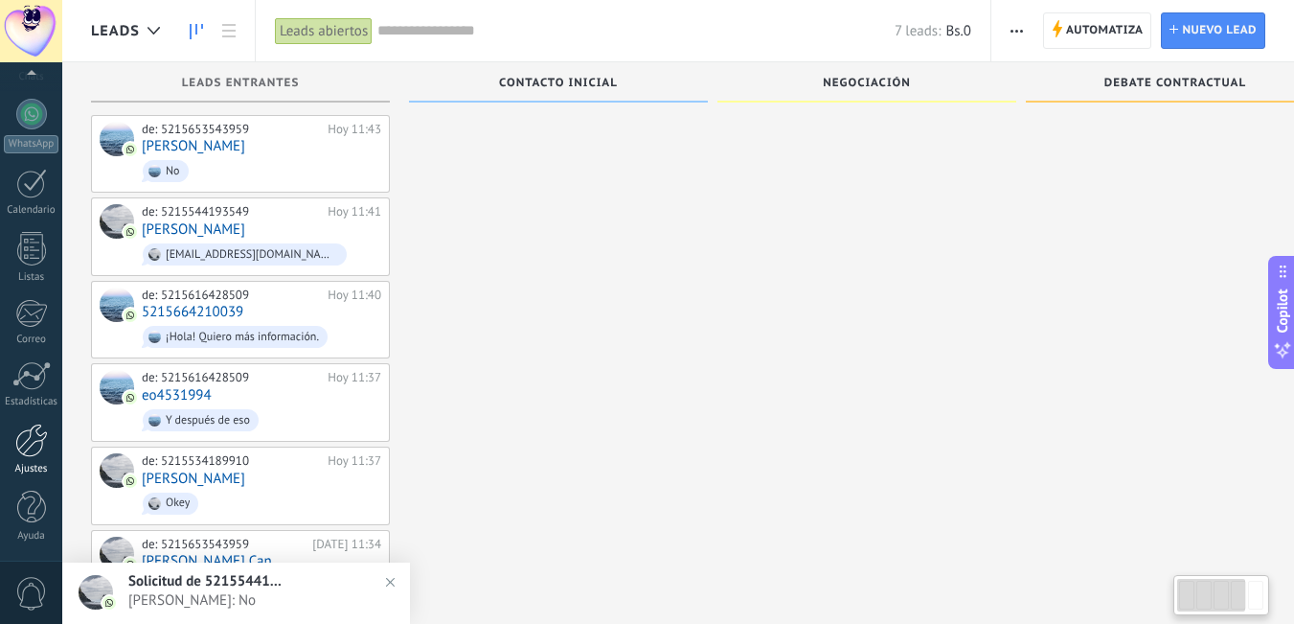
click at [23, 425] on div at bounding box center [31, 441] width 33 height 34
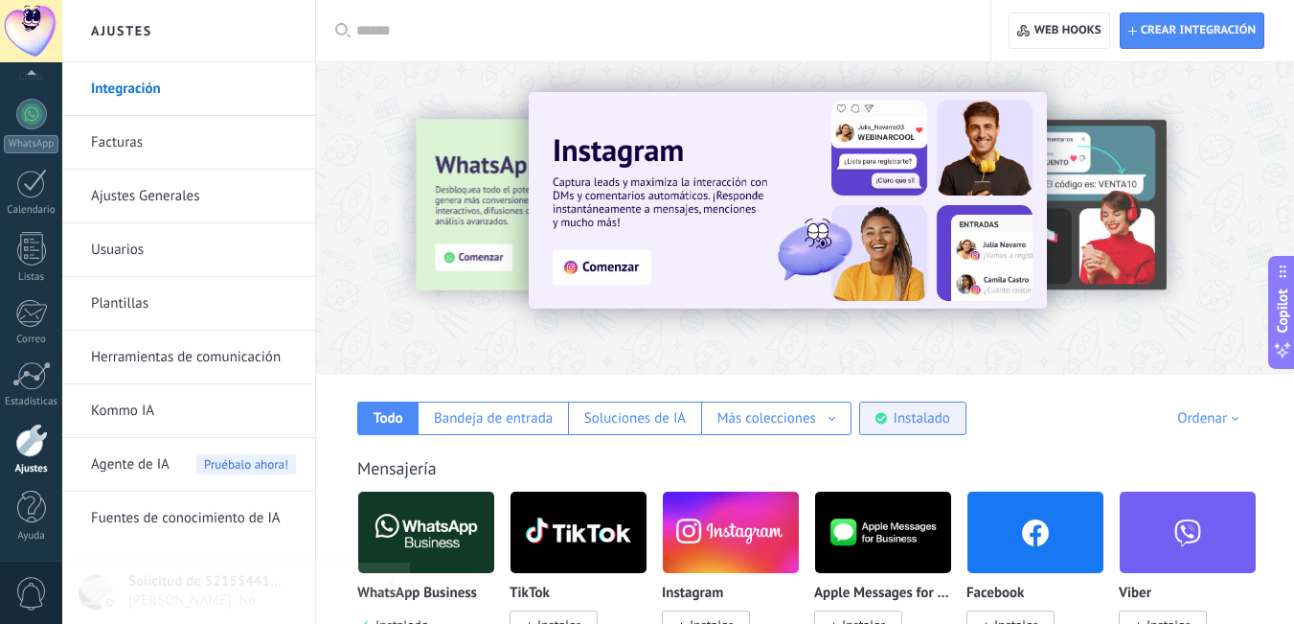
click at [907, 424] on div "Instalado" at bounding box center [922, 418] width 57 height 18
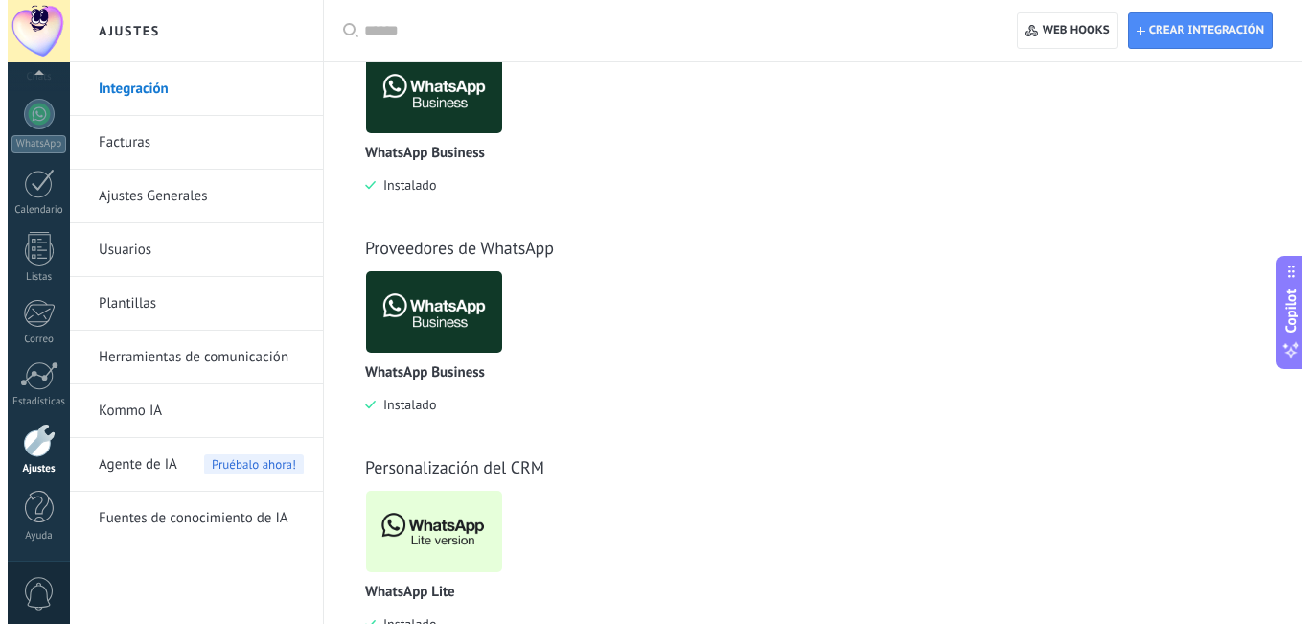
scroll to position [501, 0]
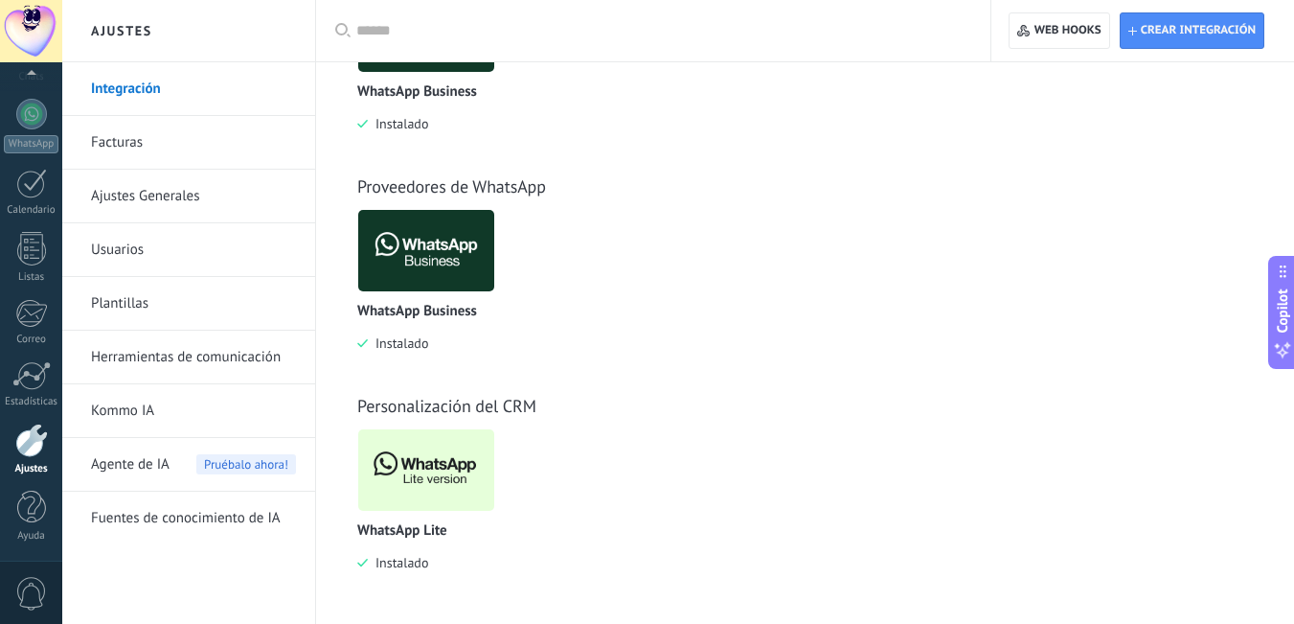
click at [428, 506] on img at bounding box center [426, 470] width 136 height 93
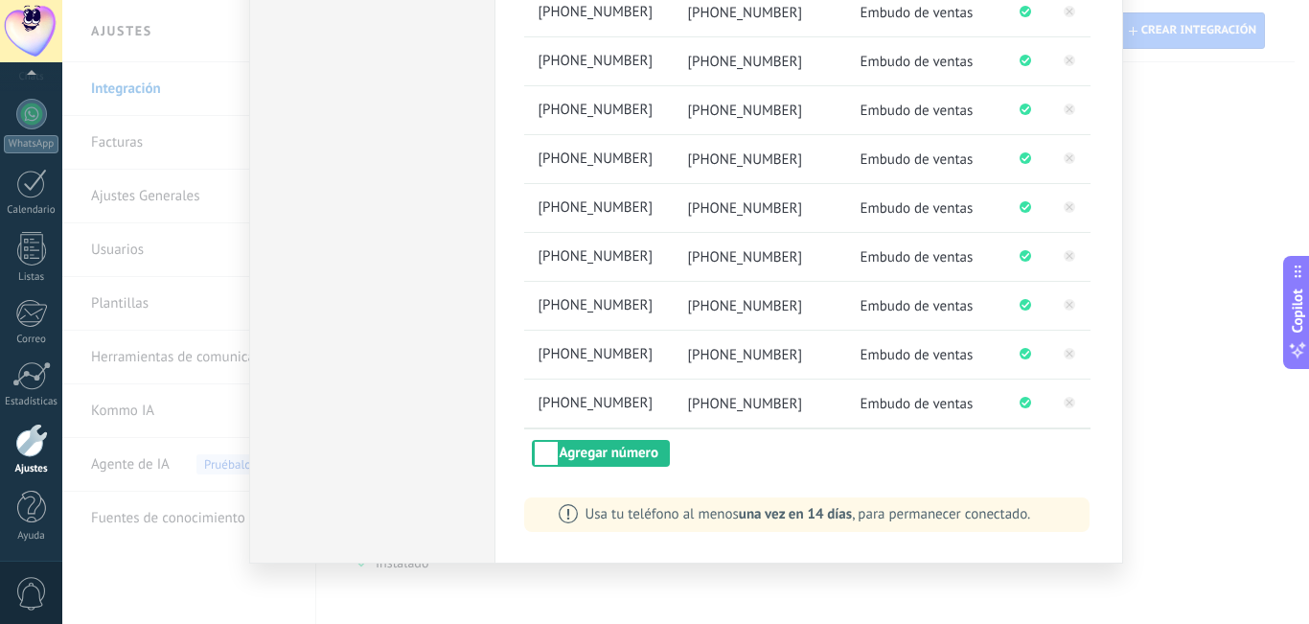
scroll to position [519, 0]
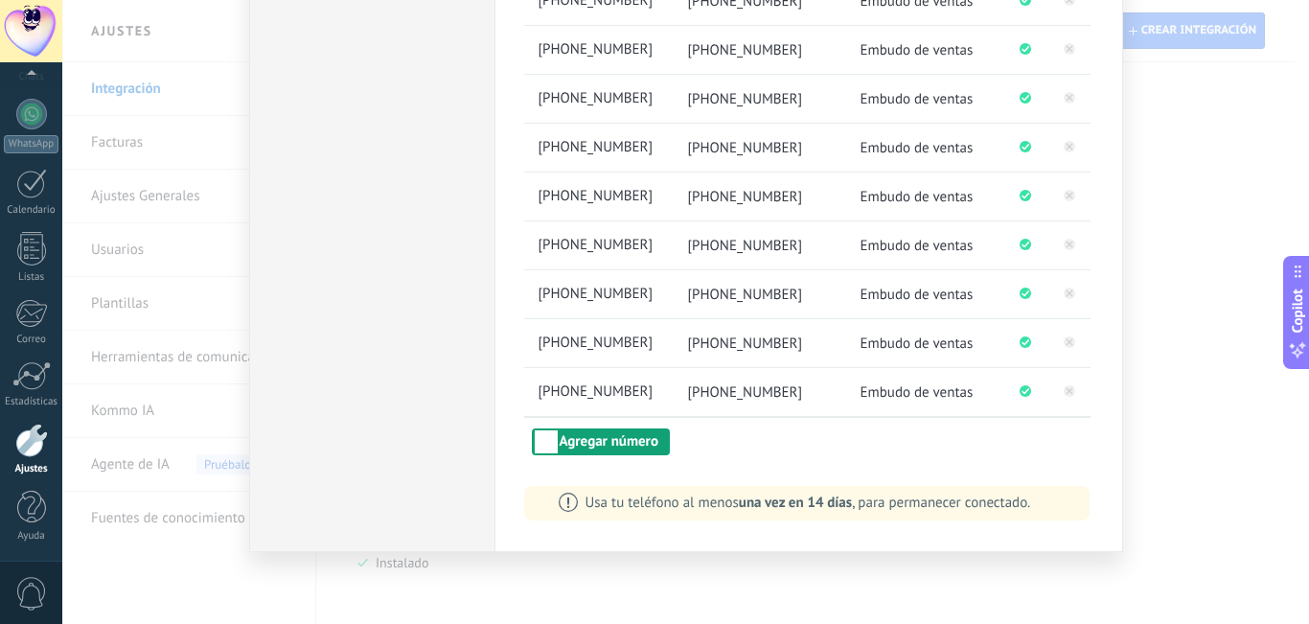
click at [607, 447] on button "Agregar número" at bounding box center [601, 441] width 138 height 27
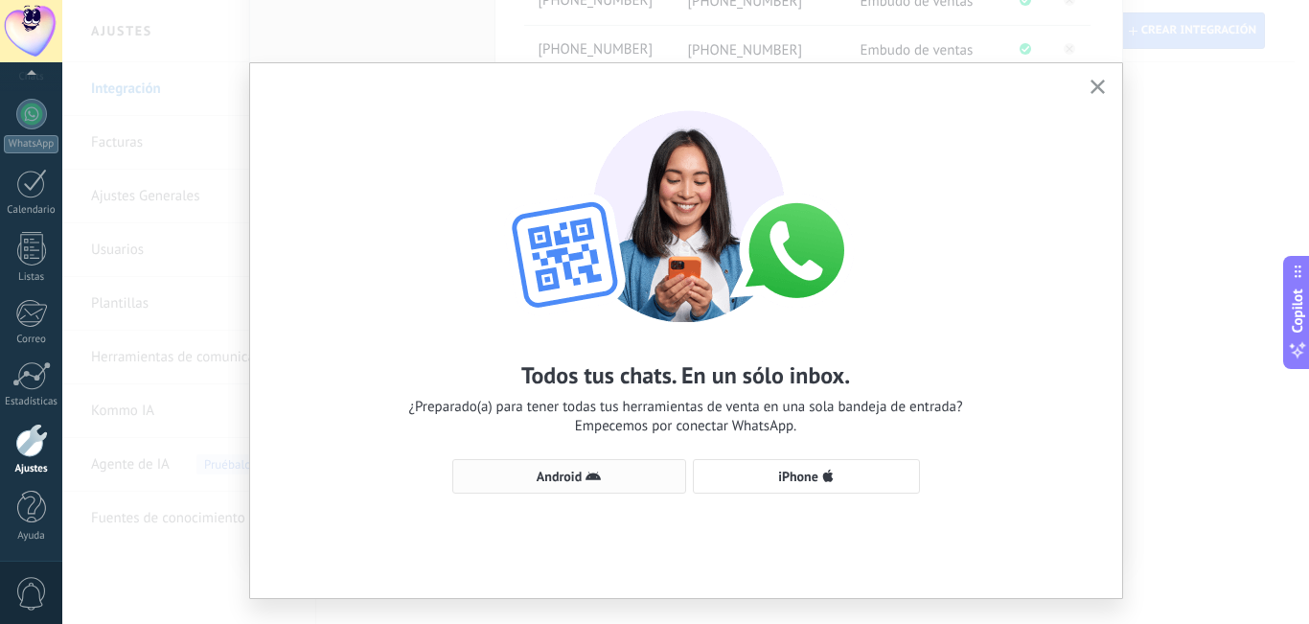
click at [560, 474] on span "Android" at bounding box center [559, 475] width 45 height 13
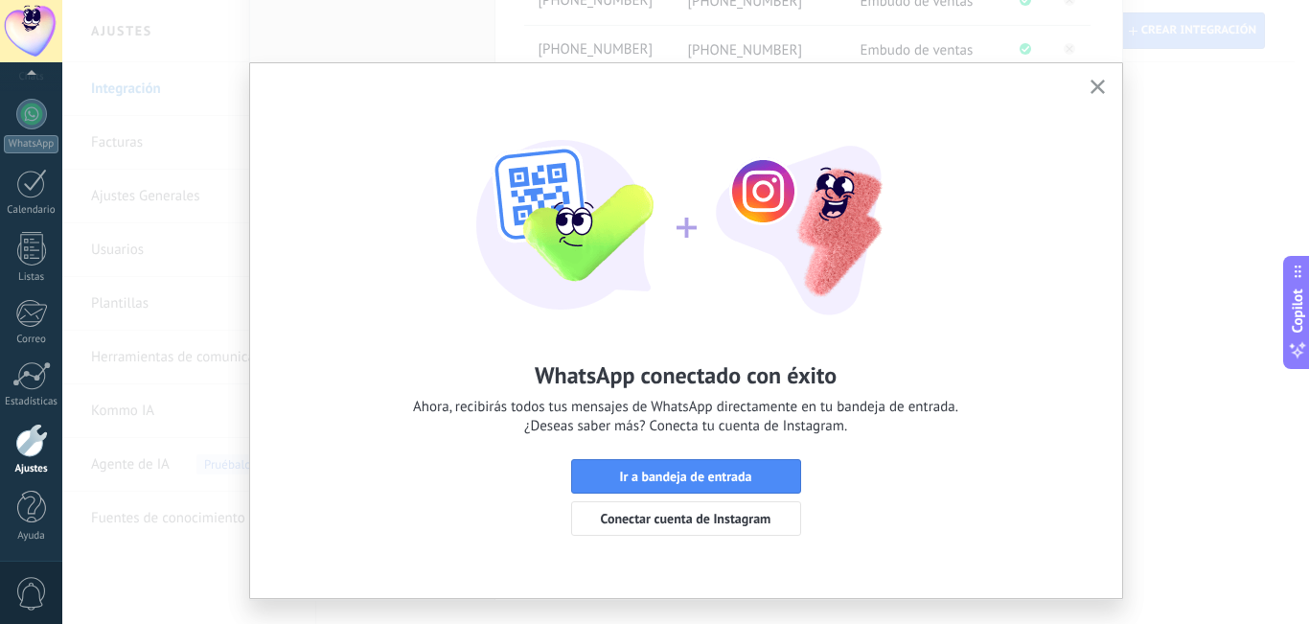
click at [1096, 93] on icon "button" at bounding box center [1097, 87] width 14 height 14
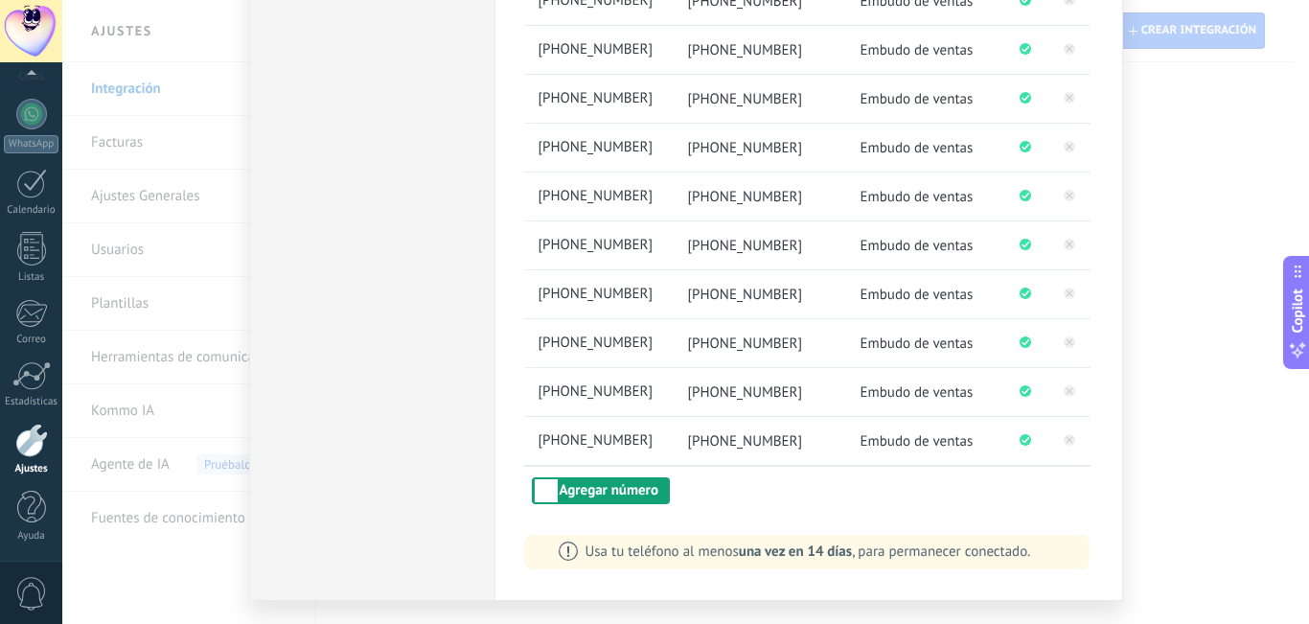
click at [613, 499] on button "Agregar número" at bounding box center [601, 490] width 138 height 27
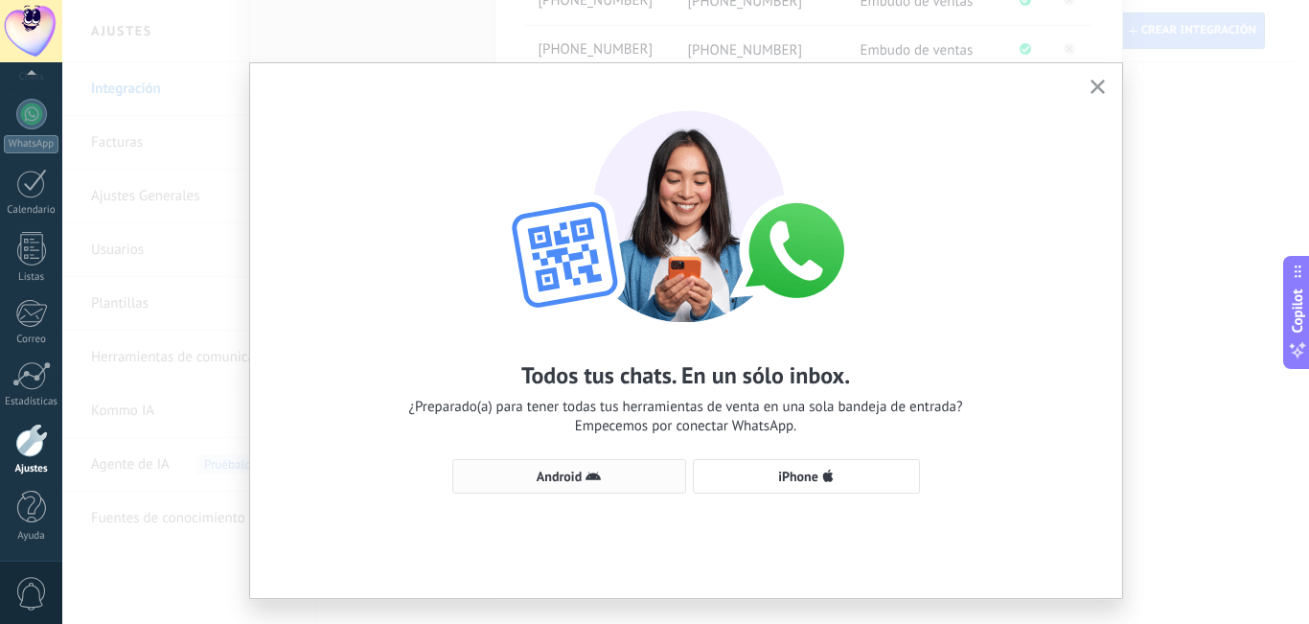
click at [578, 469] on span "Android" at bounding box center [559, 475] width 45 height 13
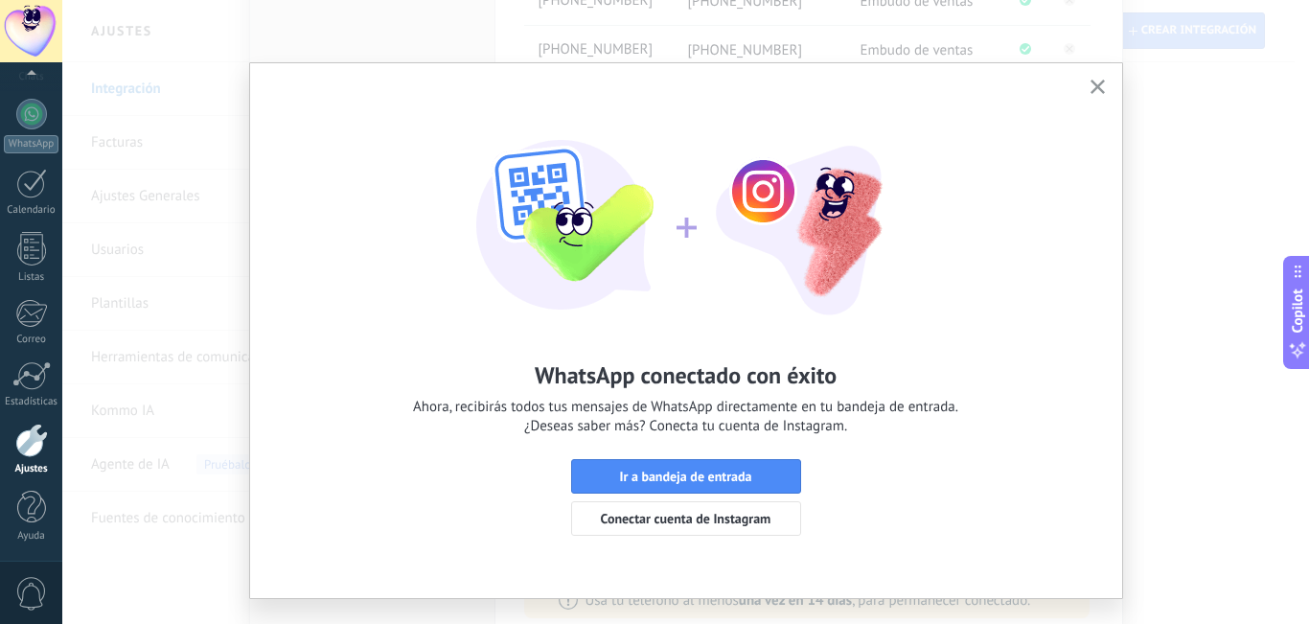
click at [1090, 94] on span "button" at bounding box center [1097, 88] width 14 height 16
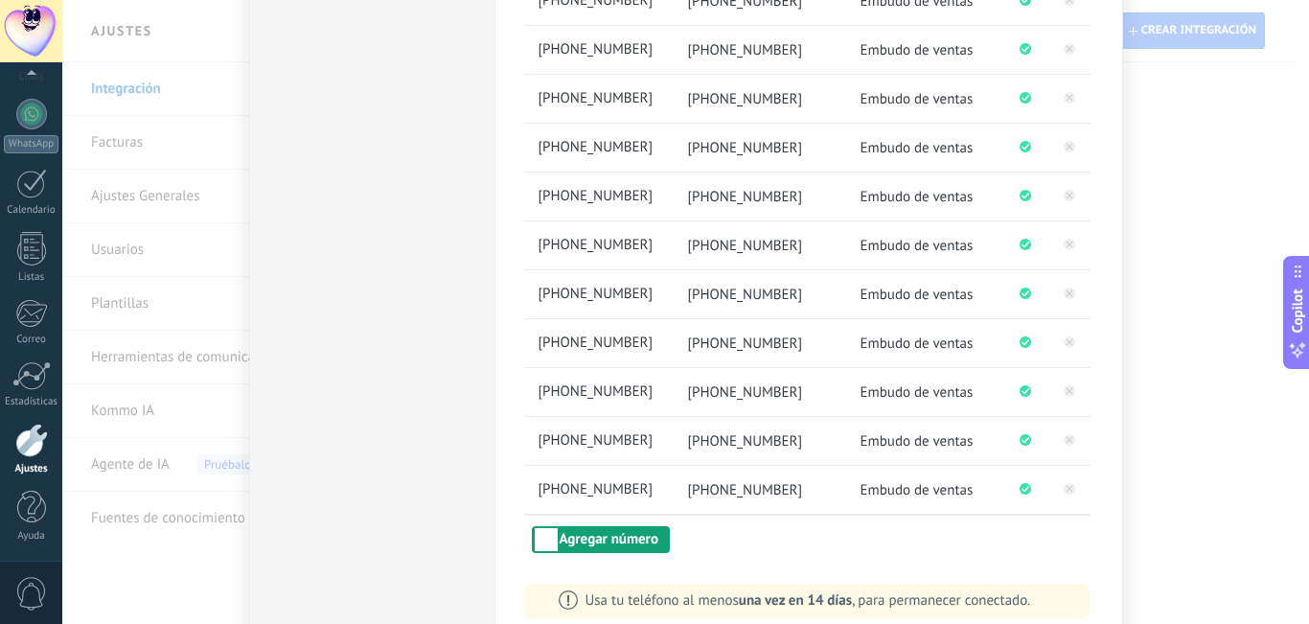
click at [619, 548] on button "Agregar número" at bounding box center [601, 539] width 138 height 27
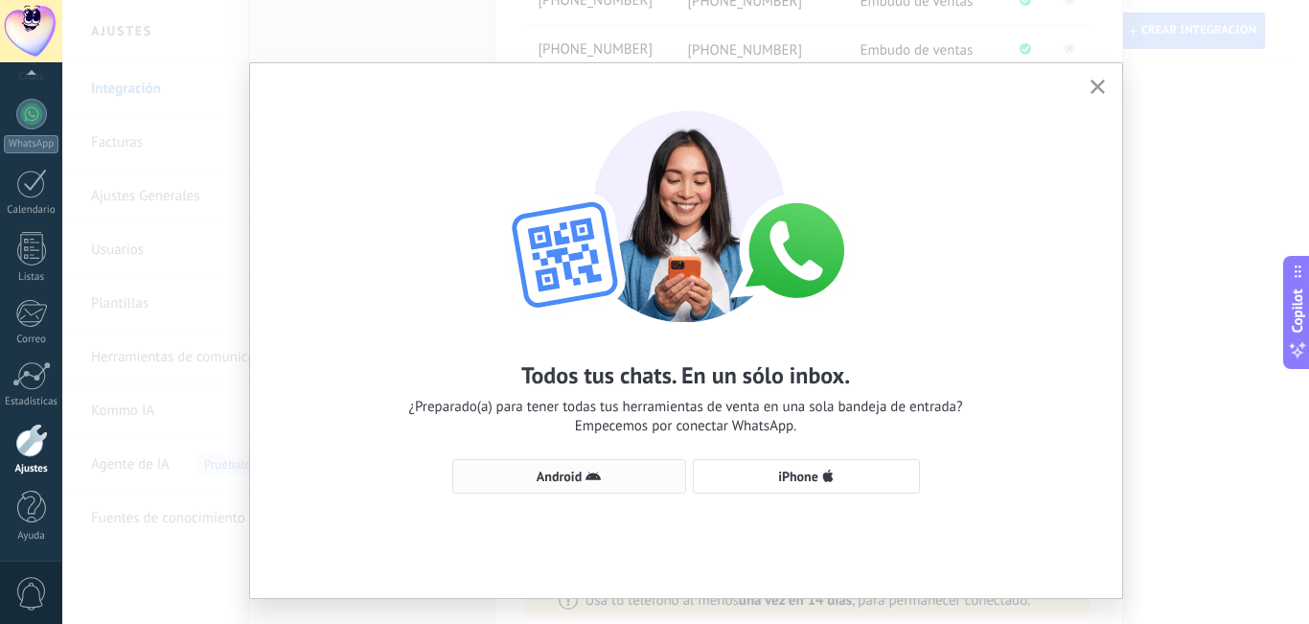
click at [531, 487] on button "Android" at bounding box center [569, 476] width 234 height 34
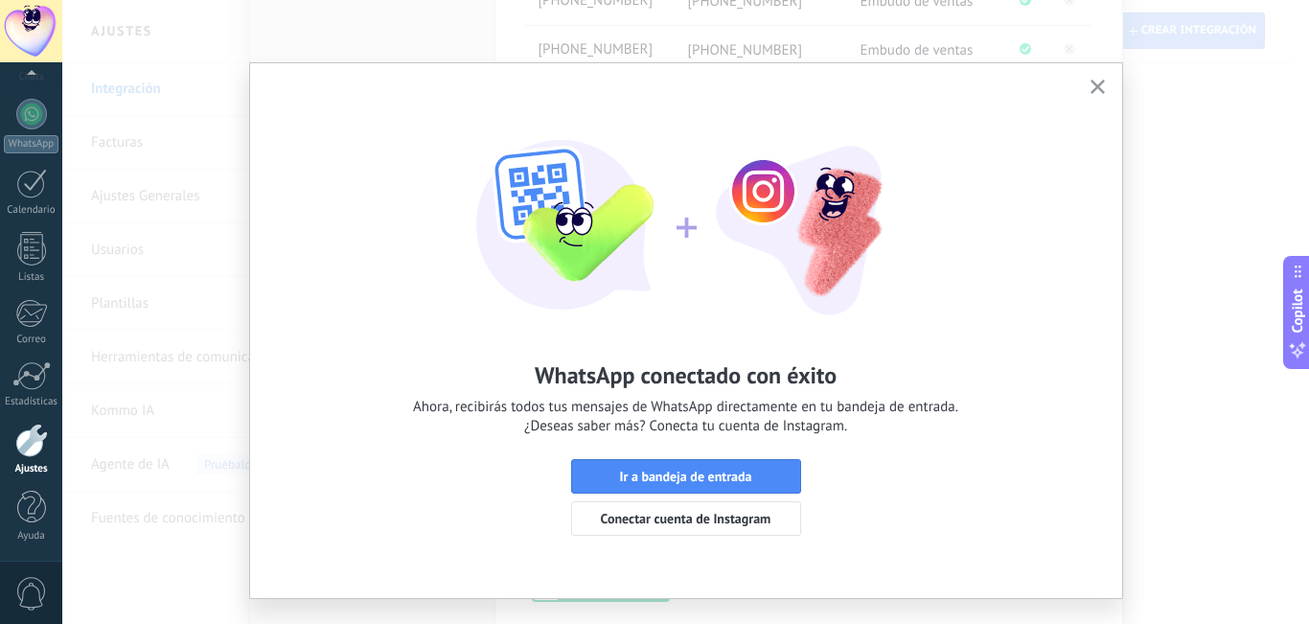
click at [1092, 93] on icon "button" at bounding box center [1097, 87] width 14 height 14
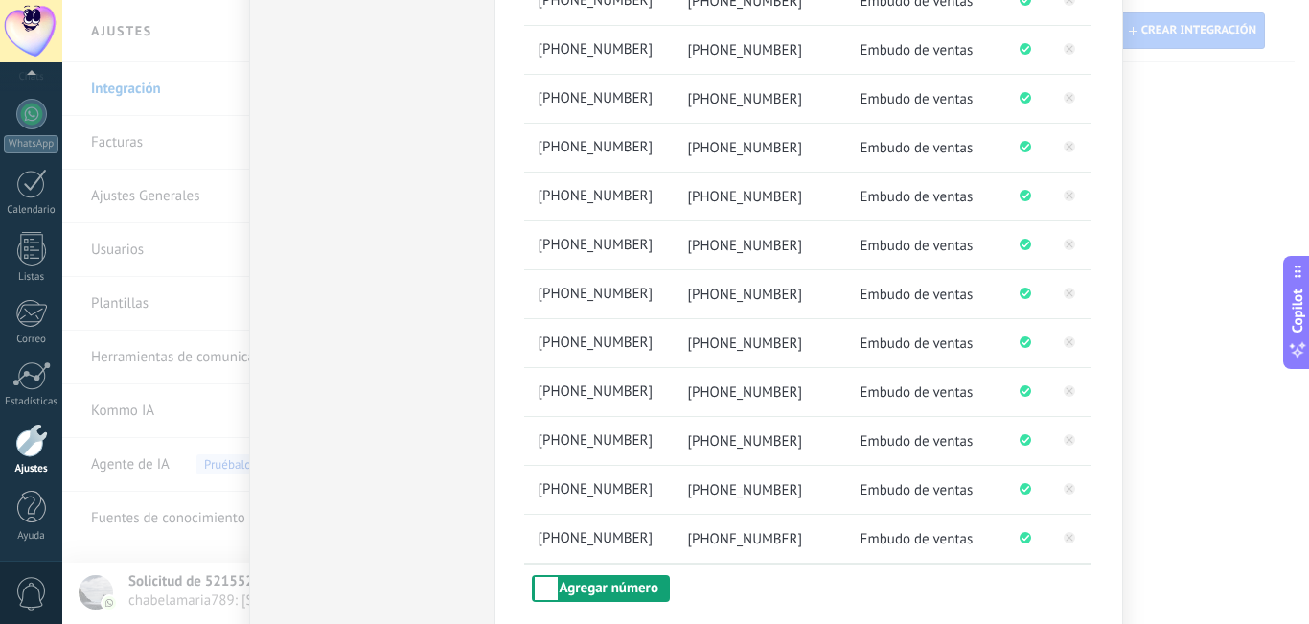
click at [623, 581] on button "Agregar número" at bounding box center [601, 588] width 138 height 27
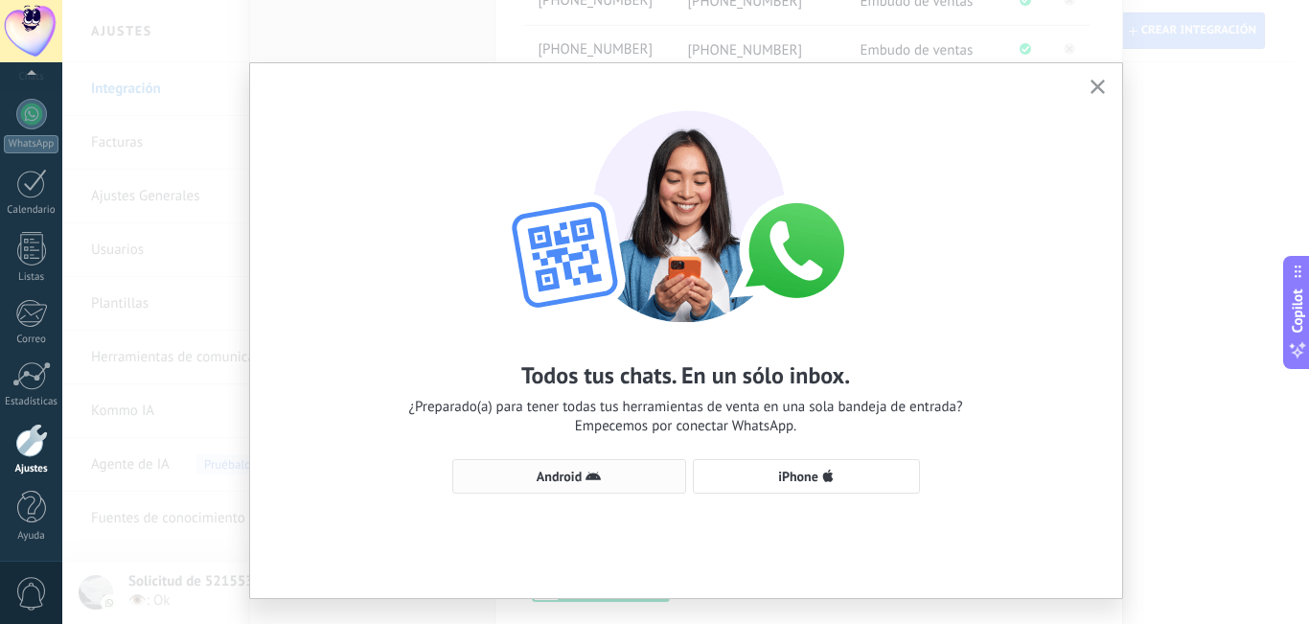
click at [631, 467] on button "Android" at bounding box center [569, 476] width 234 height 34
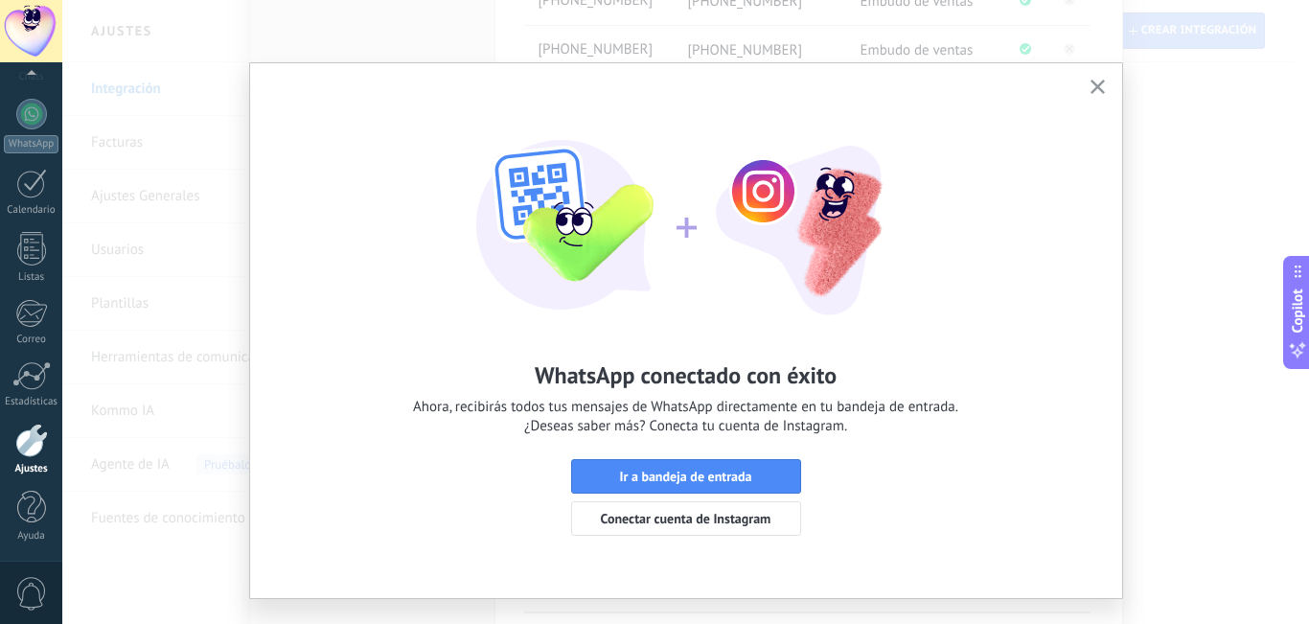
click at [1095, 81] on icon "button" at bounding box center [1097, 87] width 14 height 14
